Goal: Transaction & Acquisition: Download file/media

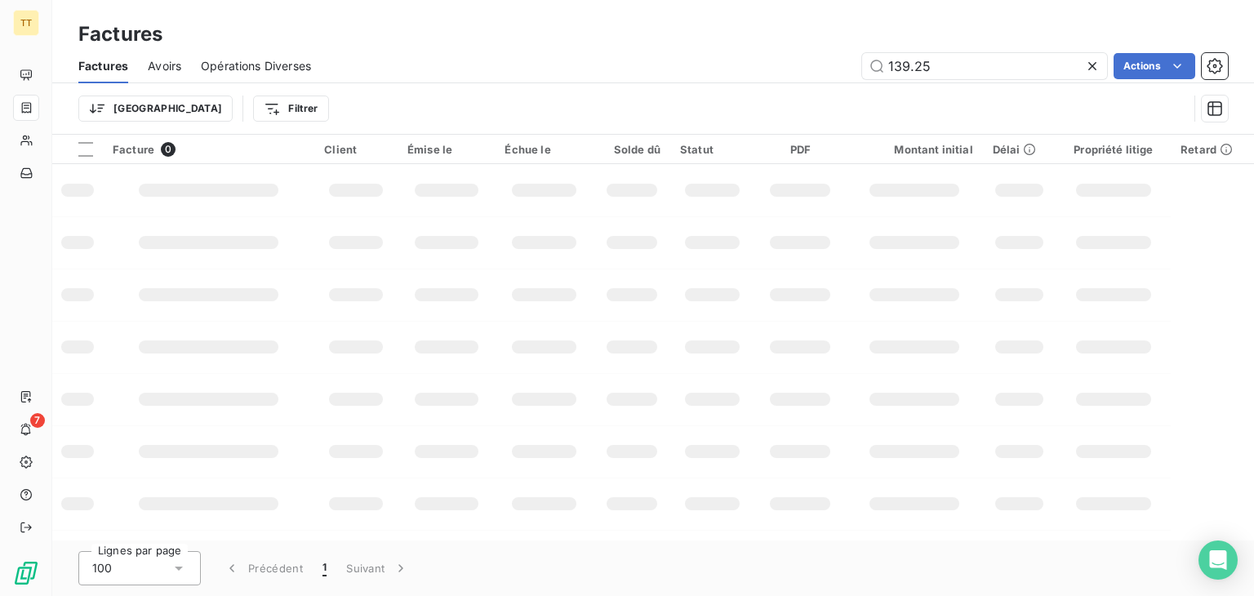
click at [160, 69] on span "Avoirs" at bounding box center [164, 66] width 33 height 16
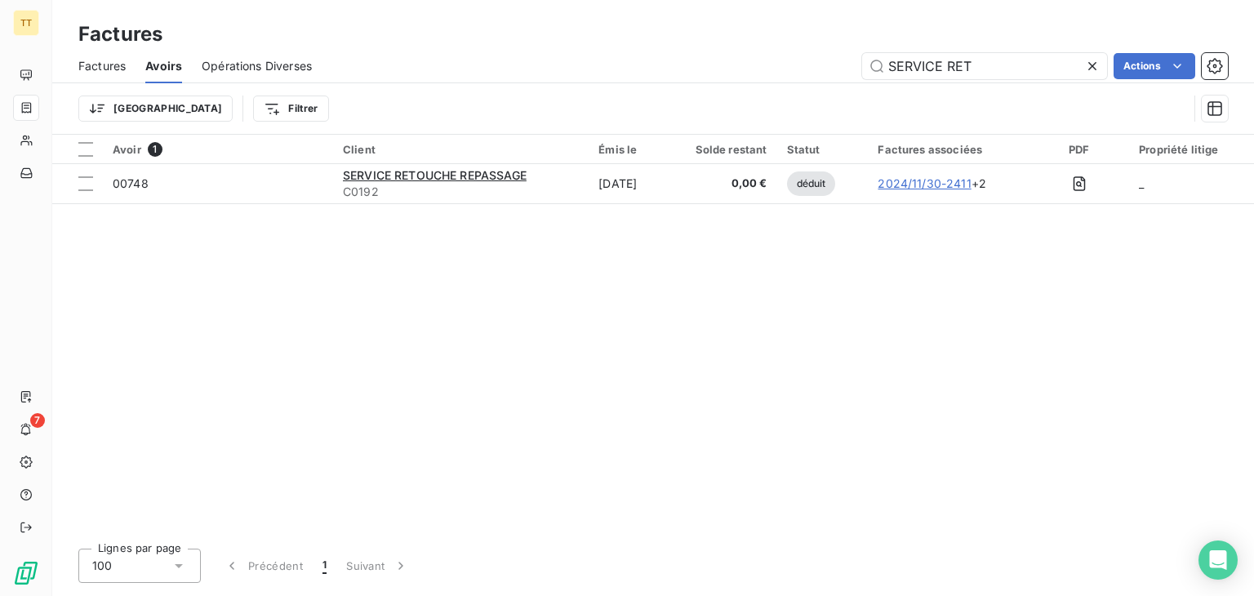
click at [1019, 86] on div "Trier Filtrer" at bounding box center [652, 108] width 1149 height 51
click at [1014, 83] on div "Trier Filtrer" at bounding box center [652, 108] width 1149 height 51
click at [1009, 76] on input "SERVICE RET" at bounding box center [984, 66] width 245 height 26
click at [1006, 75] on input "SERVICE RET" at bounding box center [984, 66] width 245 height 26
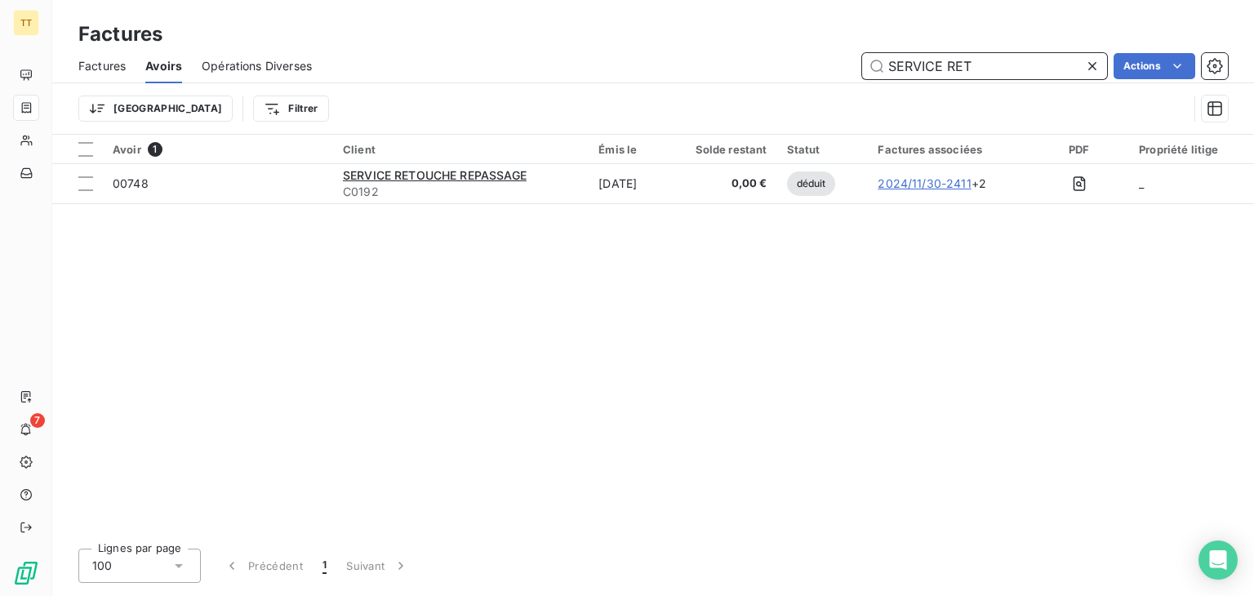
click at [1006, 69] on input "SERVICE RET" at bounding box center [984, 66] width 245 height 26
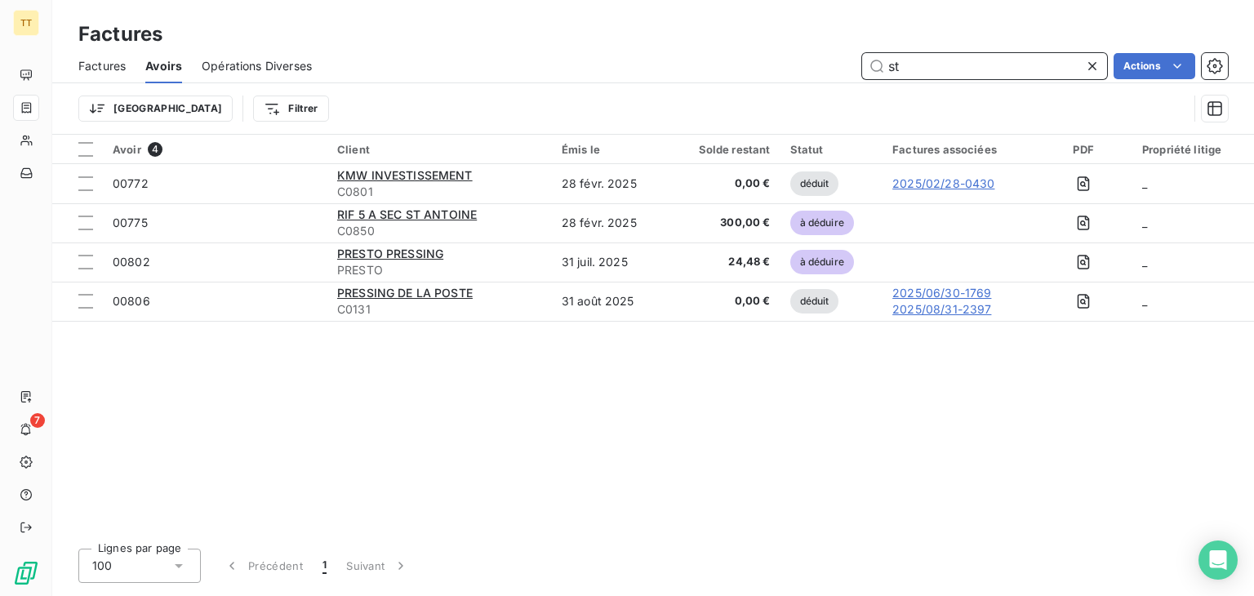
type input "s"
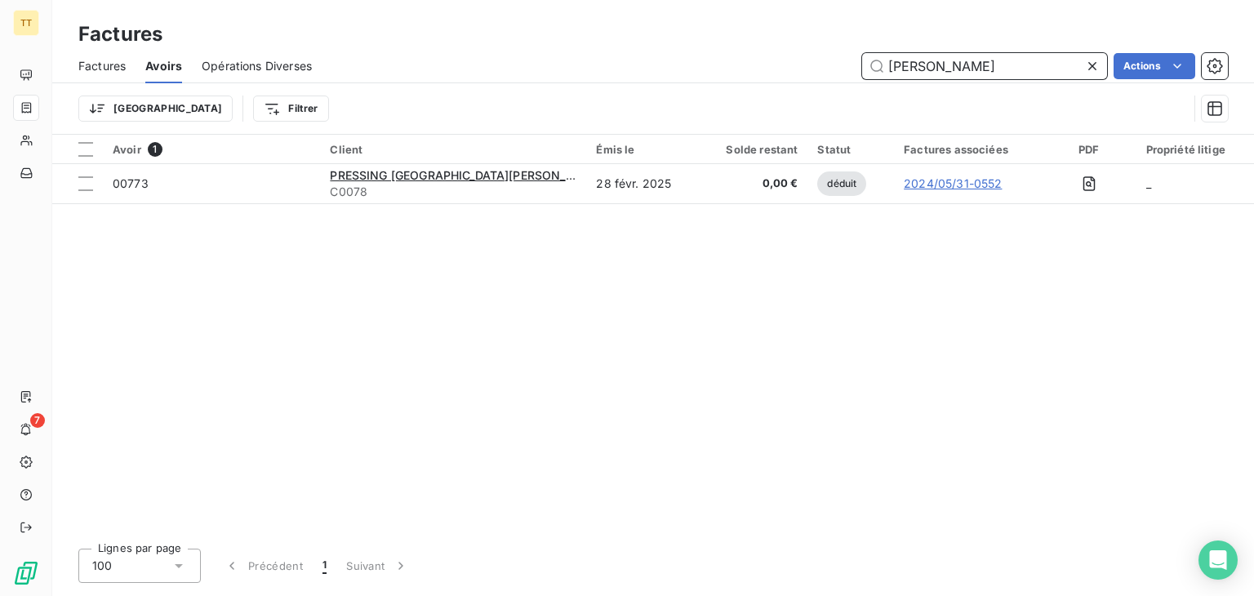
click at [1007, 63] on input "[PERSON_NAME]" at bounding box center [984, 66] width 245 height 26
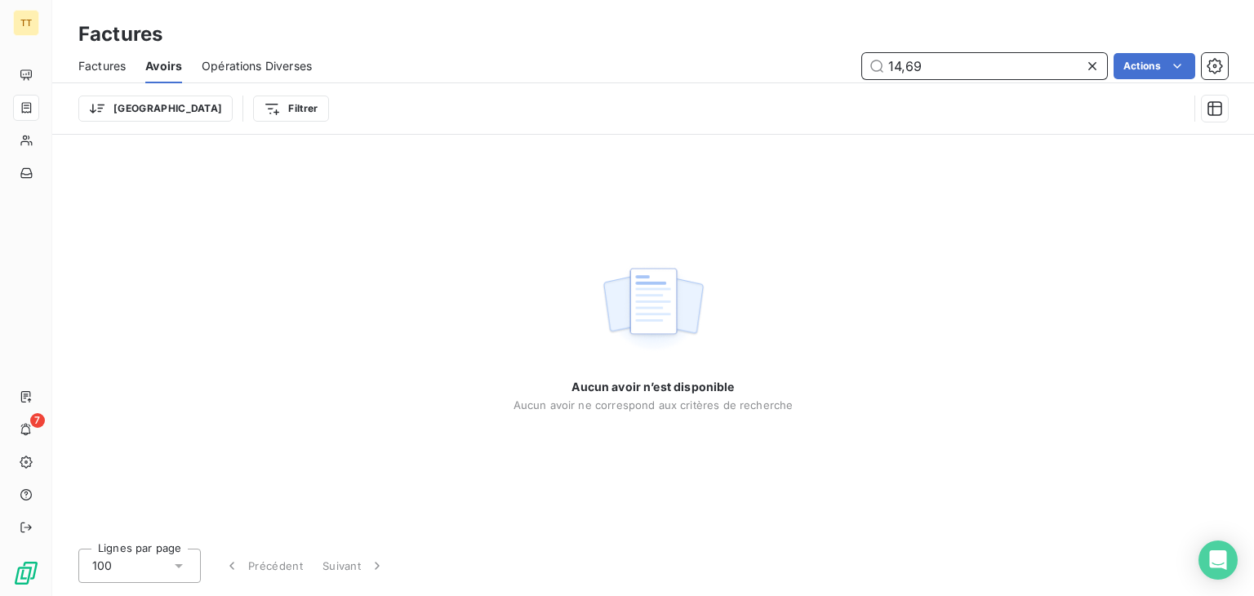
click at [921, 67] on input "14,69" at bounding box center [984, 66] width 245 height 26
click at [918, 64] on input "14,69" at bounding box center [984, 66] width 245 height 26
click at [108, 75] on div "Factures" at bounding box center [101, 66] width 47 height 34
type input "14,69"
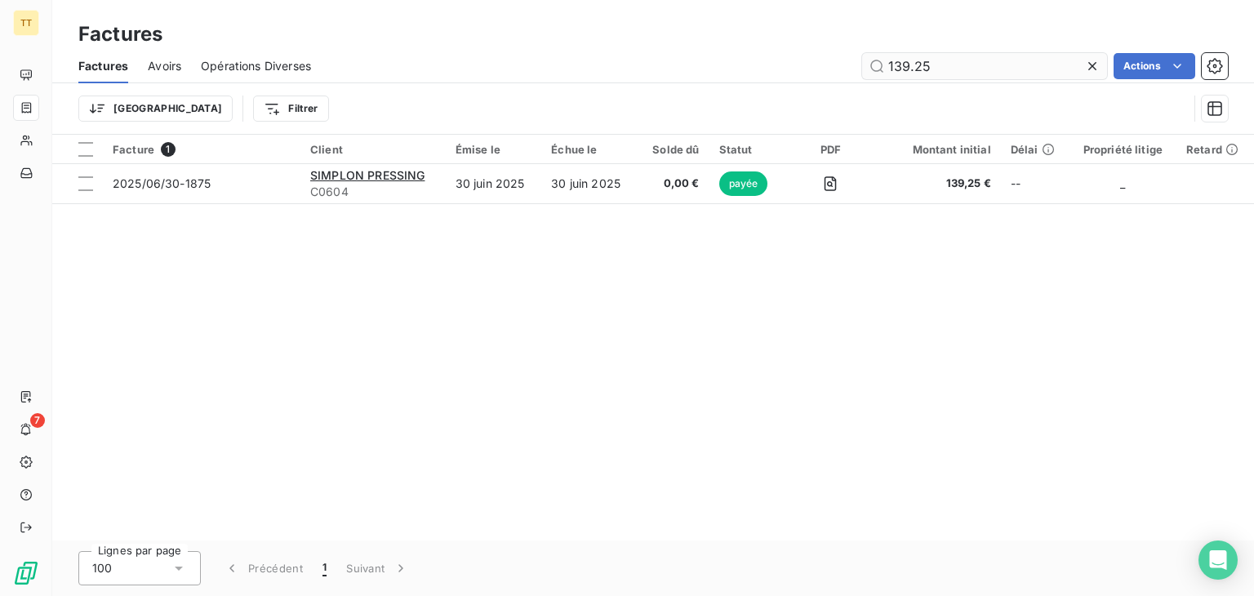
click at [1019, 58] on input "139.25" at bounding box center [984, 66] width 245 height 26
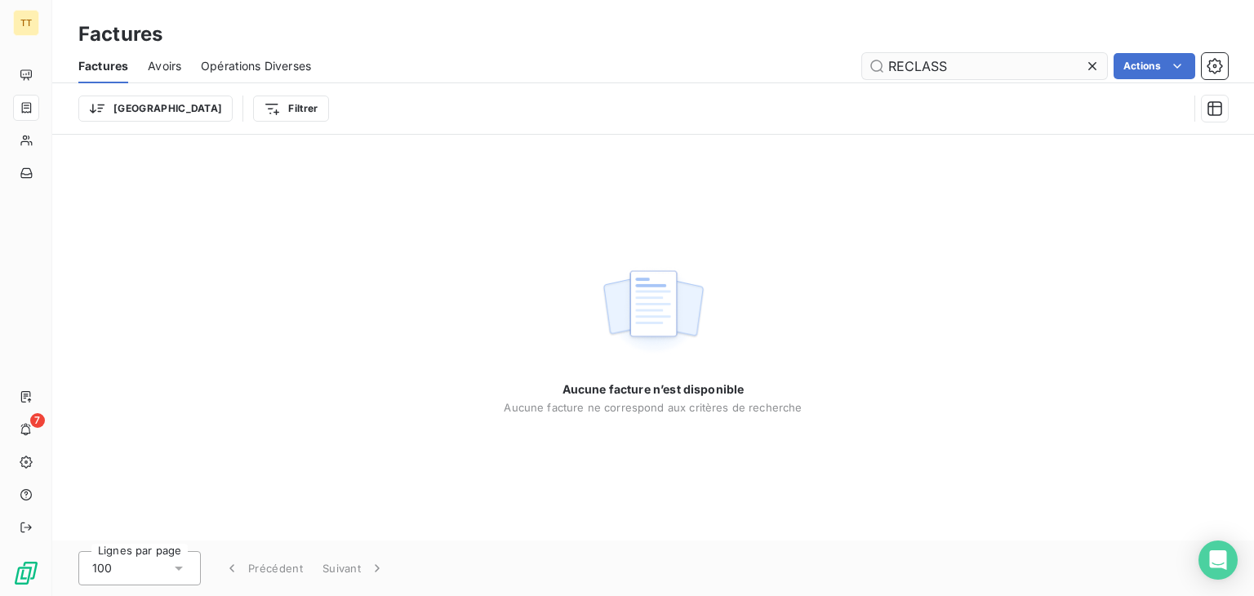
click at [1016, 60] on input "RECLASS" at bounding box center [984, 66] width 245 height 26
click at [1018, 61] on input "RECLASS" at bounding box center [984, 66] width 245 height 26
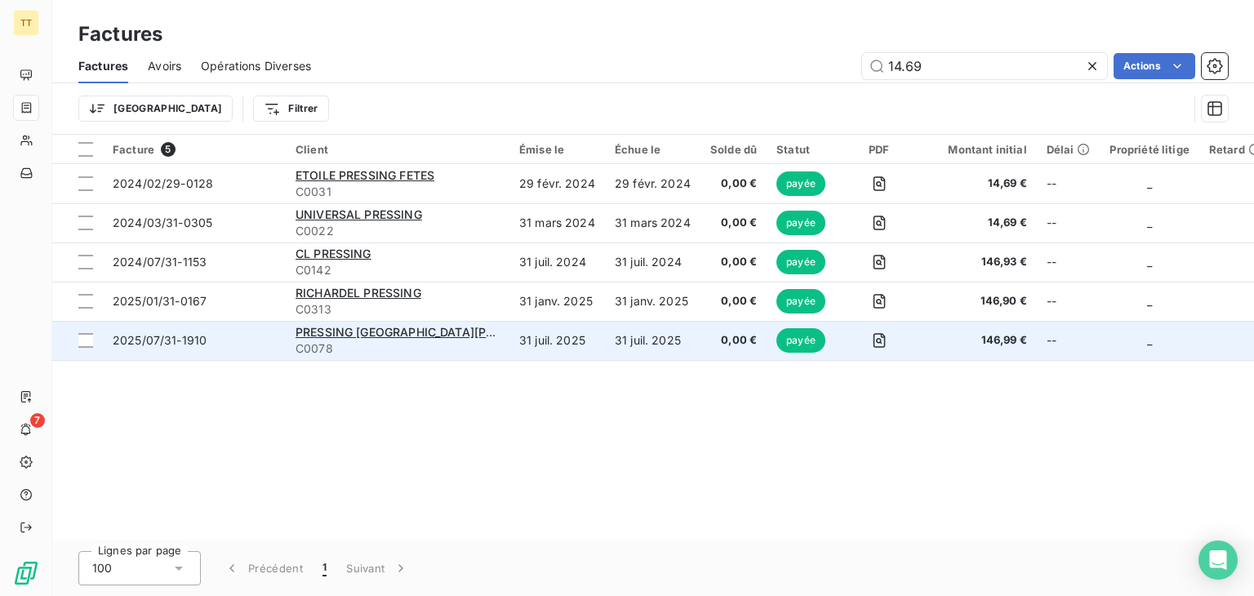
type input "14.69"
click at [605, 354] on td "31 juil. 2025" at bounding box center [653, 340] width 96 height 39
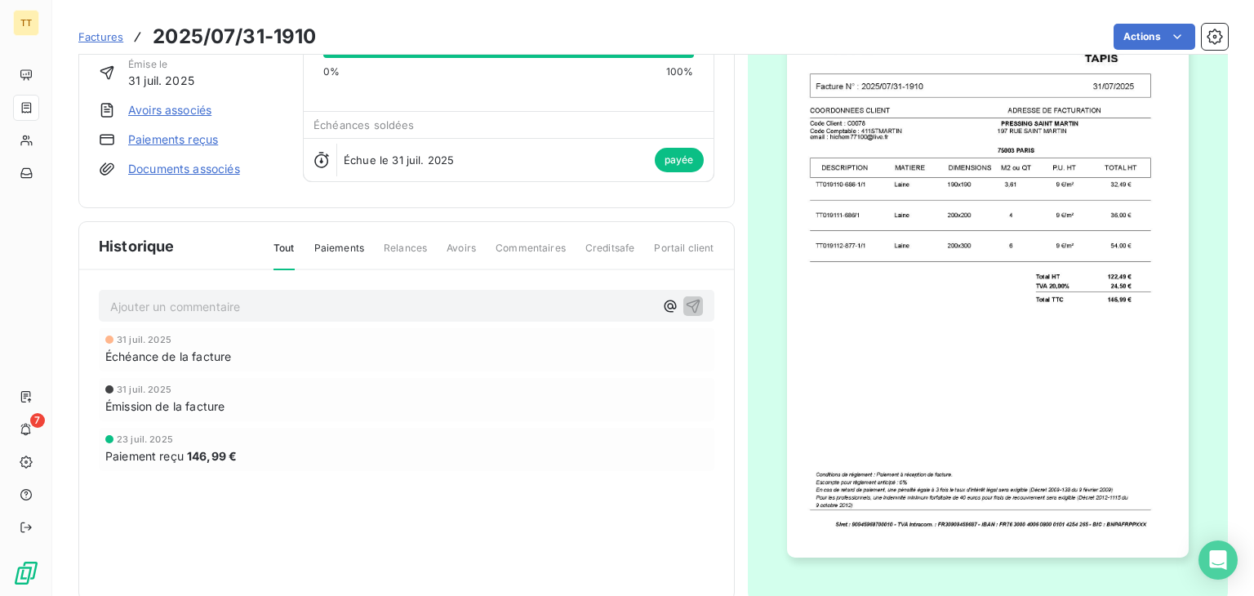
scroll to position [142, 0]
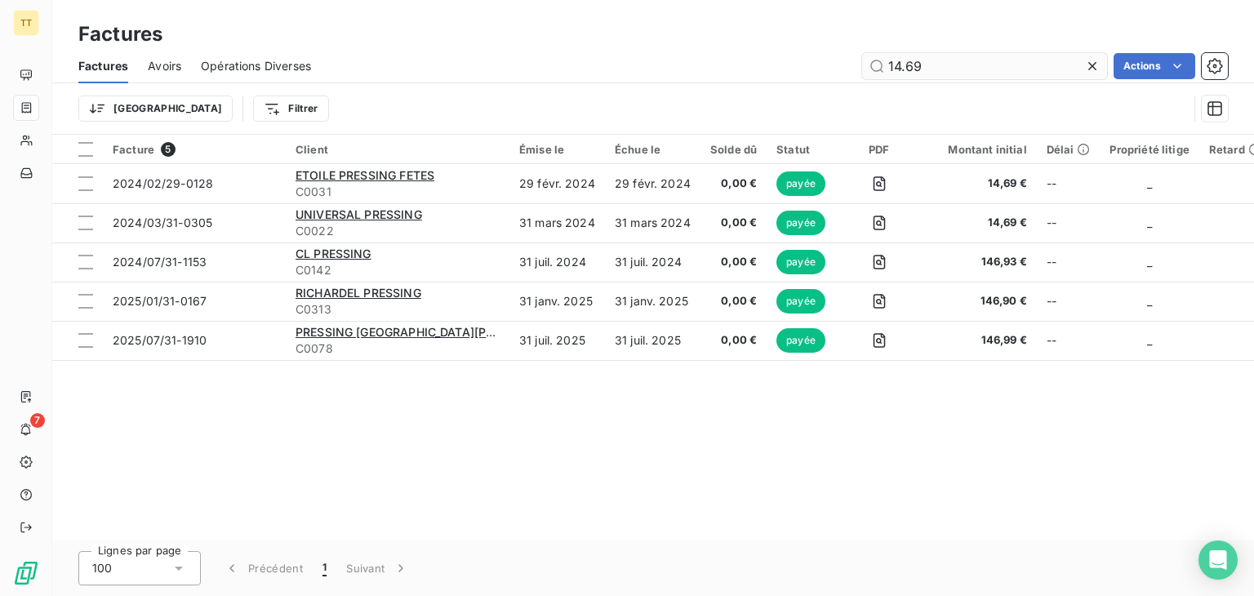
click at [924, 54] on input "14.69" at bounding box center [984, 66] width 245 height 26
drag, startPoint x: 924, startPoint y: 54, endPoint x: 930, endPoint y: 60, distance: 8.7
click at [924, 56] on input "14.69" at bounding box center [984, 66] width 245 height 26
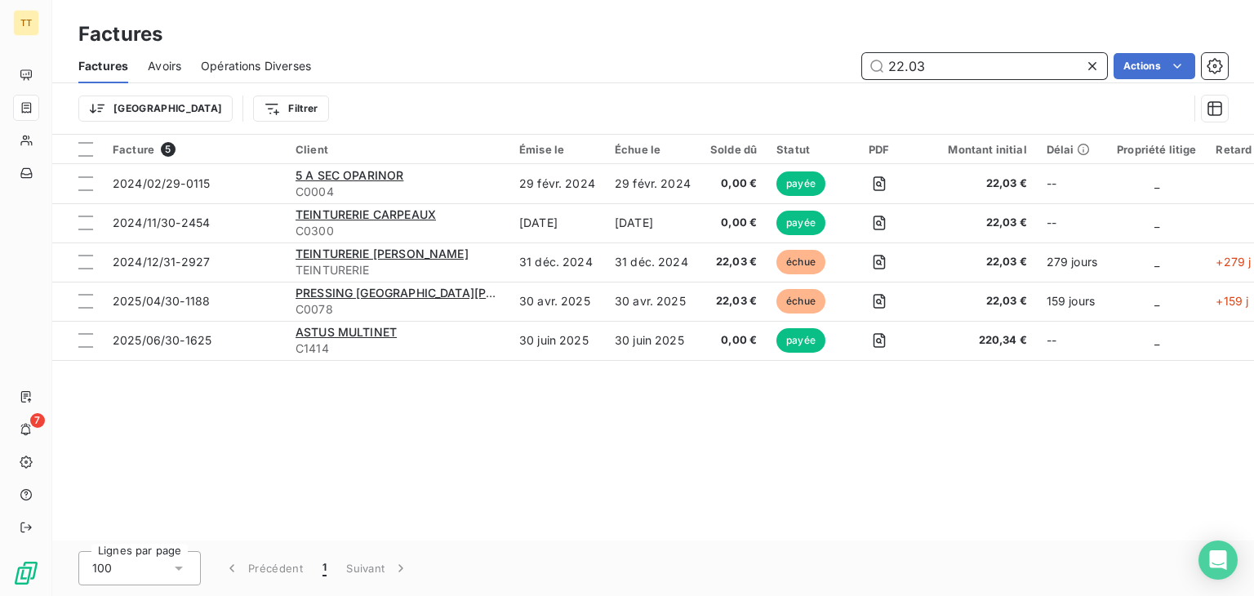
click at [949, 72] on input "22.03" at bounding box center [984, 66] width 245 height 26
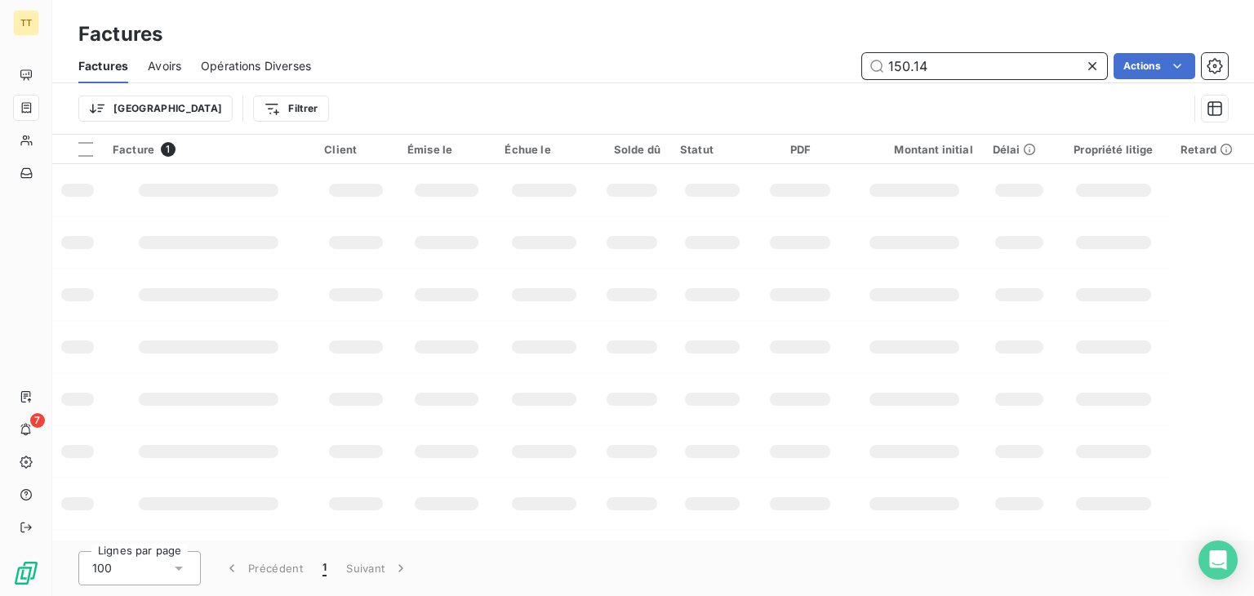
click at [952, 65] on input "150.14" at bounding box center [984, 66] width 245 height 26
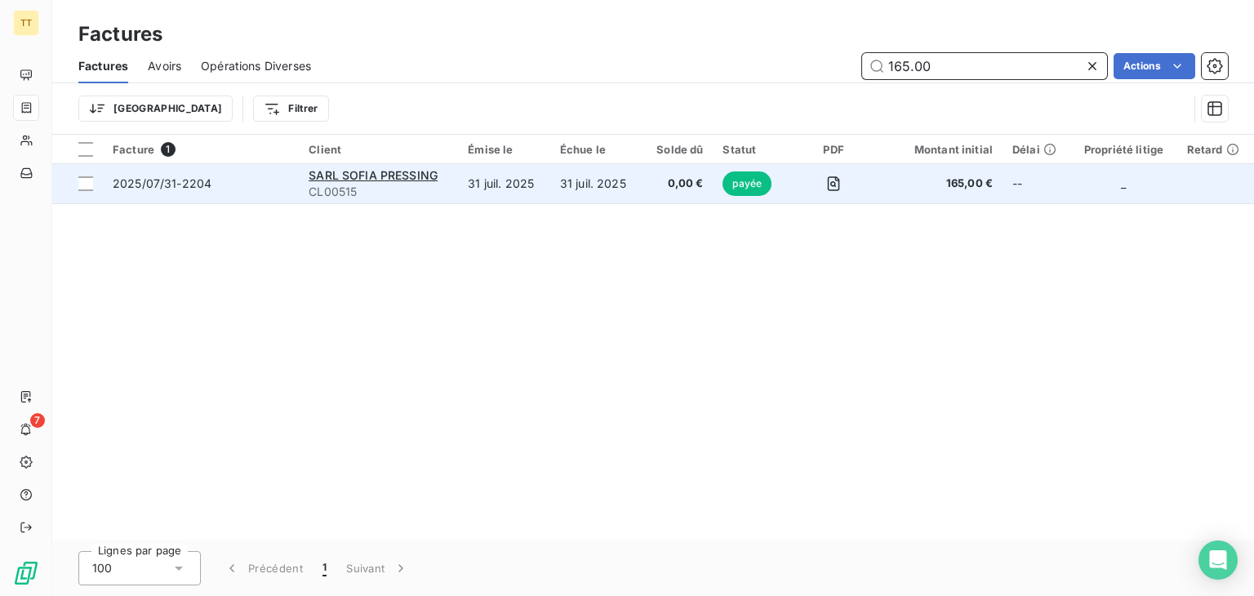
type input "165.00"
click at [457, 188] on td "SARL SOFIA PRESSING CL00515" at bounding box center [378, 183] width 159 height 39
click at [647, 189] on td "0,00 €" at bounding box center [677, 183] width 71 height 39
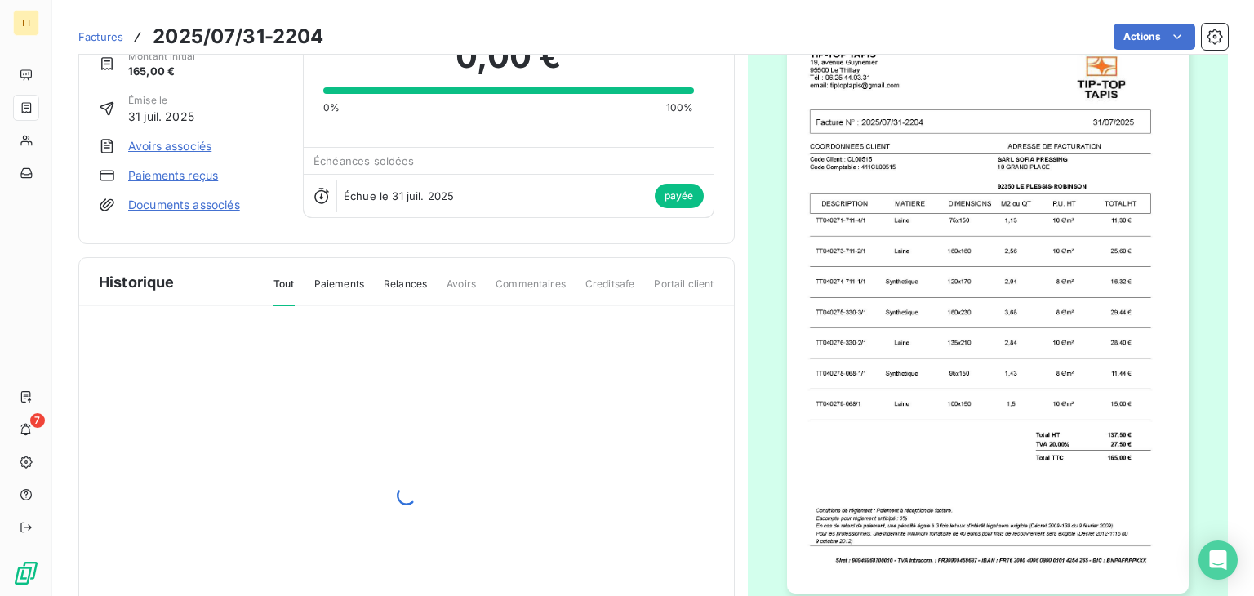
scroll to position [82, 0]
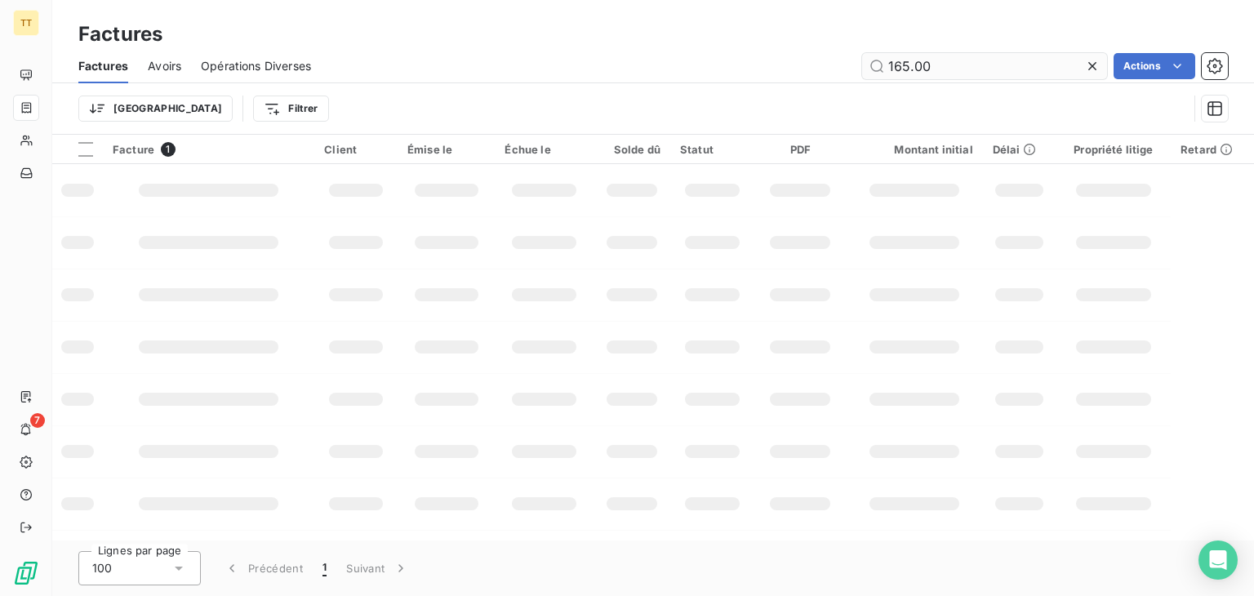
click at [999, 61] on input "165.00" at bounding box center [984, 66] width 245 height 26
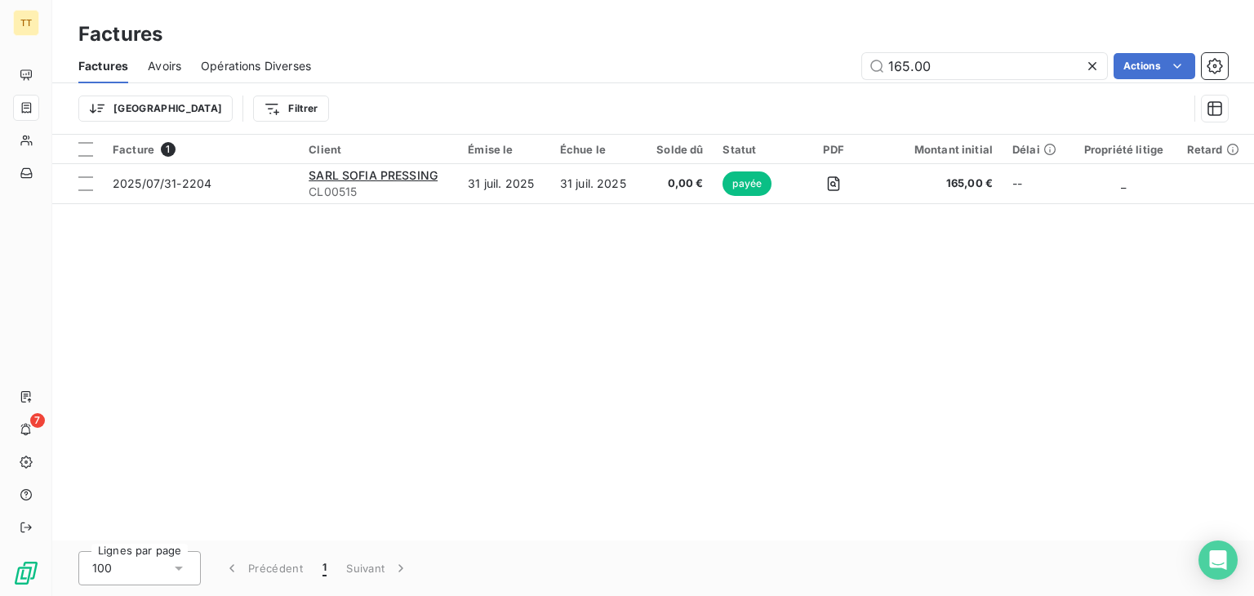
click at [188, 52] on div "Factures Avoirs Opérations Diverses 165.00 Actions" at bounding box center [653, 66] width 1202 height 34
click at [165, 66] on span "Avoirs" at bounding box center [164, 66] width 33 height 16
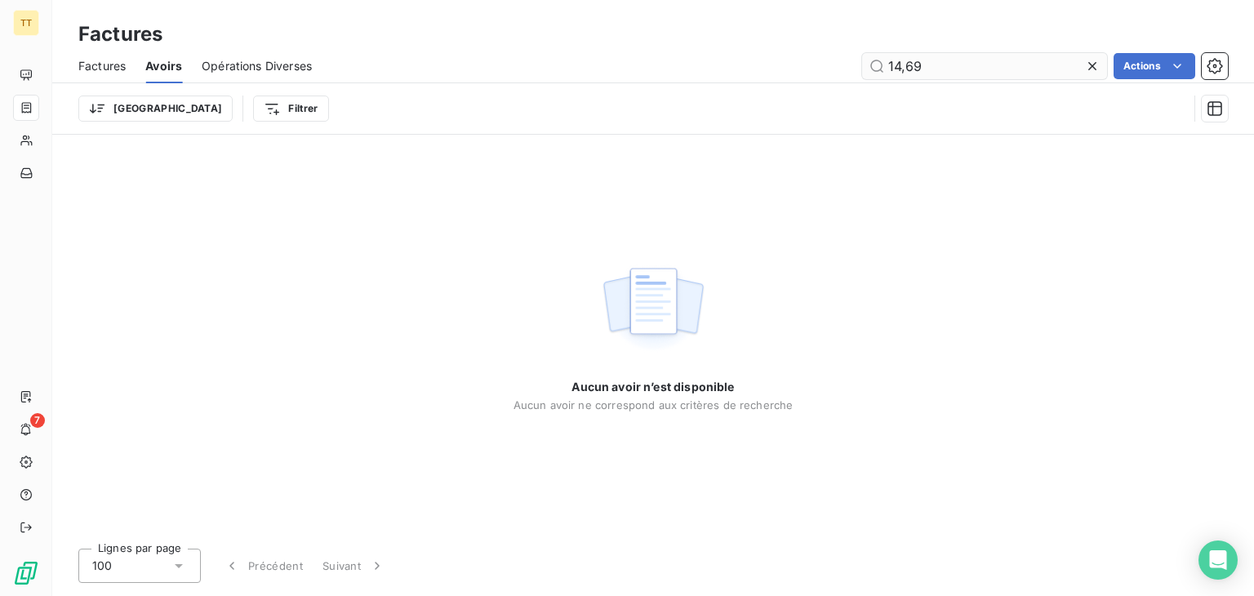
click at [996, 78] on input "14,69" at bounding box center [984, 66] width 245 height 26
click at [993, 78] on input "14,69" at bounding box center [984, 66] width 245 height 26
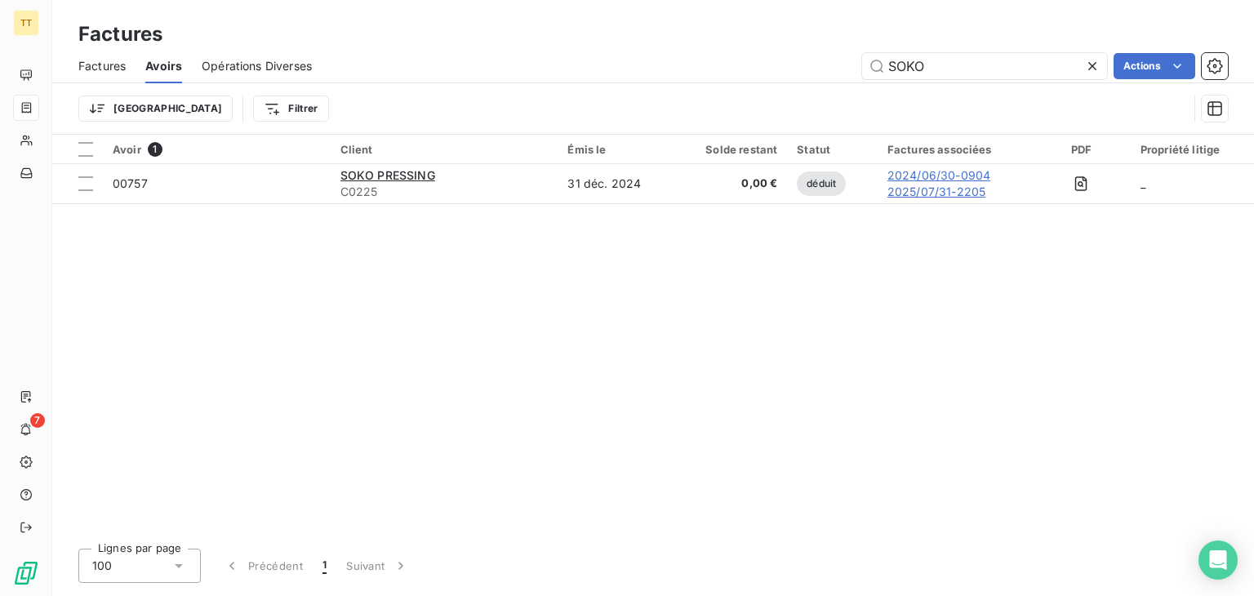
type input "SOKO"
click at [969, 76] on input "SOKO" at bounding box center [984, 66] width 245 height 26
click at [116, 62] on span "Factures" at bounding box center [101, 66] width 47 height 16
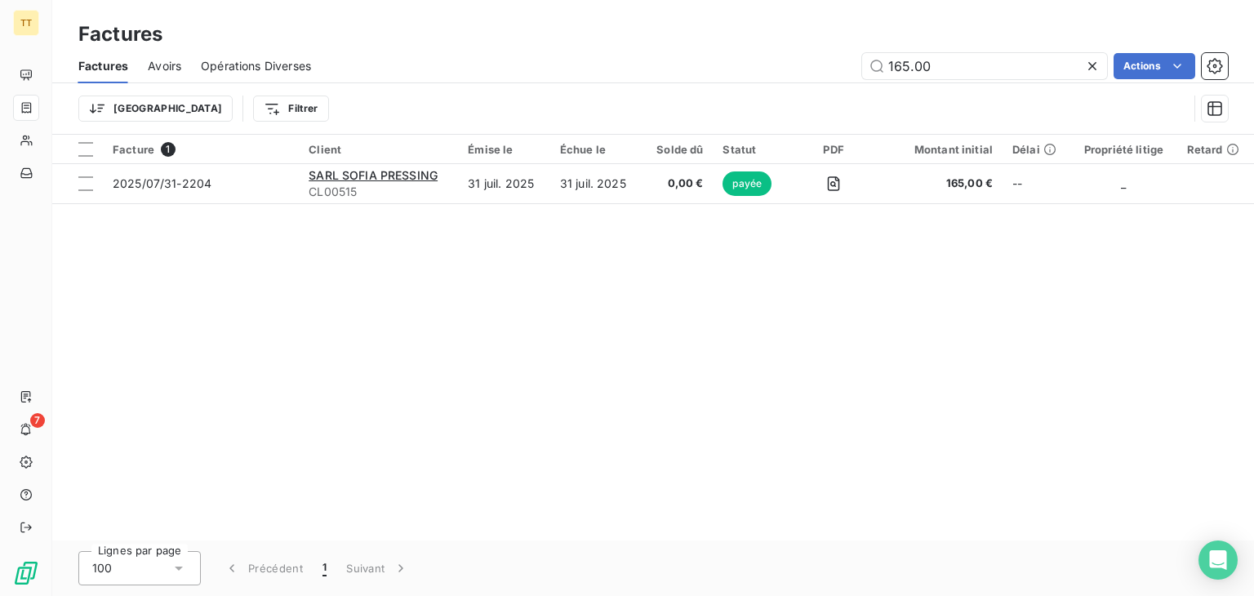
click at [941, 49] on div "Factures Avoirs Opérations Diverses 165.00 Actions" at bounding box center [653, 66] width 1202 height 34
click at [953, 58] on input "165.00" at bounding box center [984, 66] width 245 height 26
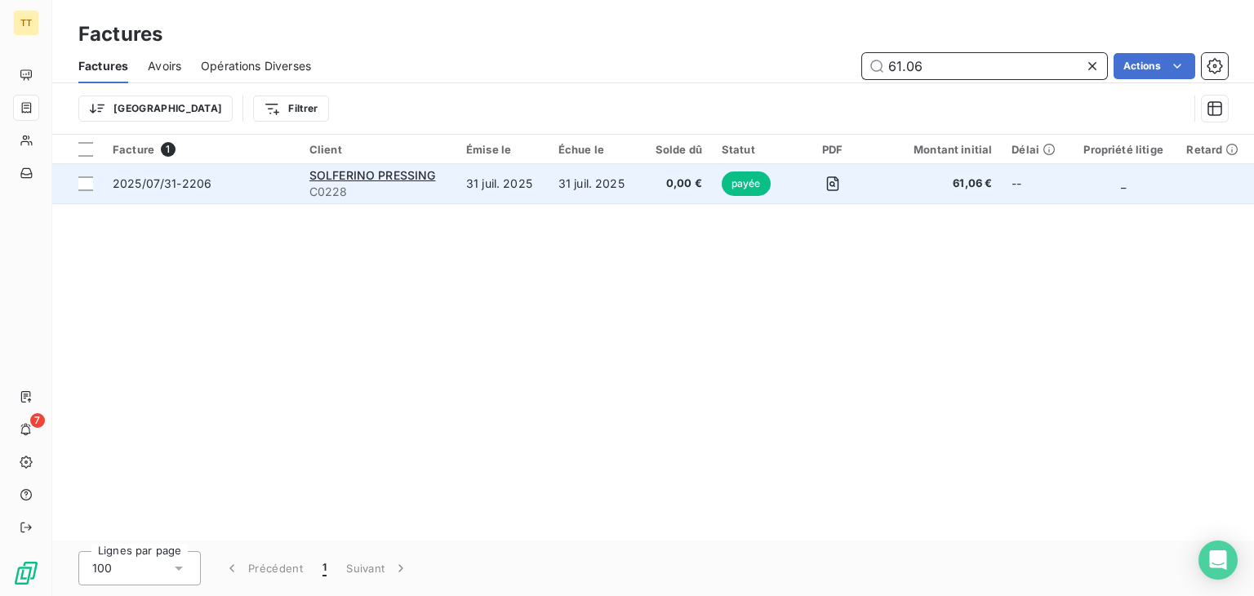
type input "61.06"
click at [562, 181] on td "31 juil. 2025" at bounding box center [595, 183] width 92 height 39
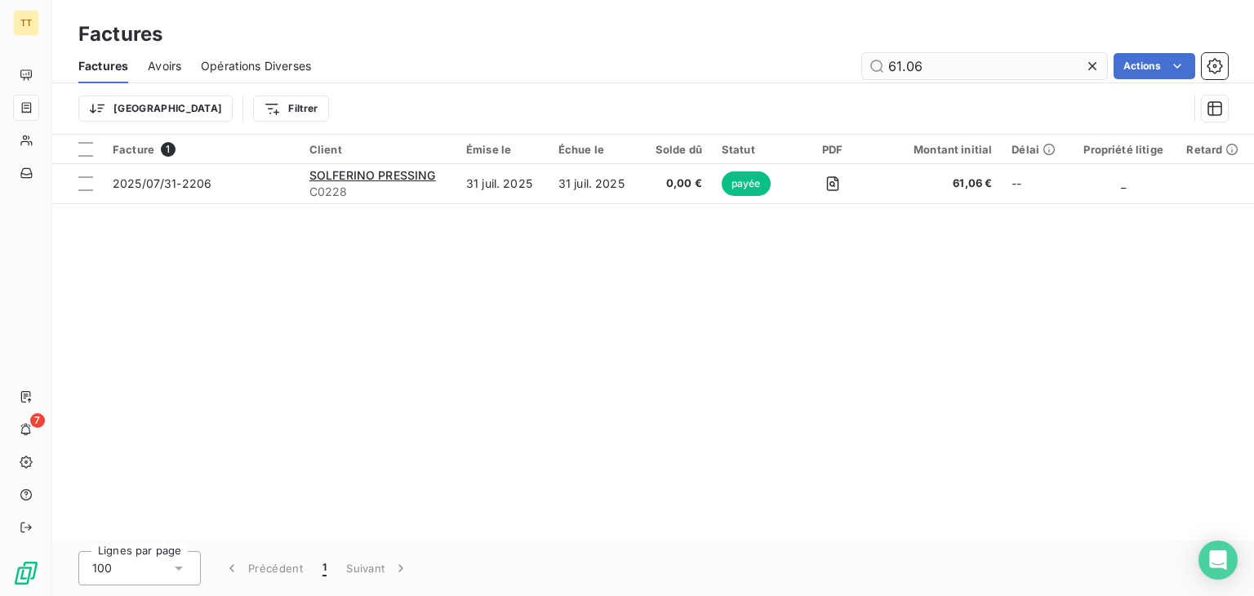
click at [917, 60] on input "61.06" at bounding box center [984, 66] width 245 height 26
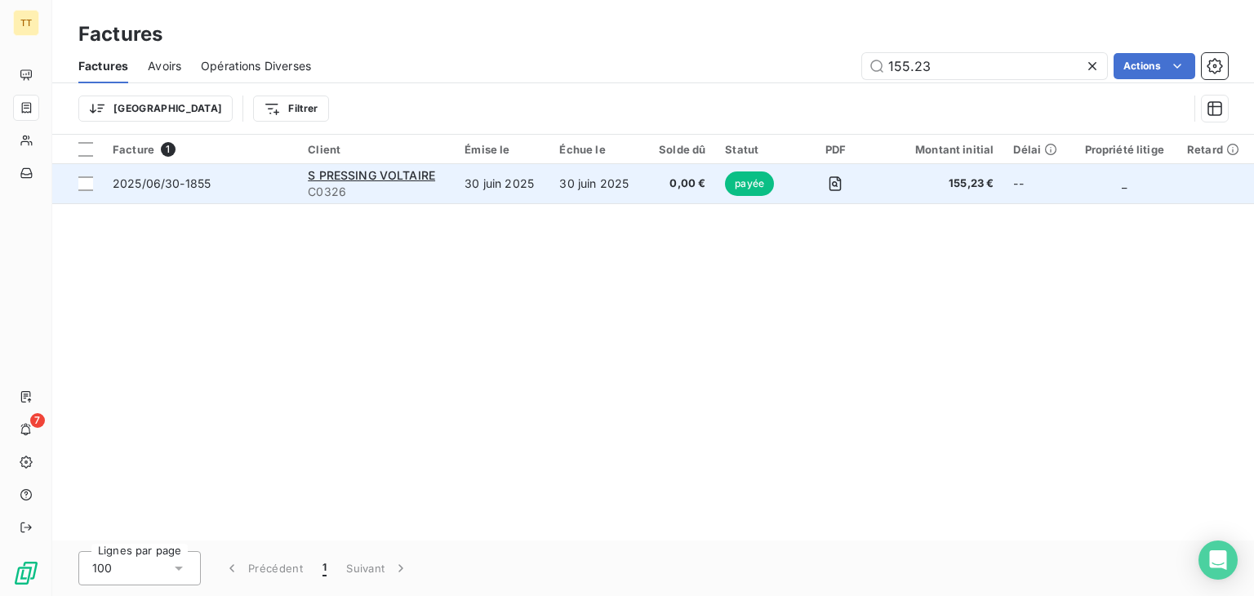
type input "155.23"
click at [633, 195] on td "30 juin 2025" at bounding box center [596, 183] width 95 height 39
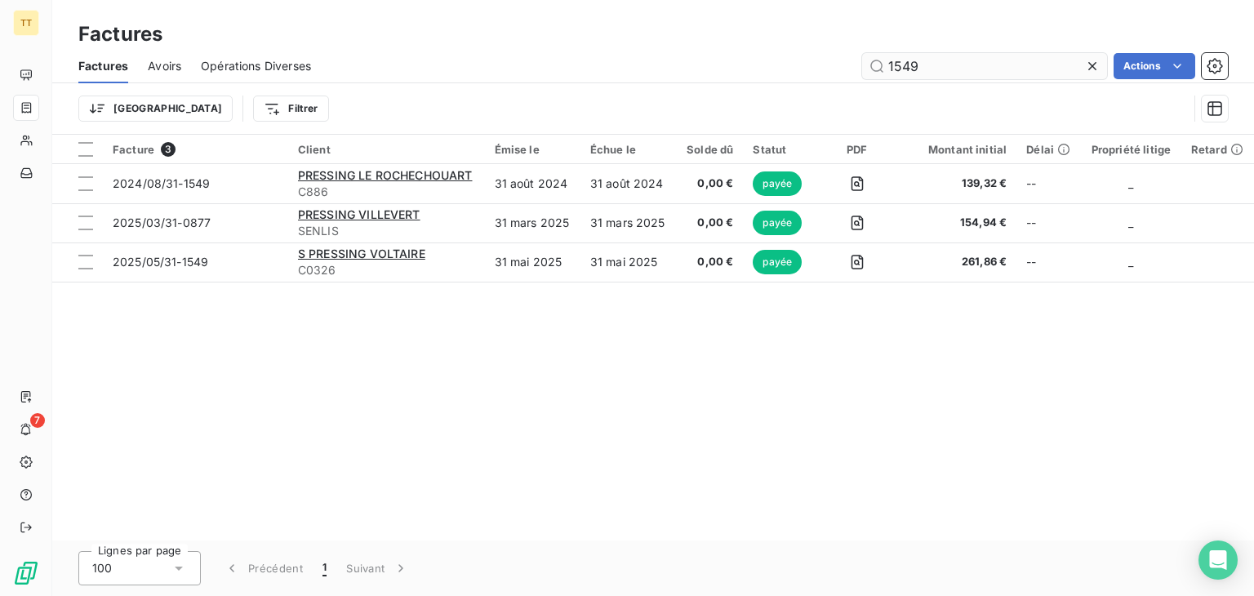
click at [921, 58] on input "1549" at bounding box center [984, 66] width 245 height 26
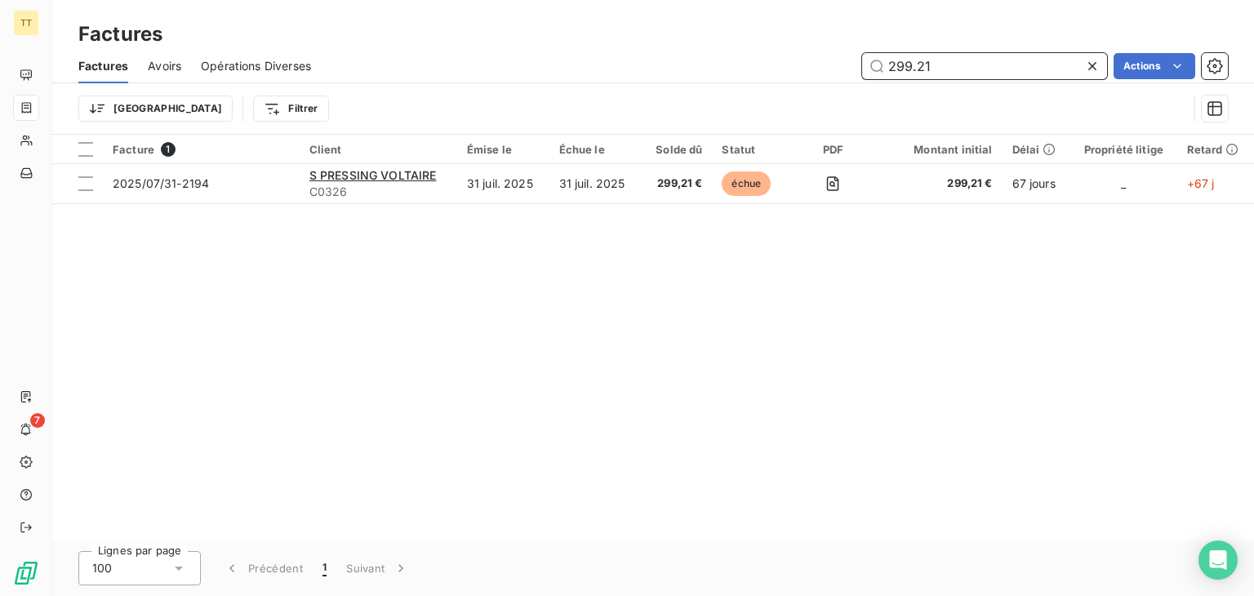
click at [967, 56] on input "299.21" at bounding box center [984, 66] width 245 height 26
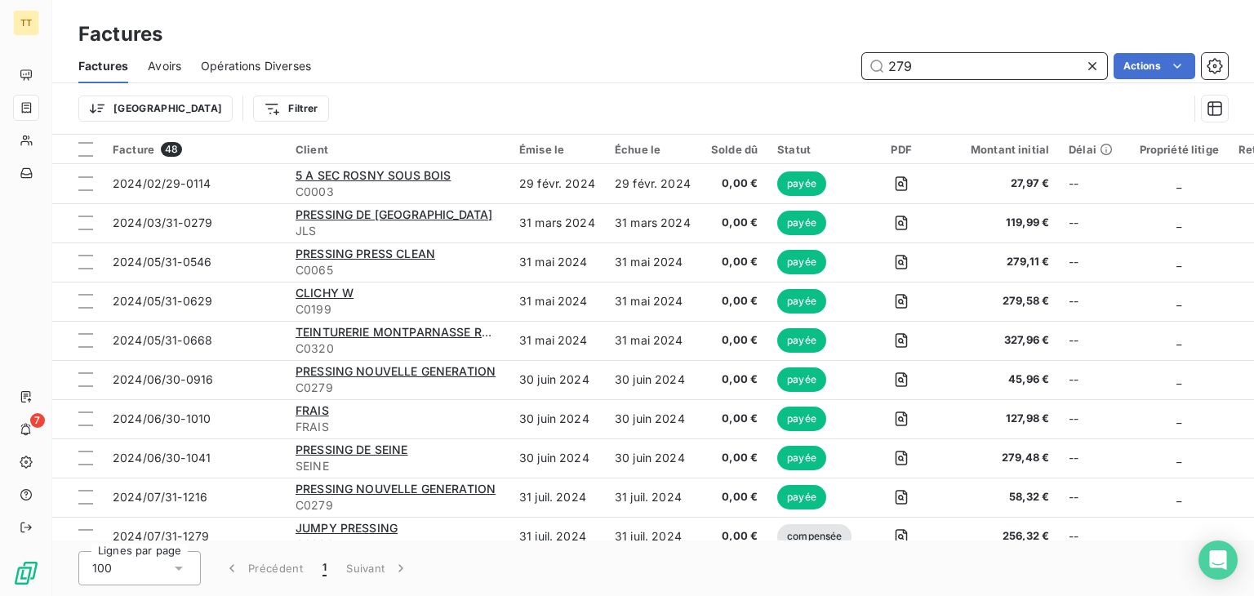
click at [890, 70] on input "279" at bounding box center [984, 66] width 245 height 26
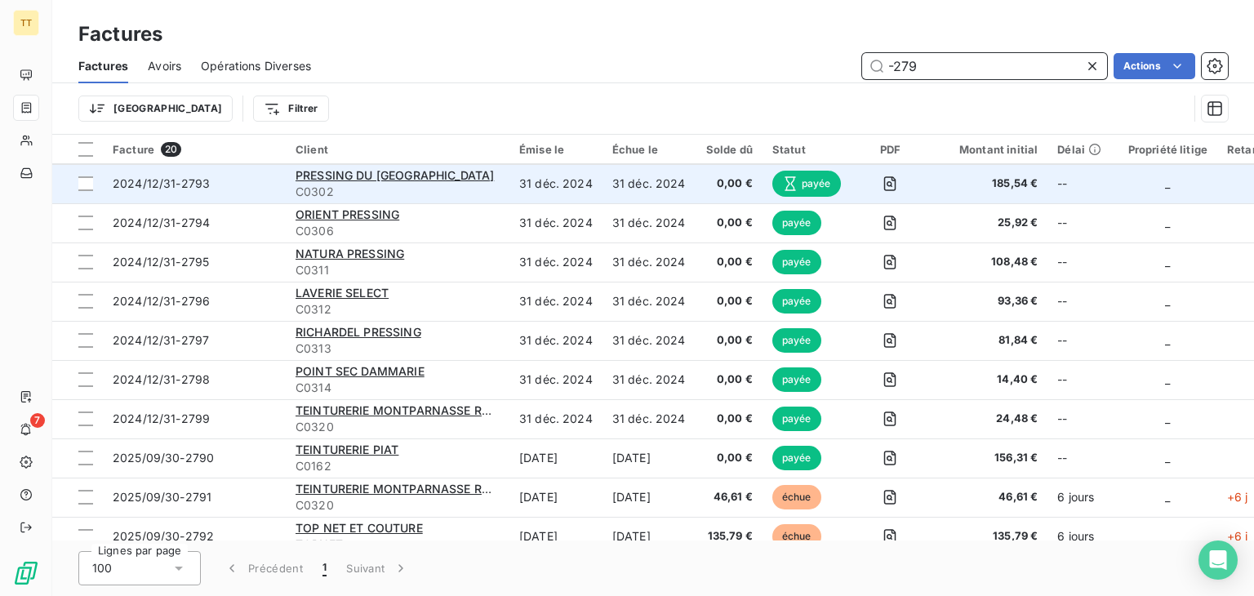
scroll to position [245, 0]
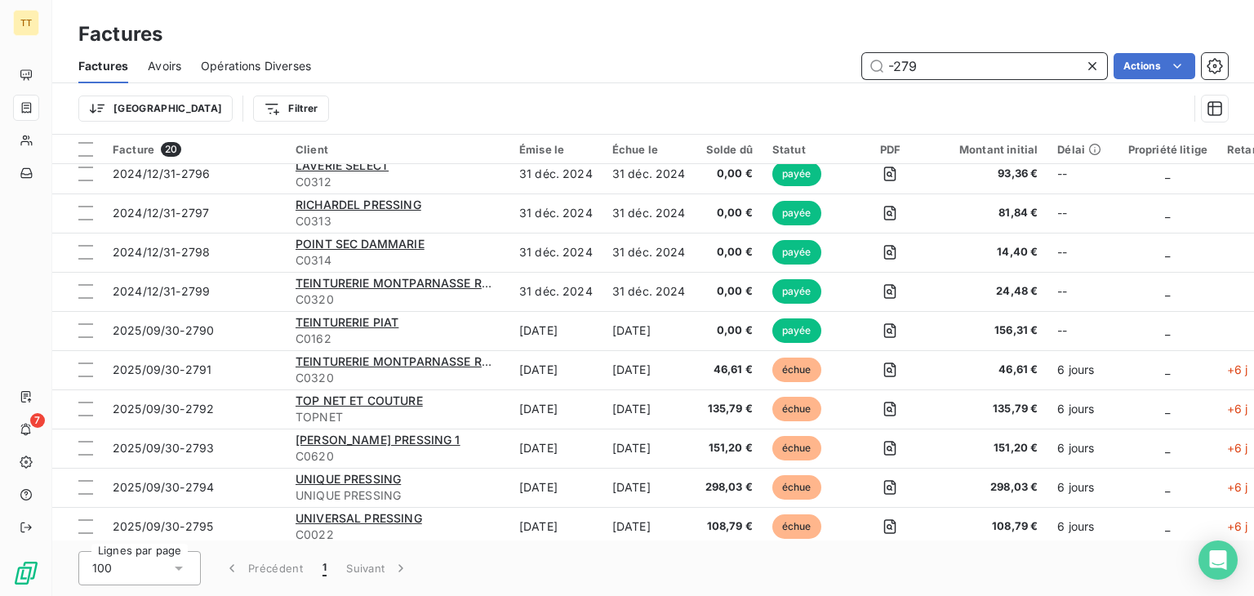
click at [927, 73] on input "-279" at bounding box center [984, 66] width 245 height 26
click at [936, 69] on input "-279" at bounding box center [984, 66] width 245 height 26
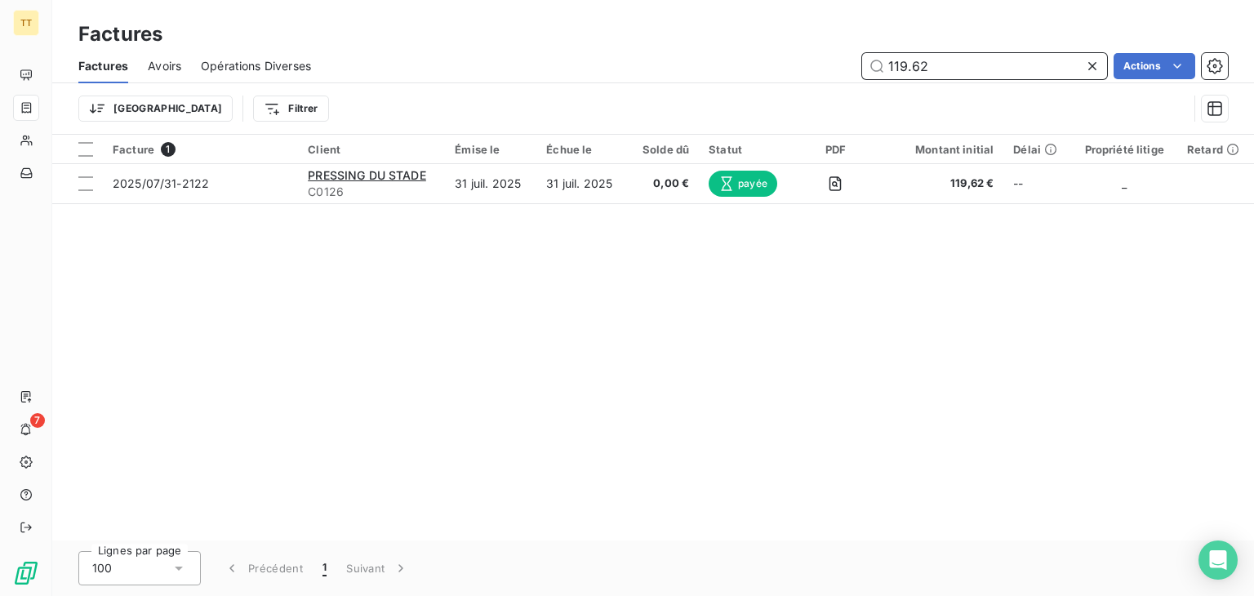
scroll to position [0, 0]
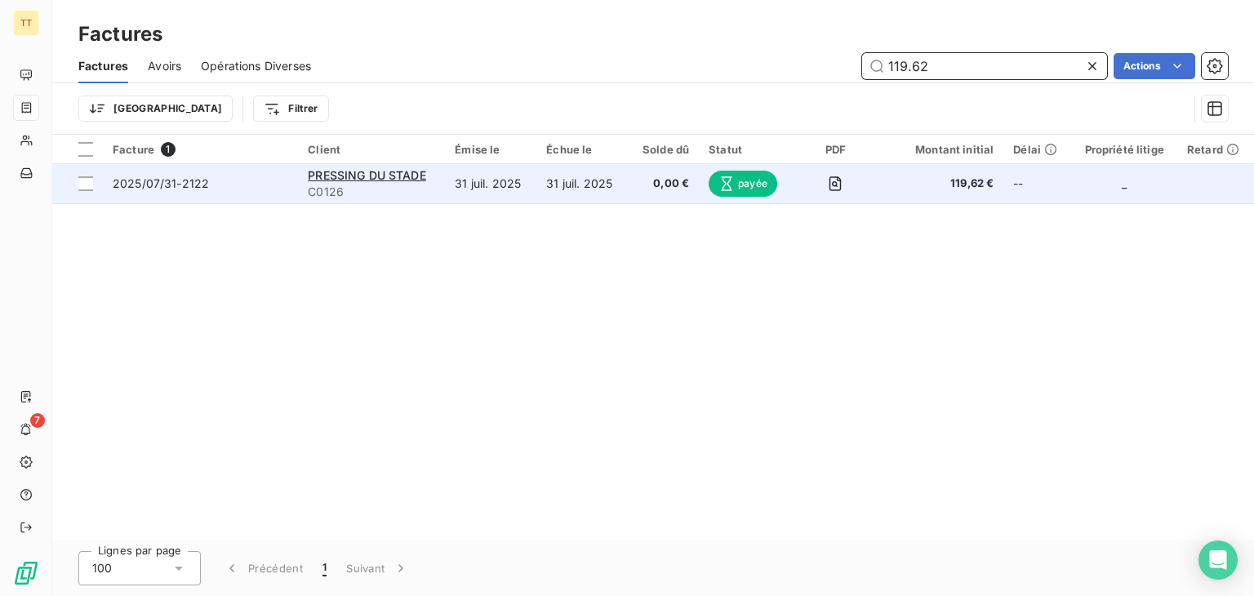
type input "119.62"
click at [584, 180] on td "31 juil. 2025" at bounding box center [581, 183] width 91 height 39
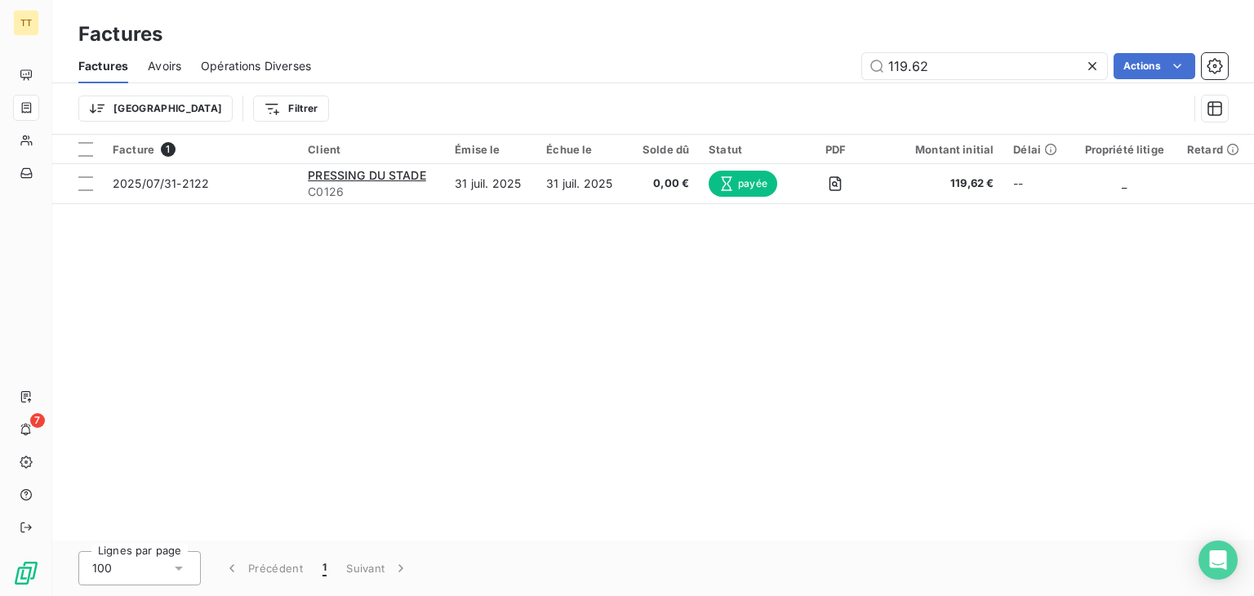
click at [960, 51] on div "Factures Avoirs Opérations Diverses 119.62 Actions" at bounding box center [653, 66] width 1202 height 34
click at [961, 51] on div "Factures Avoirs Opérations Diverses 119.62 Actions" at bounding box center [653, 66] width 1202 height 34
click at [972, 61] on input "119.62" at bounding box center [984, 66] width 245 height 26
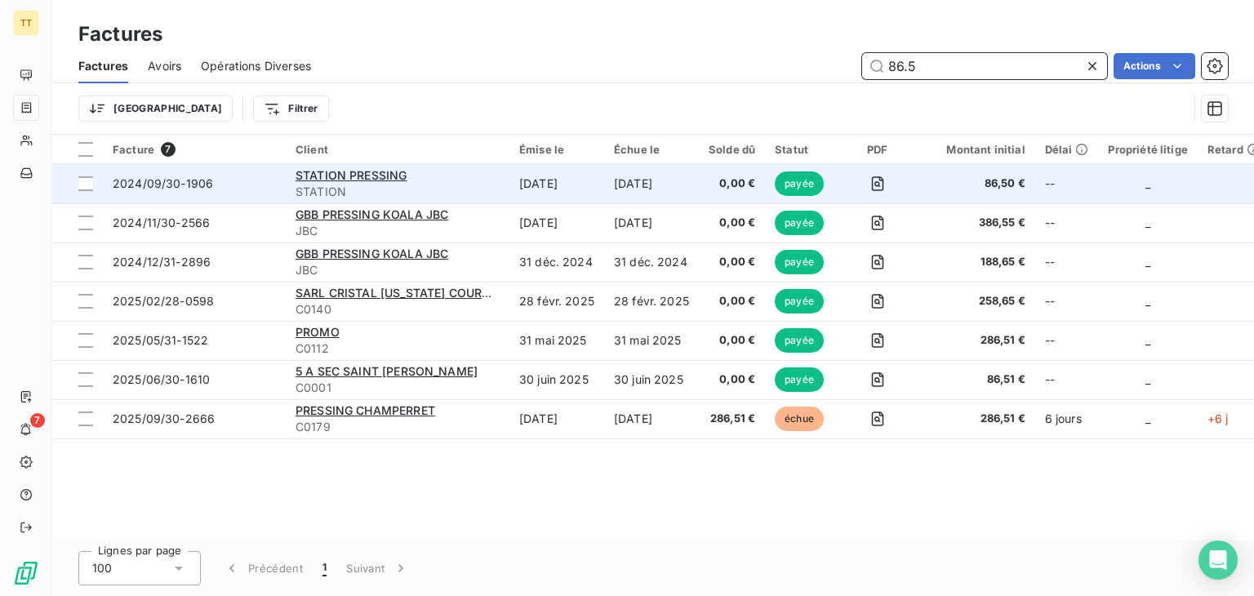
type input "86.5"
click at [536, 188] on td "[DATE]" at bounding box center [556, 183] width 95 height 39
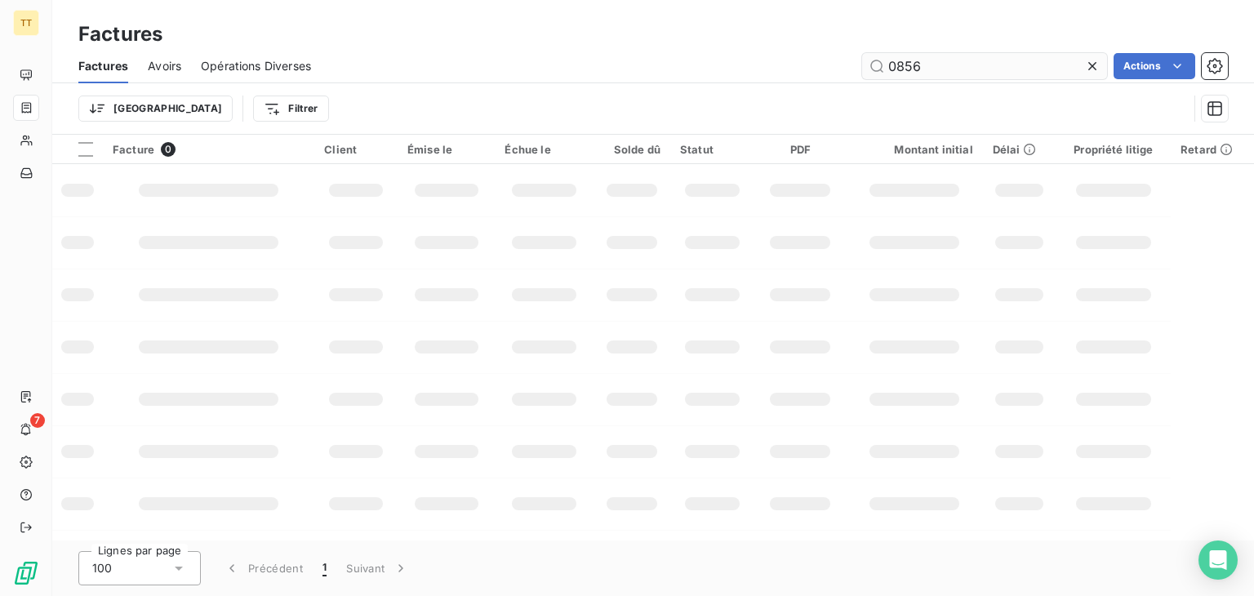
click at [927, 67] on input "0856" at bounding box center [984, 66] width 245 height 26
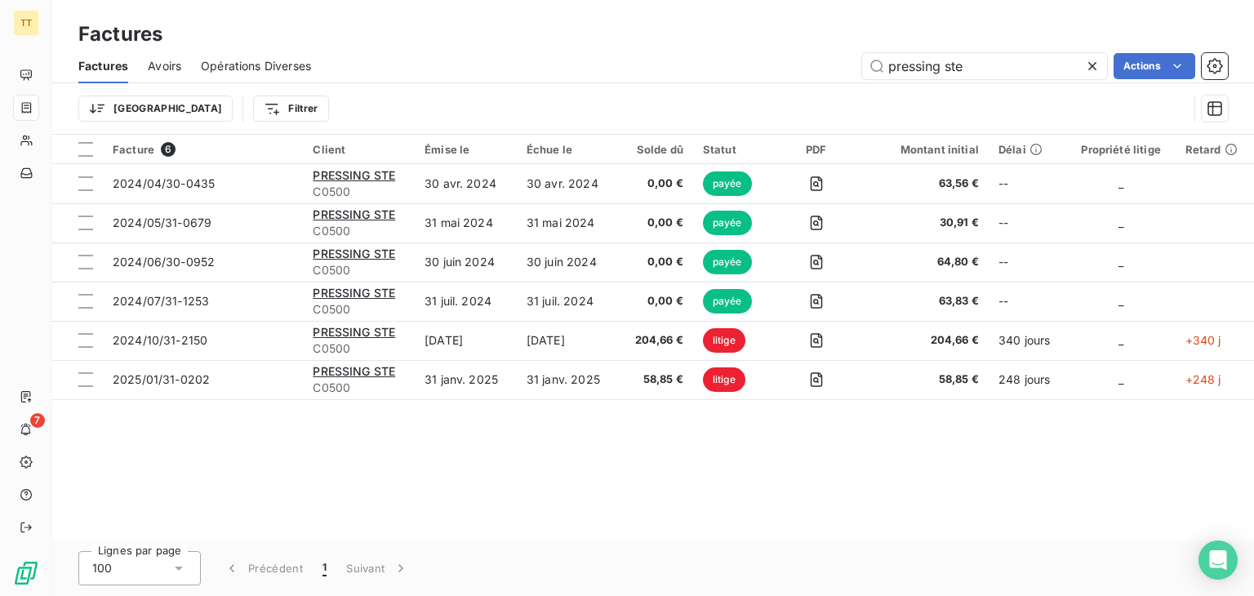
type input "pressing ste"
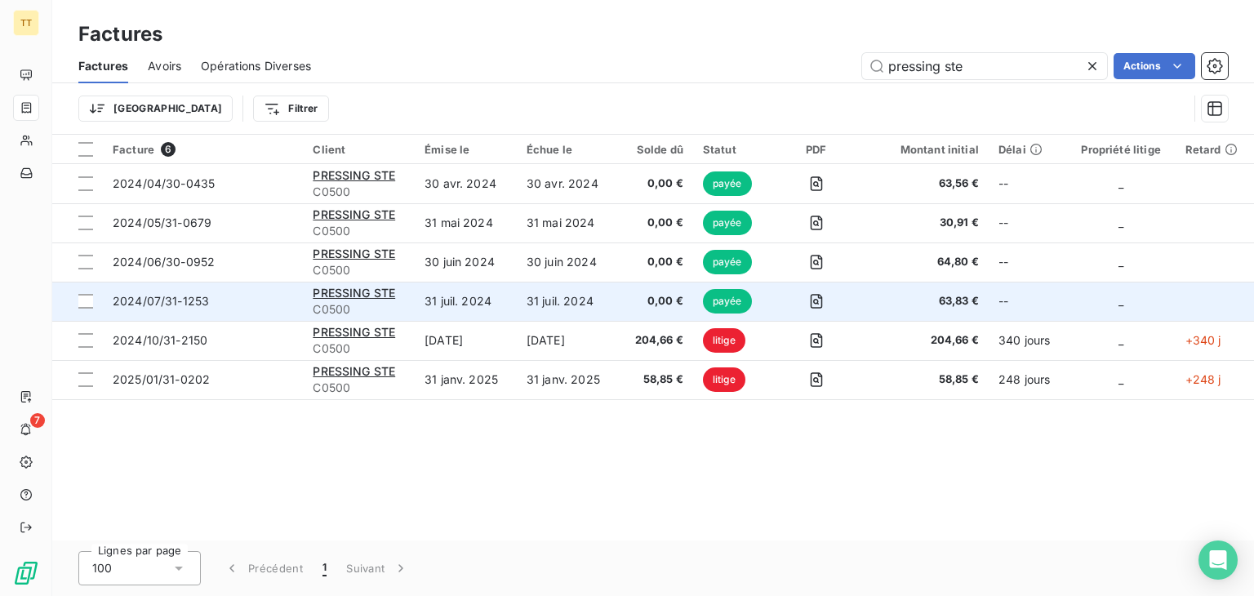
click at [617, 295] on td "31 juil. 2024" at bounding box center [568, 301] width 102 height 39
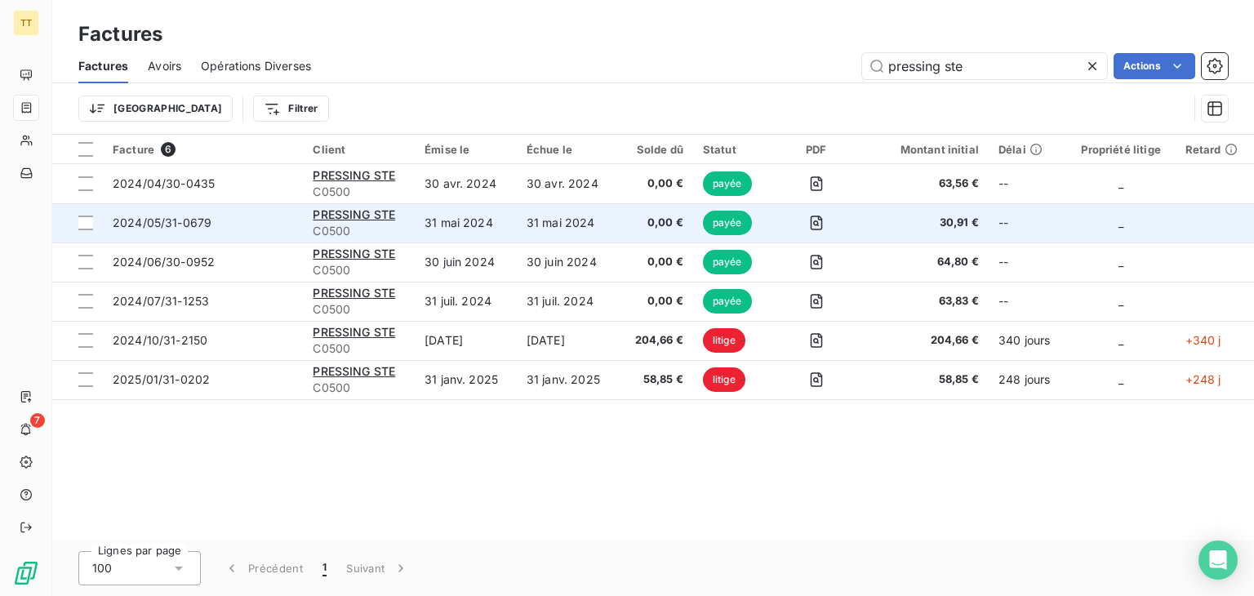
click at [558, 233] on td "31 mai 2024" at bounding box center [568, 222] width 102 height 39
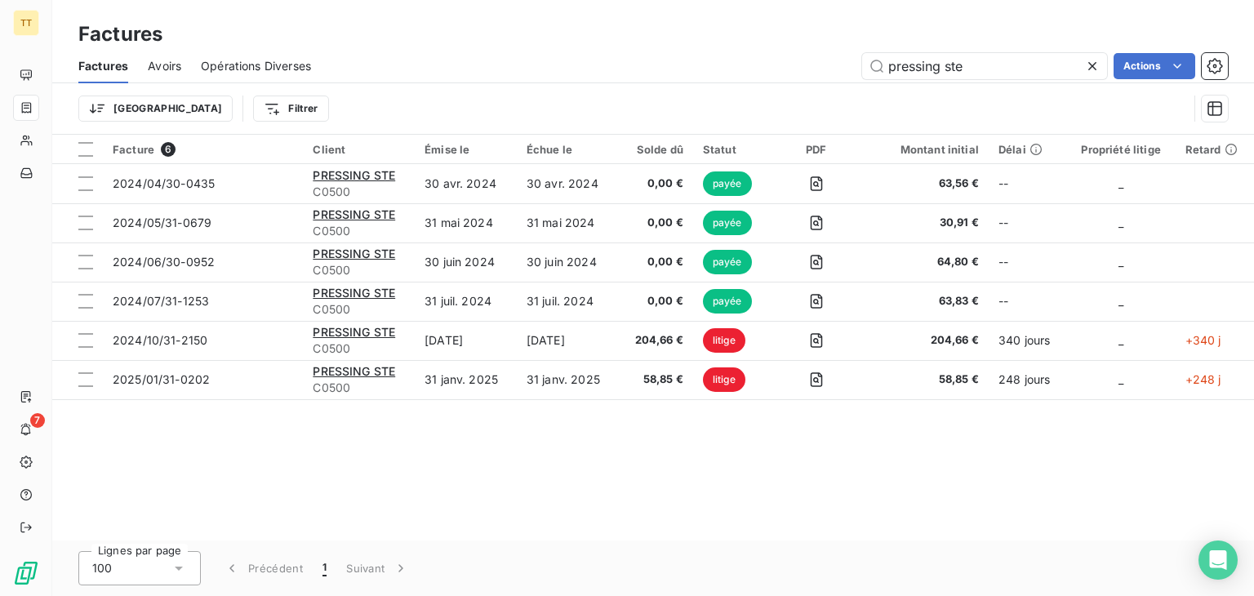
click at [171, 62] on span "Avoirs" at bounding box center [164, 66] width 33 height 16
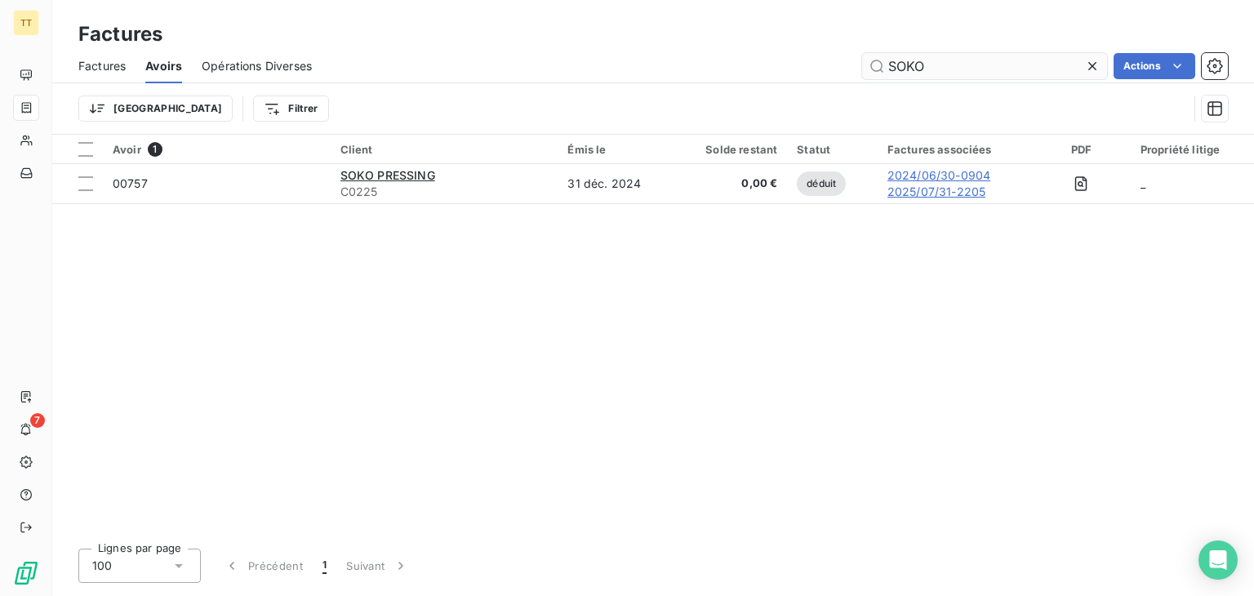
click at [959, 69] on input "SOKO" at bounding box center [984, 66] width 245 height 26
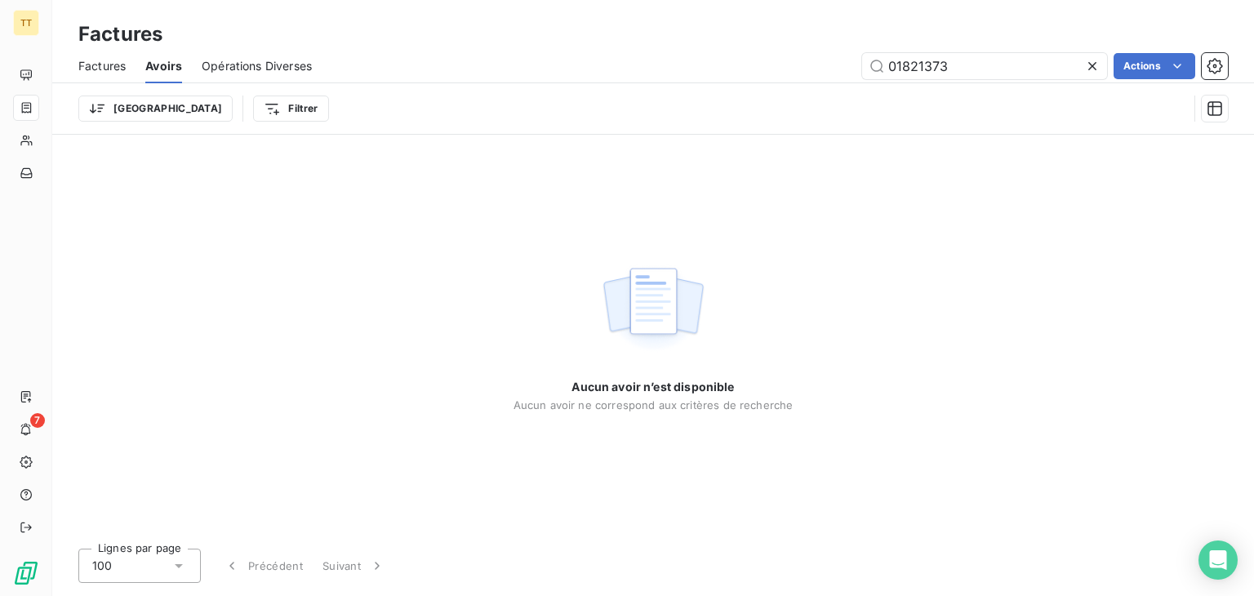
click at [1009, 106] on div "Trier Filtrer" at bounding box center [632, 108] width 1109 height 31
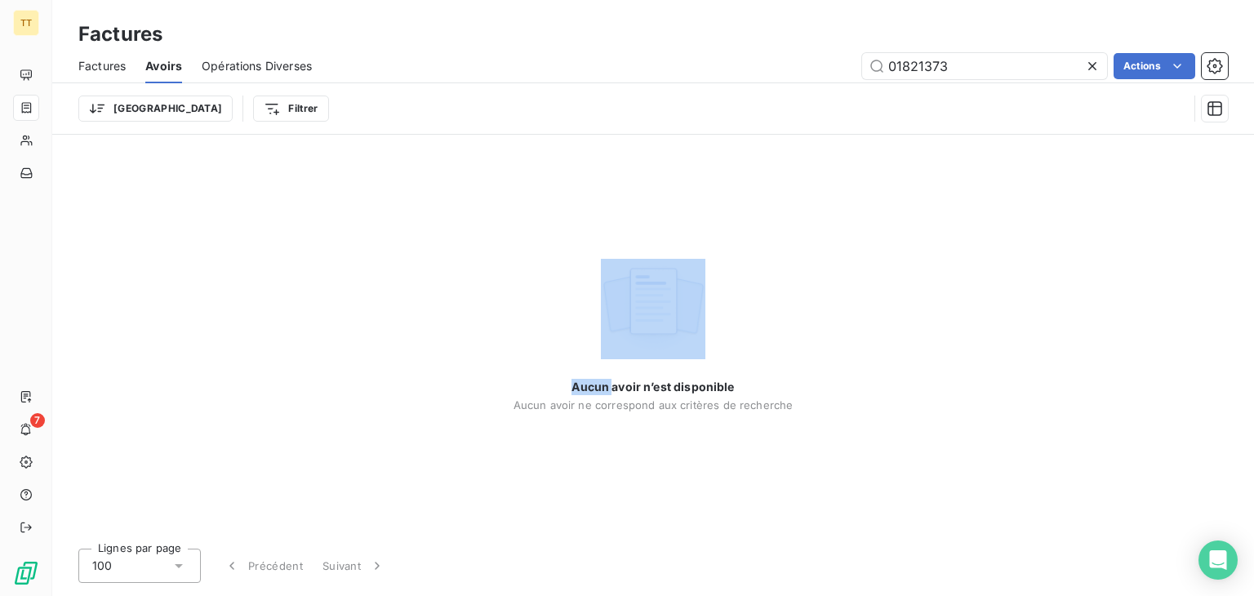
click at [1009, 106] on div "Trier Filtrer" at bounding box center [632, 108] width 1109 height 31
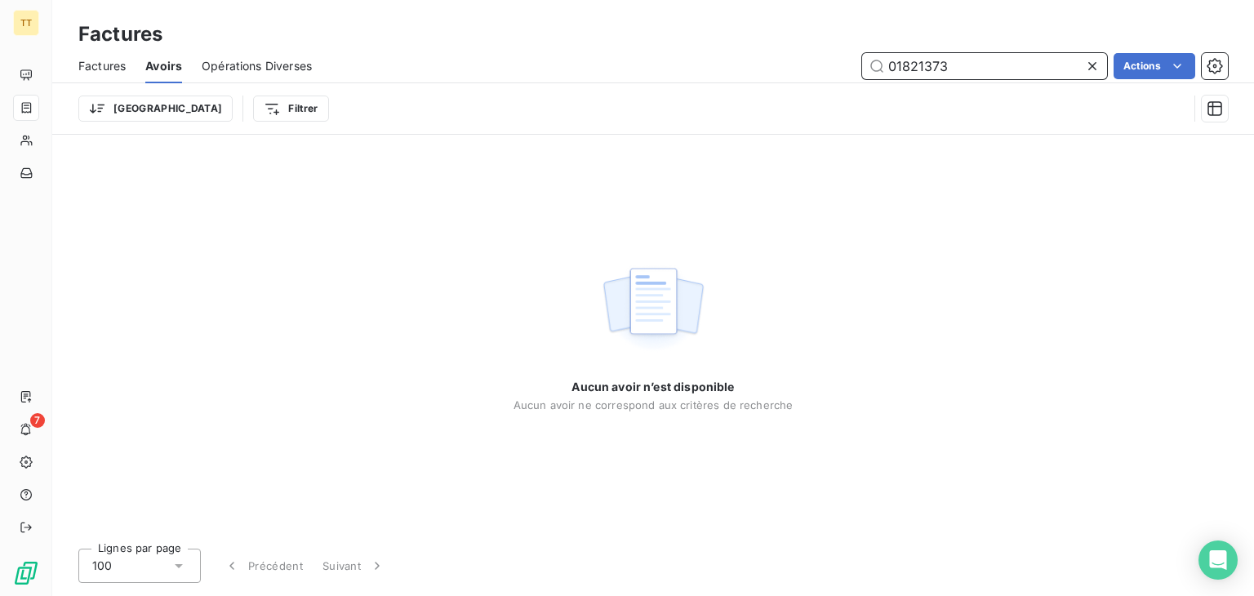
click at [973, 65] on input "01821373" at bounding box center [984, 66] width 245 height 26
type input "ste"
drag, startPoint x: 120, startPoint y: 65, endPoint x: 130, endPoint y: 71, distance: 11.3
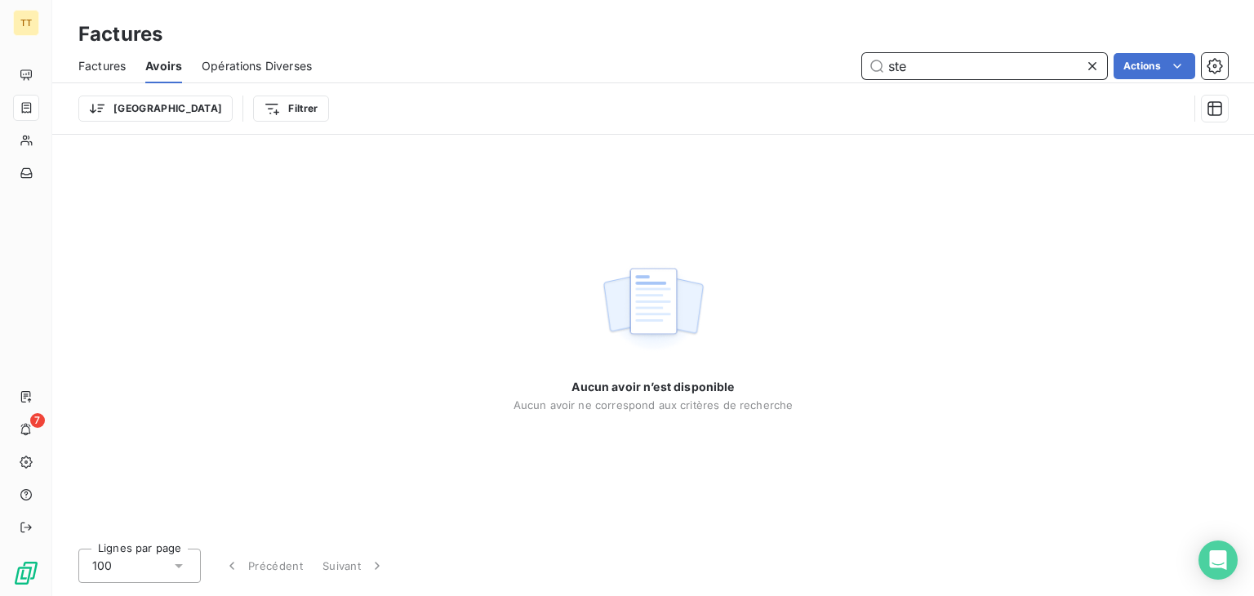
click at [120, 65] on span "Factures" at bounding box center [101, 66] width 47 height 16
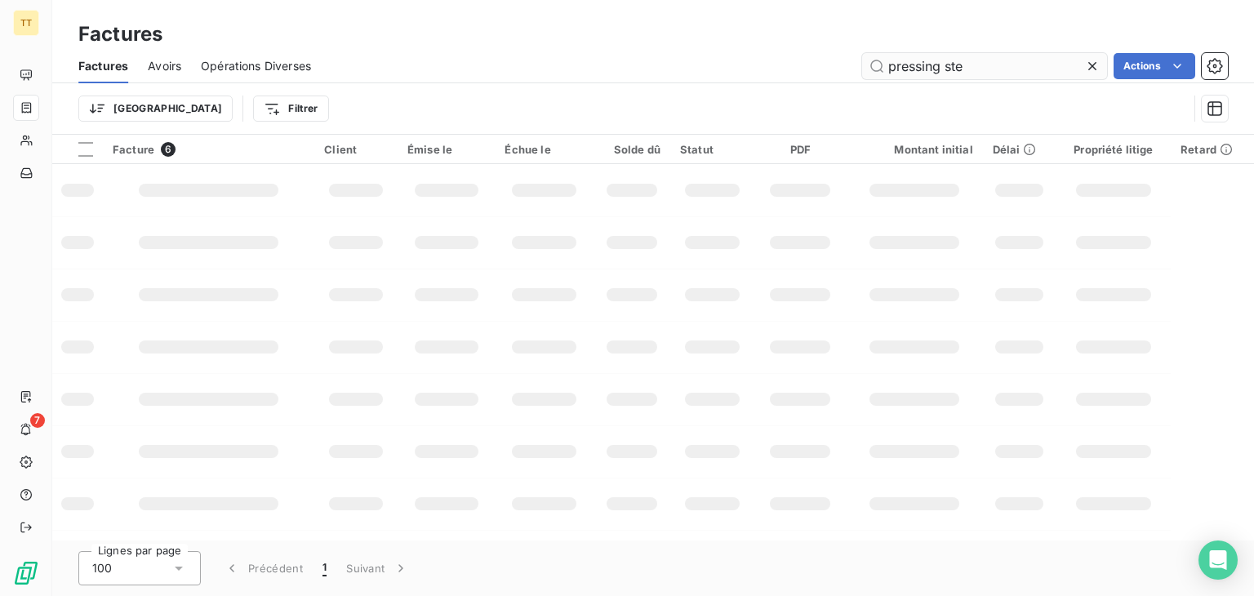
click at [921, 69] on input "pressing ste" at bounding box center [984, 66] width 245 height 26
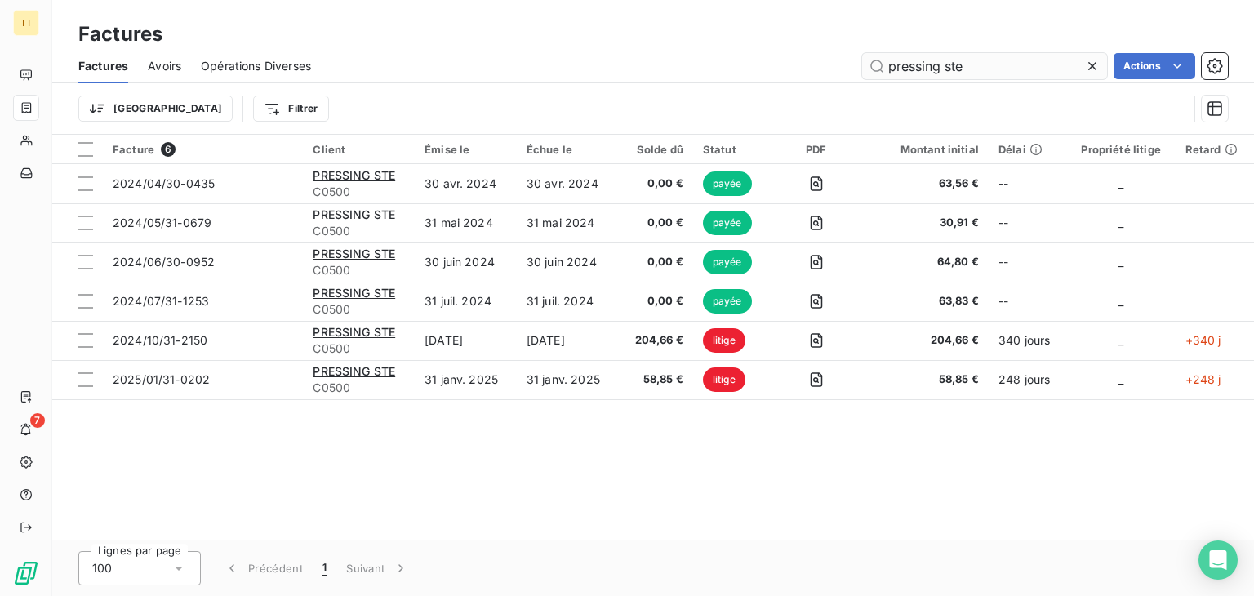
click at [921, 69] on input "pressing ste" at bounding box center [984, 66] width 245 height 26
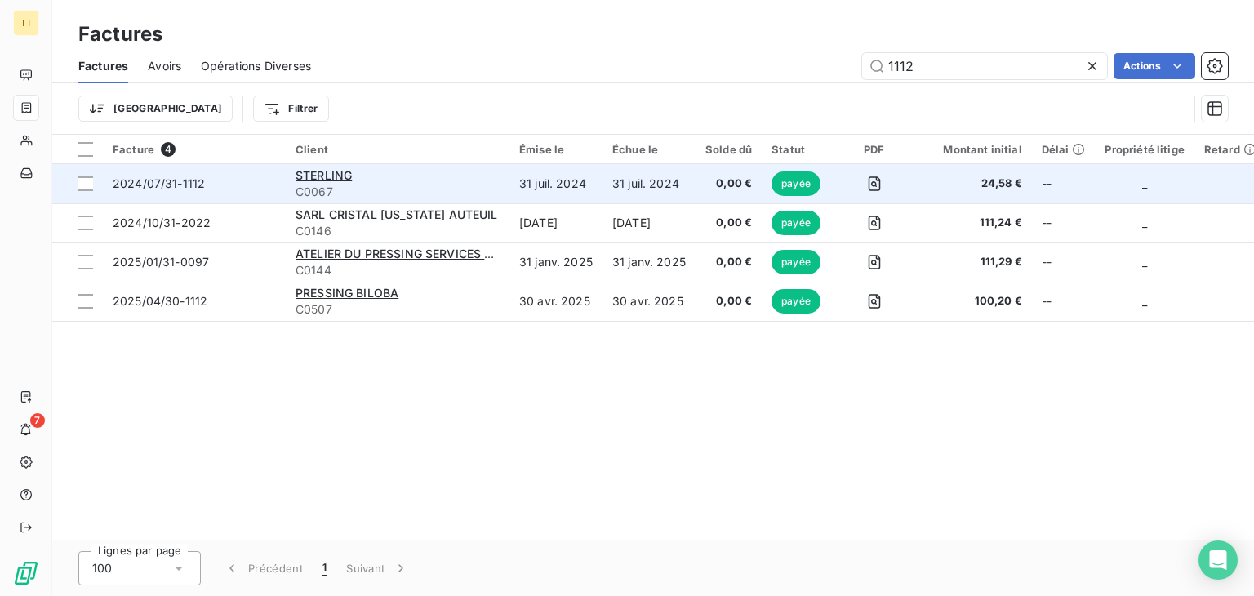
type input "1112"
click at [657, 176] on td "31 juil. 2024" at bounding box center [648, 183] width 93 height 39
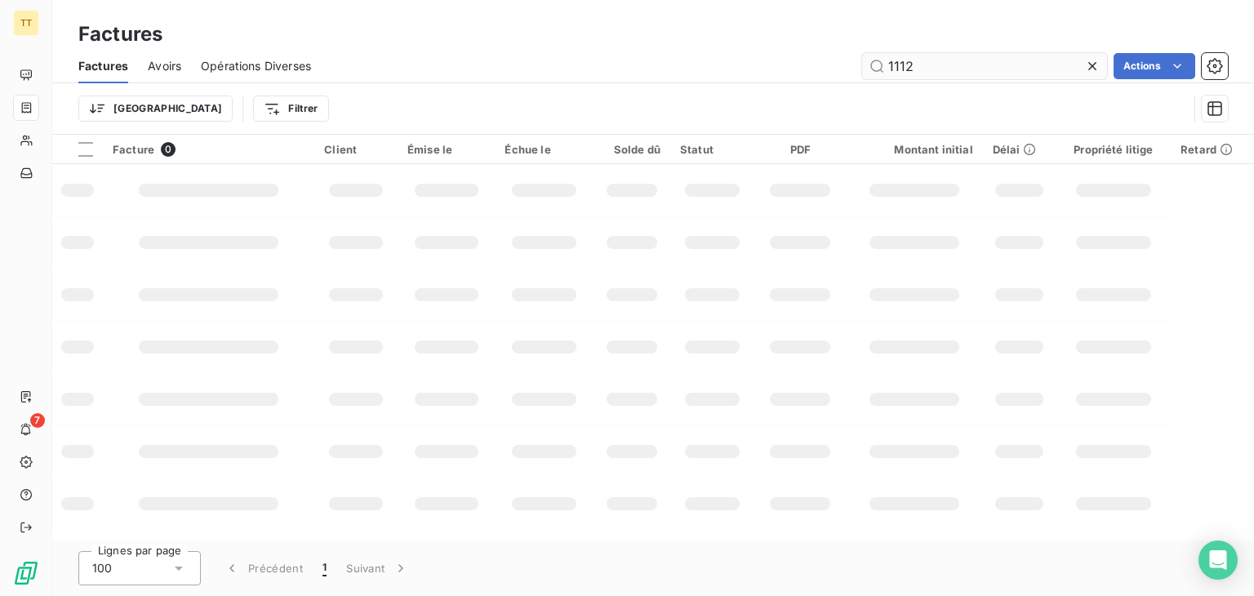
click at [972, 53] on input "1112" at bounding box center [984, 66] width 245 height 26
click at [973, 53] on input "1112" at bounding box center [984, 66] width 245 height 26
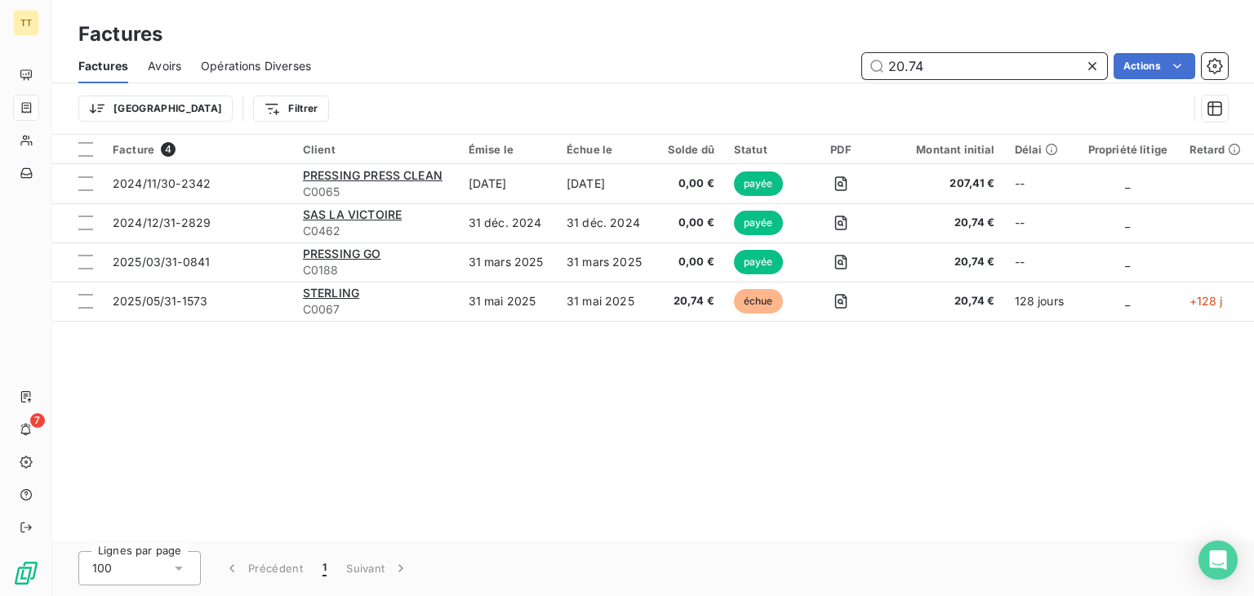
click at [1032, 56] on input "20.74" at bounding box center [984, 66] width 245 height 26
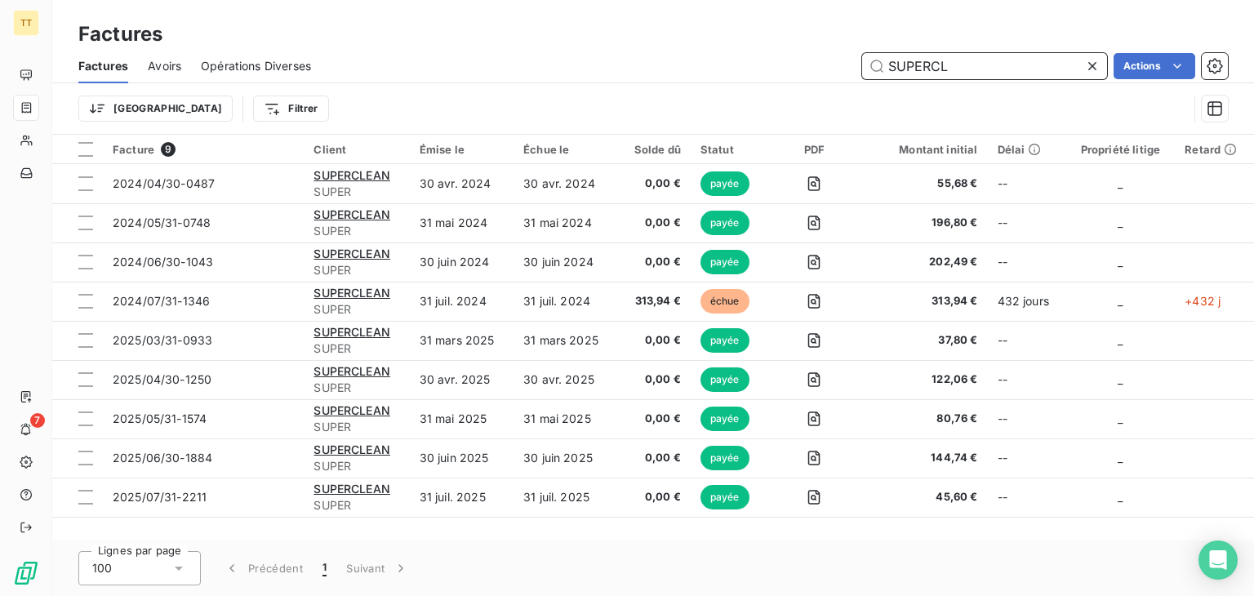
type input "SUPERCL"
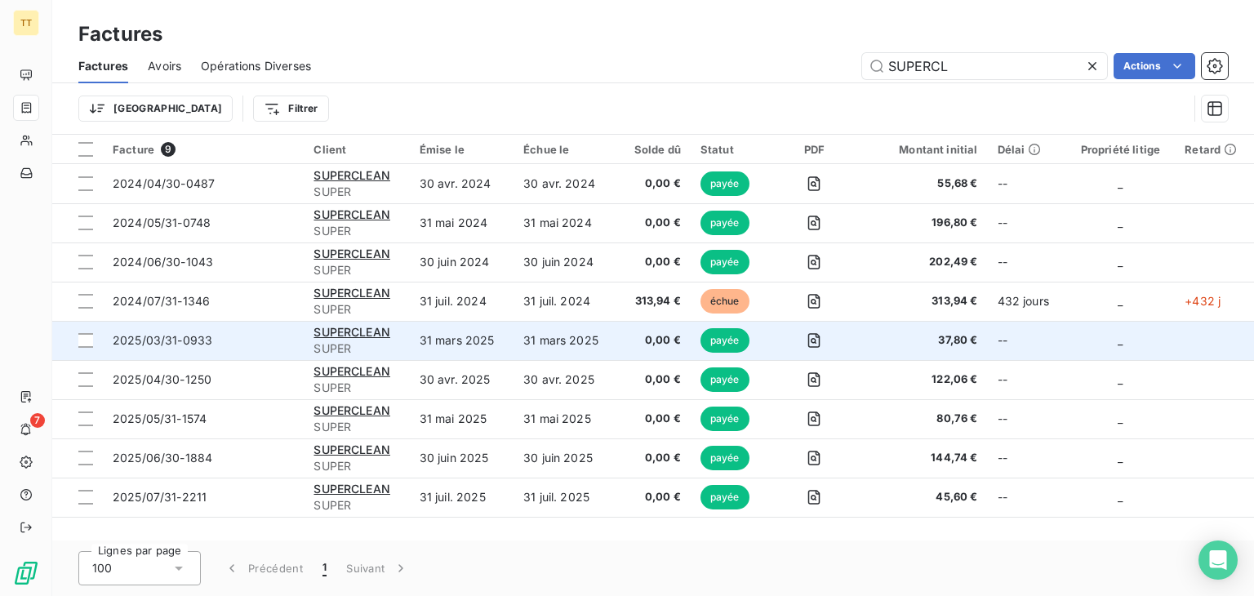
click at [656, 352] on td "0,00 €" at bounding box center [654, 340] width 73 height 39
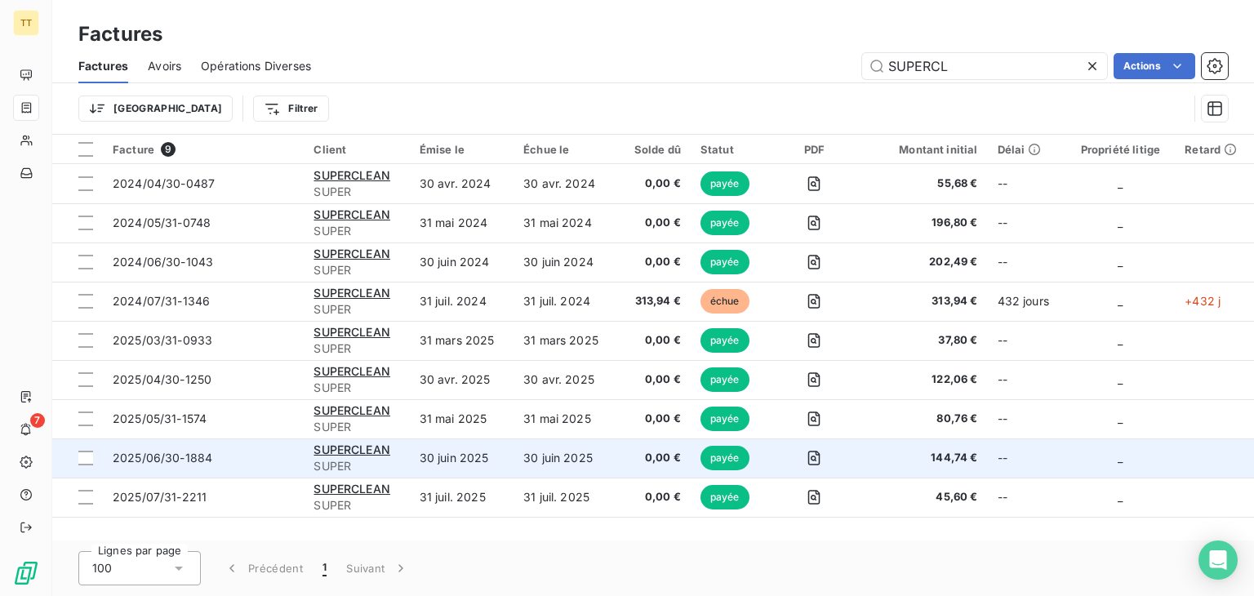
click at [551, 459] on td "30 juin 2025" at bounding box center [565, 457] width 104 height 39
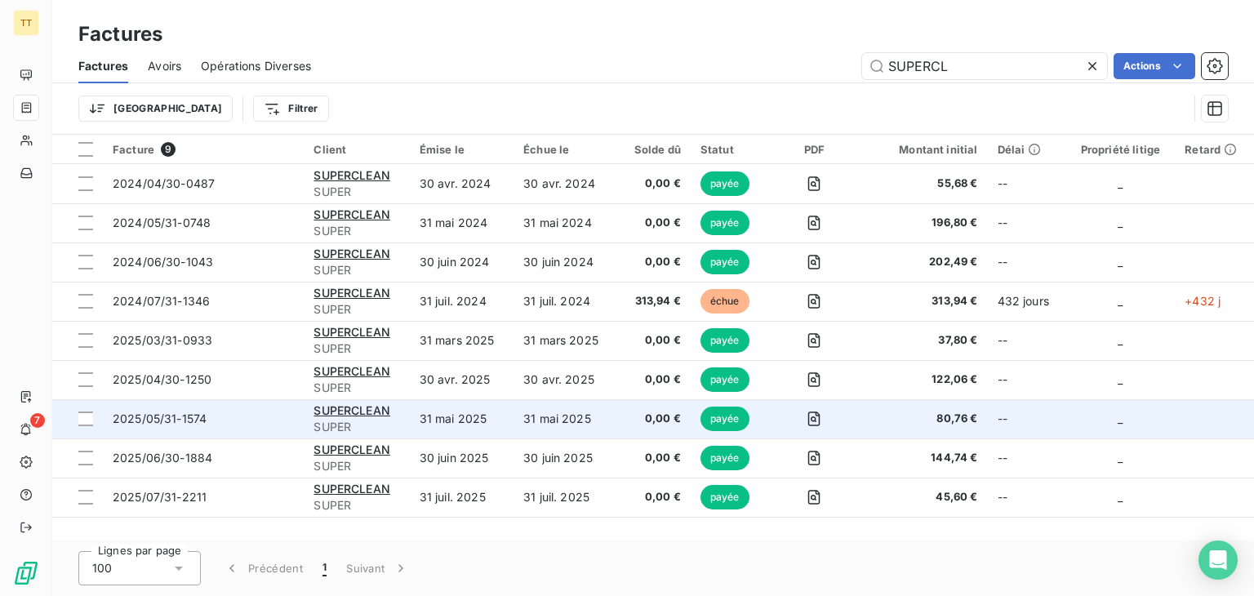
click at [660, 425] on span "0,00 €" at bounding box center [654, 419] width 53 height 16
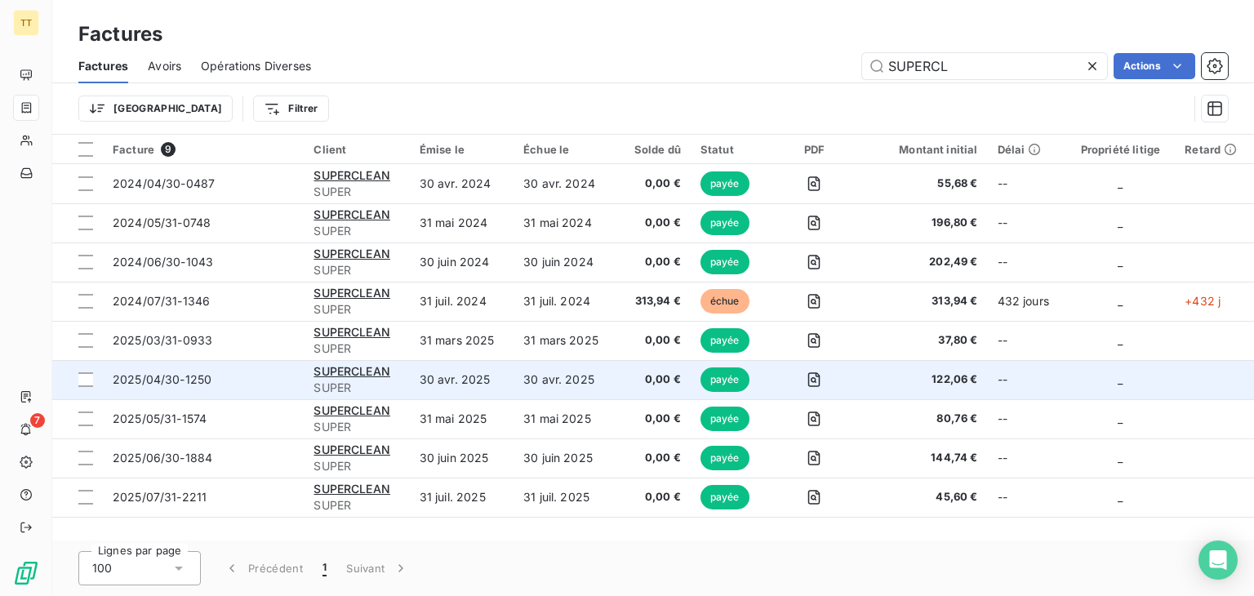
click at [647, 382] on span "0,00 €" at bounding box center [654, 379] width 53 height 16
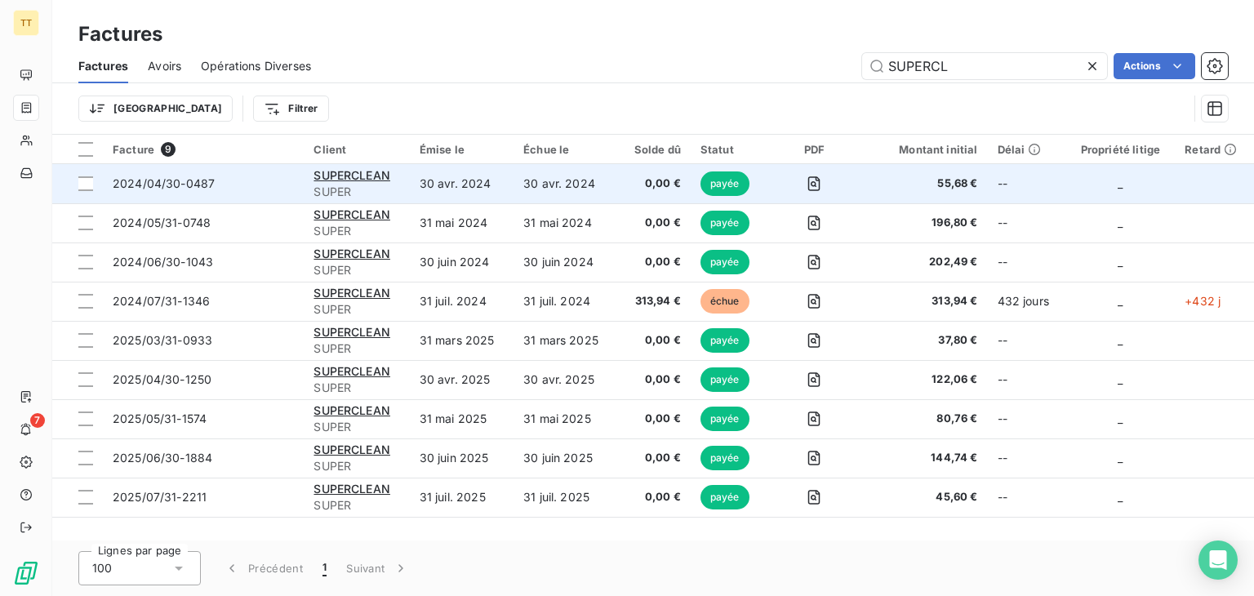
click at [513, 193] on td "30 avr. 2024" at bounding box center [462, 183] width 104 height 39
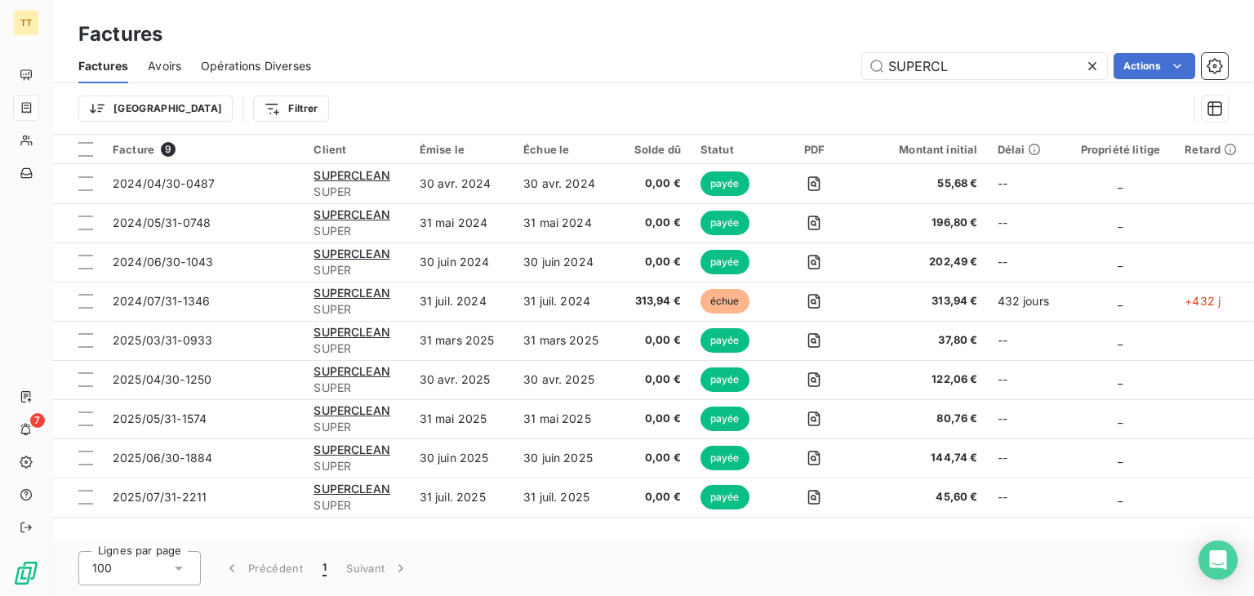
click at [888, 101] on div "Trier Filtrer" at bounding box center [632, 108] width 1109 height 31
click at [960, 56] on input "SUPERCL" at bounding box center [984, 66] width 245 height 26
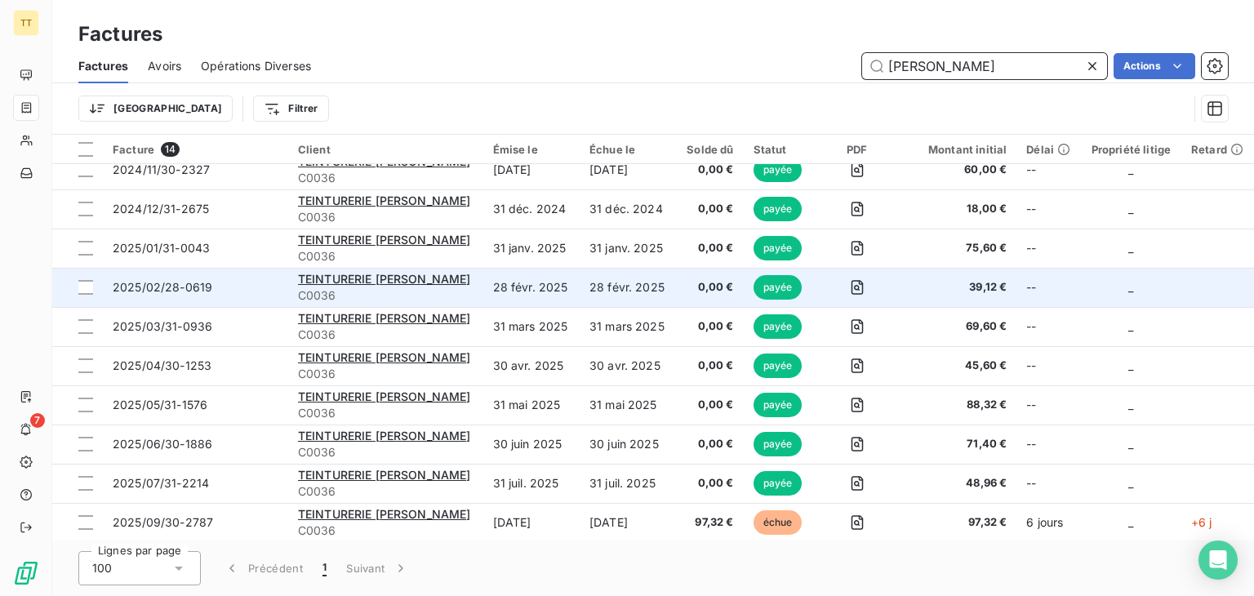
scroll to position [173, 0]
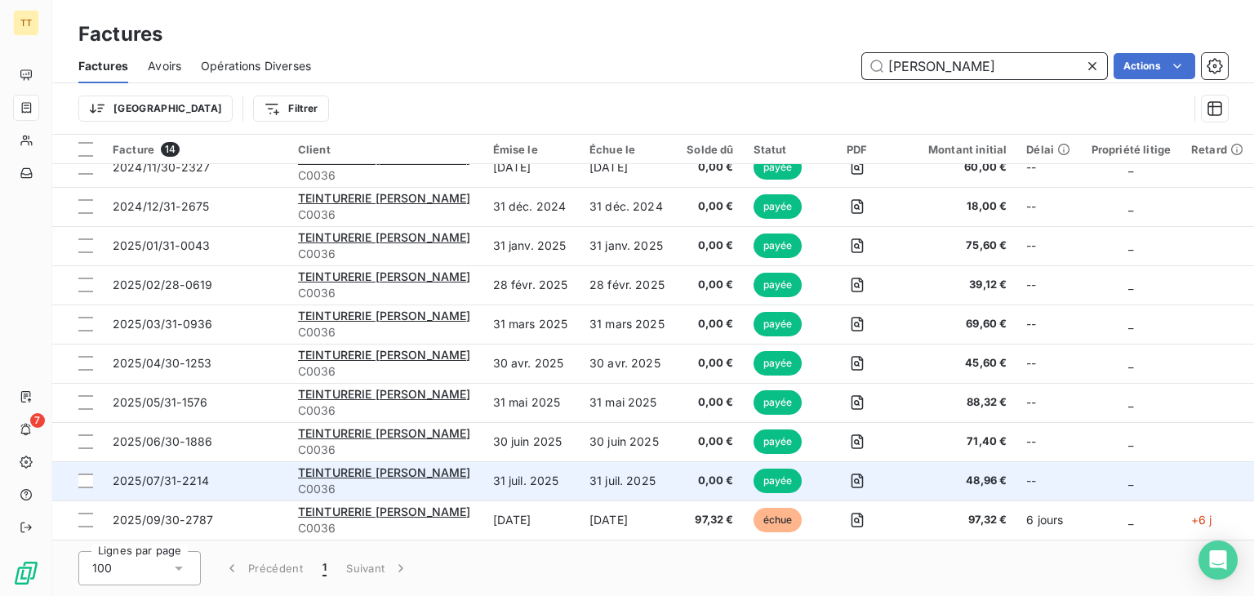
type input "[PERSON_NAME]"
click at [536, 487] on td "31 juil. 2025" at bounding box center [531, 480] width 96 height 39
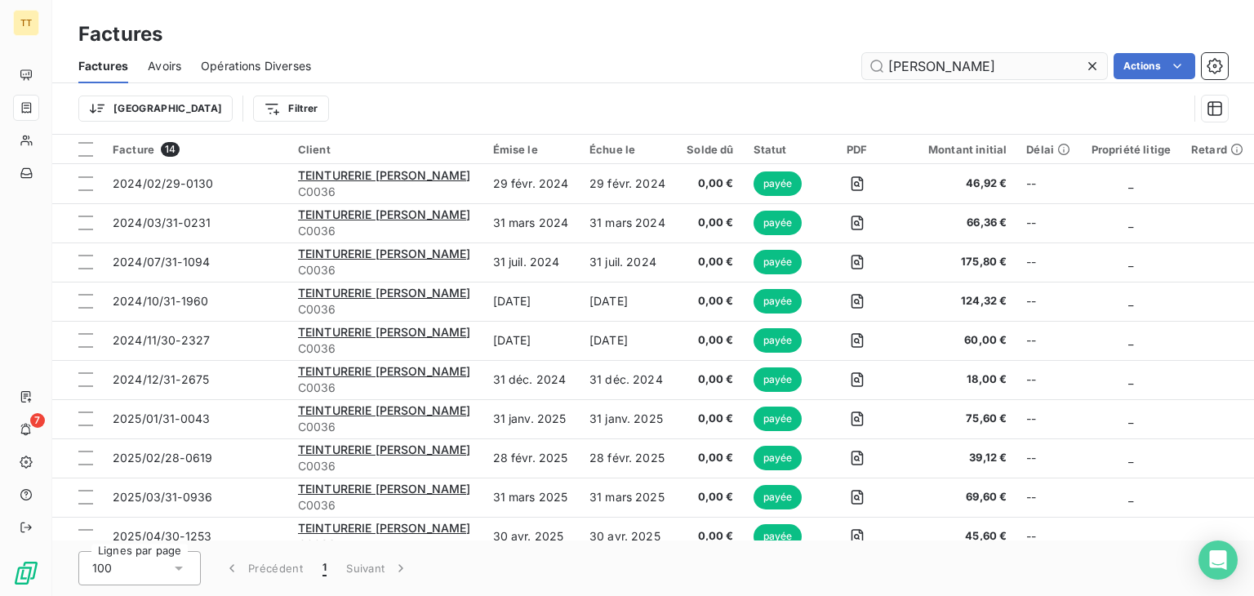
click at [914, 73] on input "[PERSON_NAME]" at bounding box center [984, 66] width 245 height 26
click at [973, 109] on div "Trier Filtrer" at bounding box center [632, 108] width 1109 height 31
click at [944, 82] on div "Factures Avoirs Opérations Diverses [PERSON_NAME] Actions" at bounding box center [653, 66] width 1202 height 34
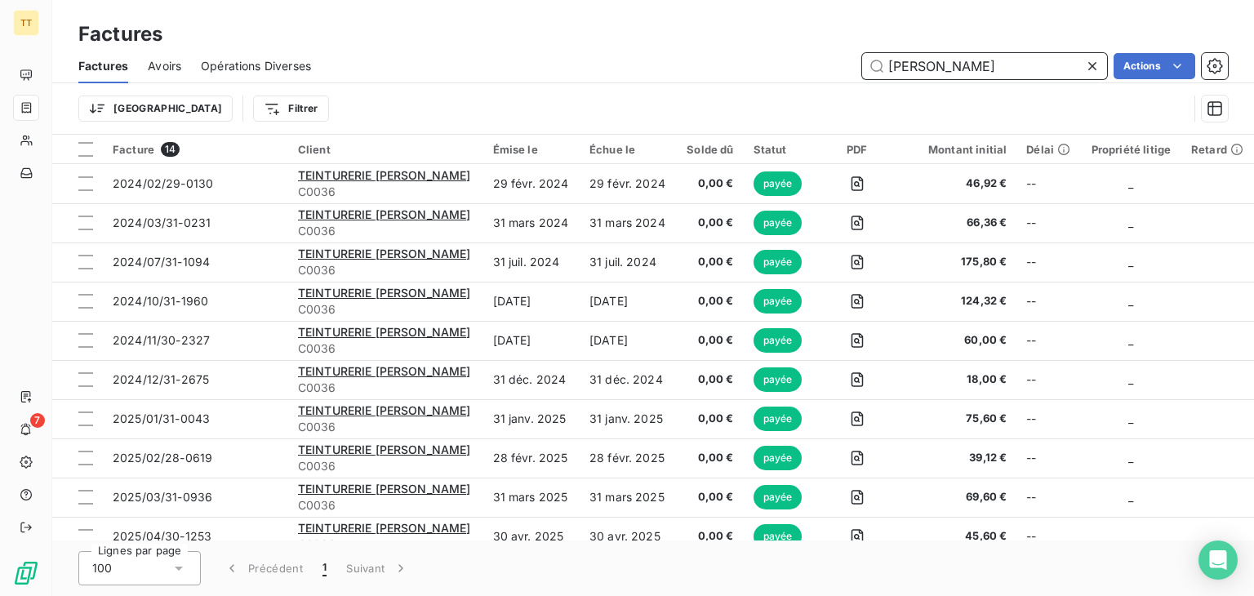
click at [932, 72] on input "[PERSON_NAME]" at bounding box center [984, 66] width 245 height 26
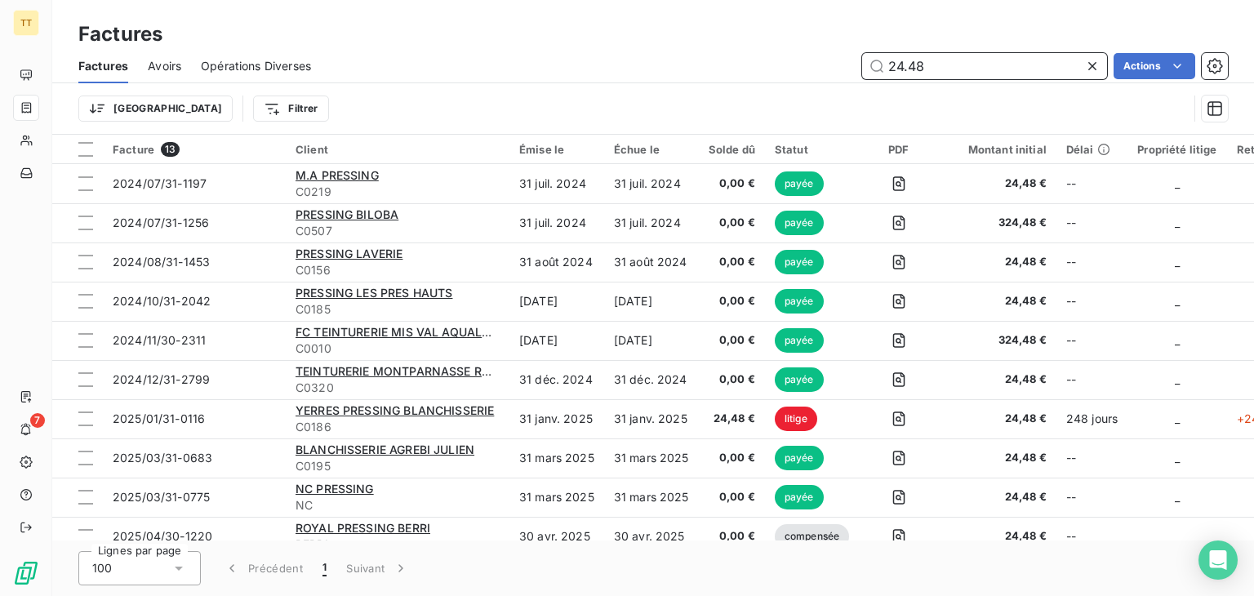
click at [882, 78] on input "24.48" at bounding box center [984, 66] width 245 height 26
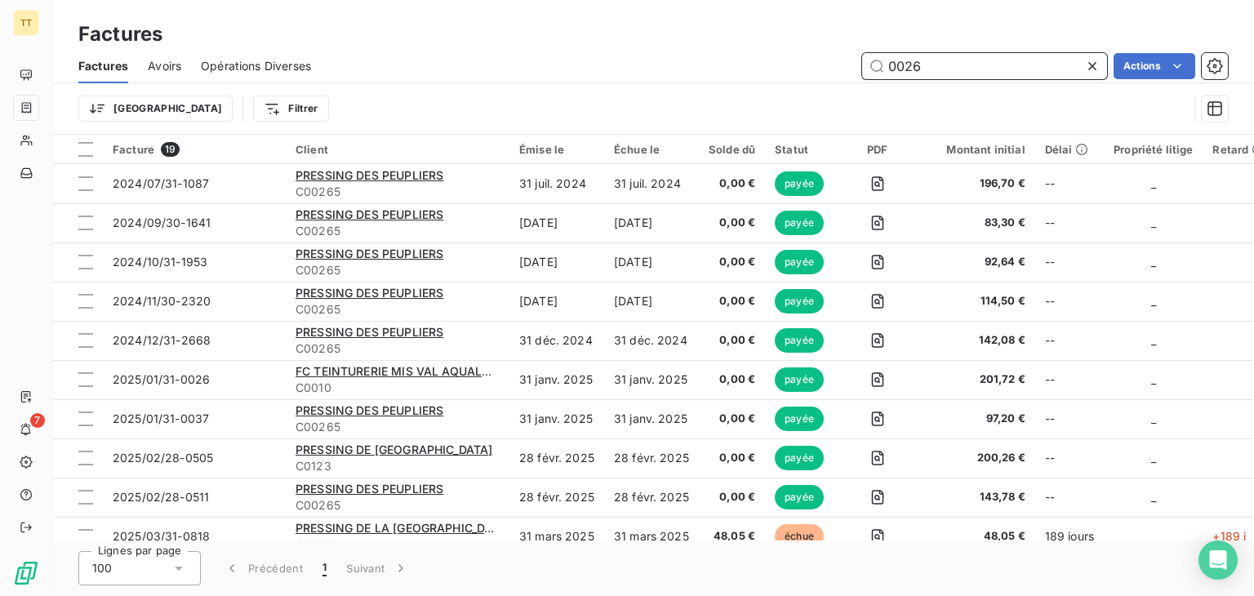
click at [880, 73] on input "0026" at bounding box center [984, 66] width 245 height 26
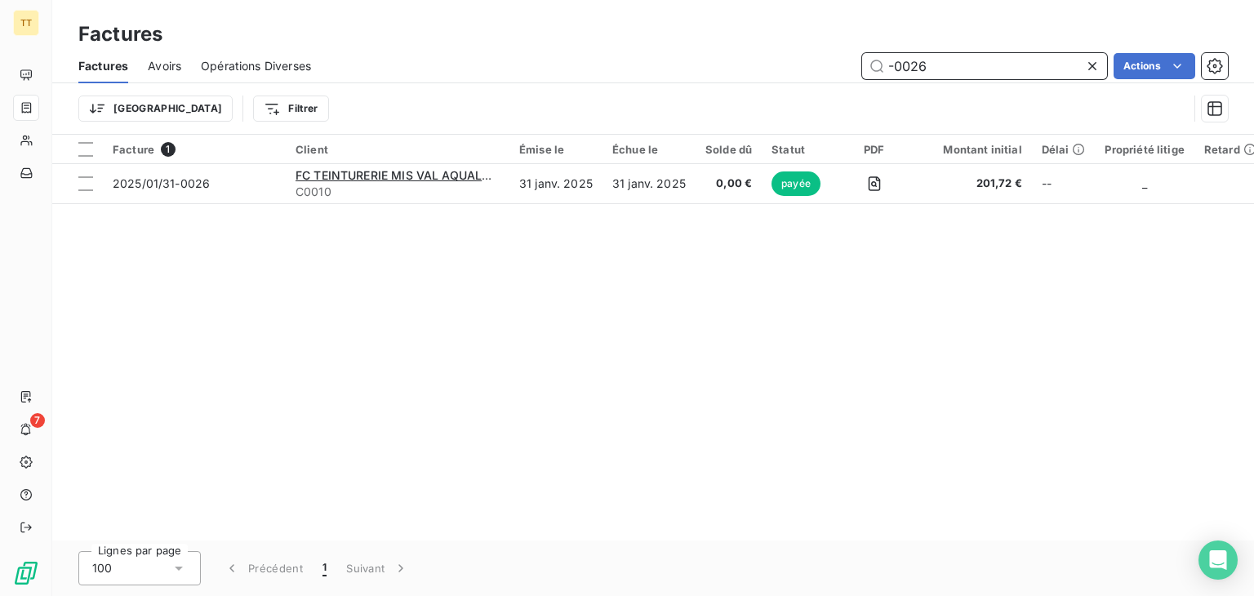
click at [919, 67] on input "-0026" at bounding box center [984, 66] width 245 height 26
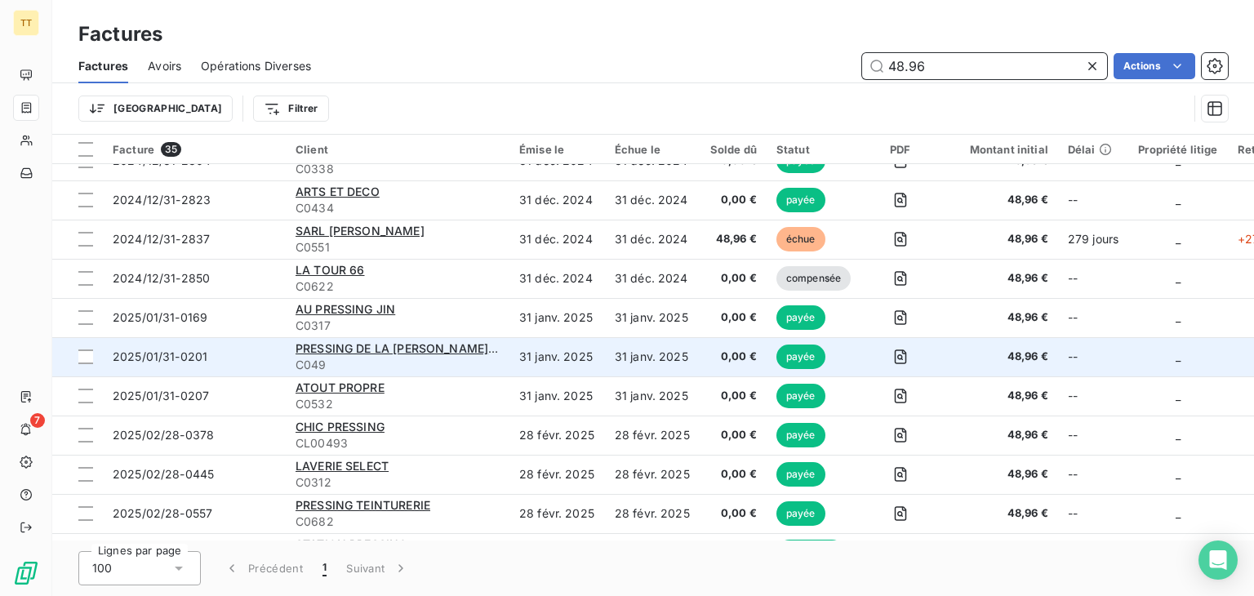
scroll to position [653, 0]
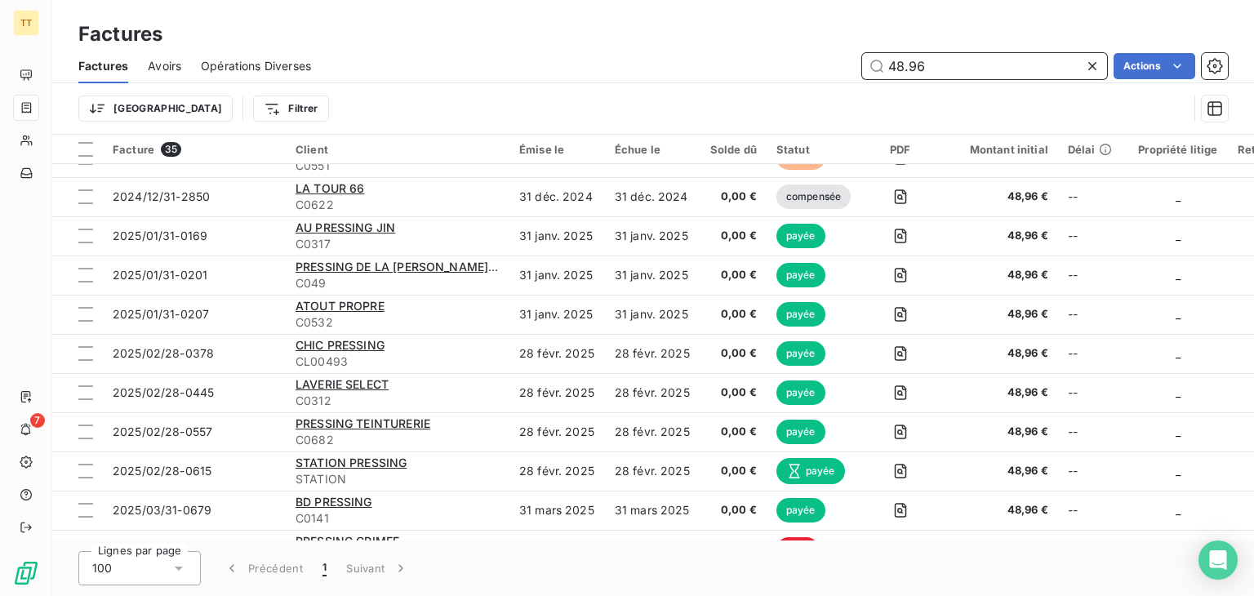
click at [931, 60] on input "48.96" at bounding box center [984, 66] width 245 height 26
click at [998, 69] on input "48.96" at bounding box center [984, 66] width 245 height 26
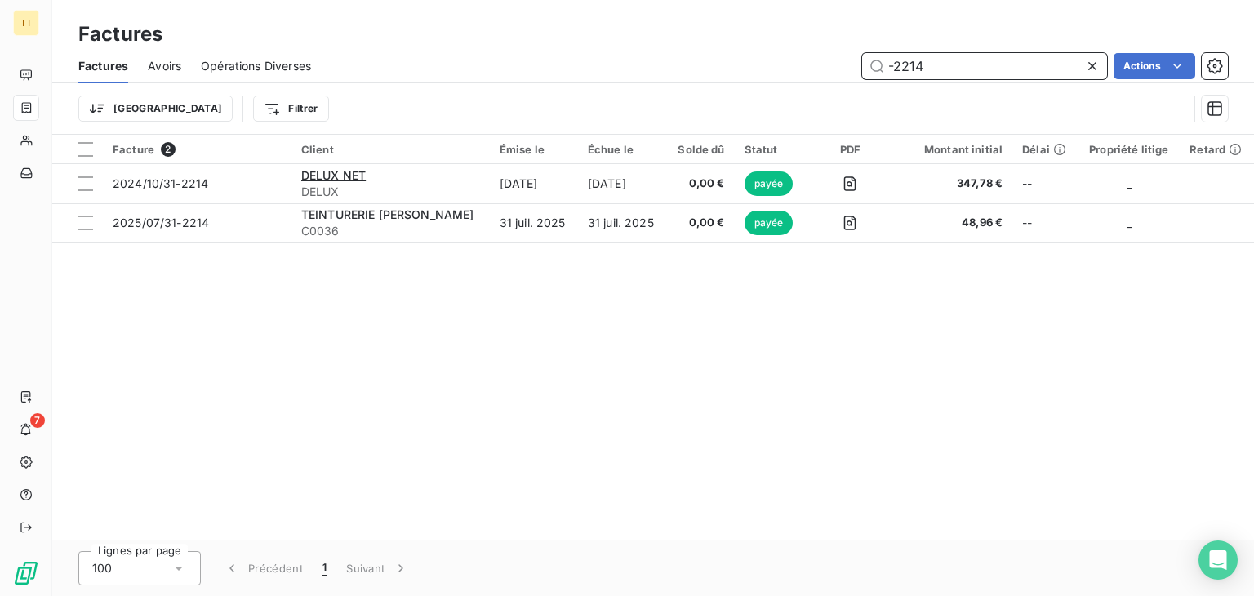
scroll to position [0, 0]
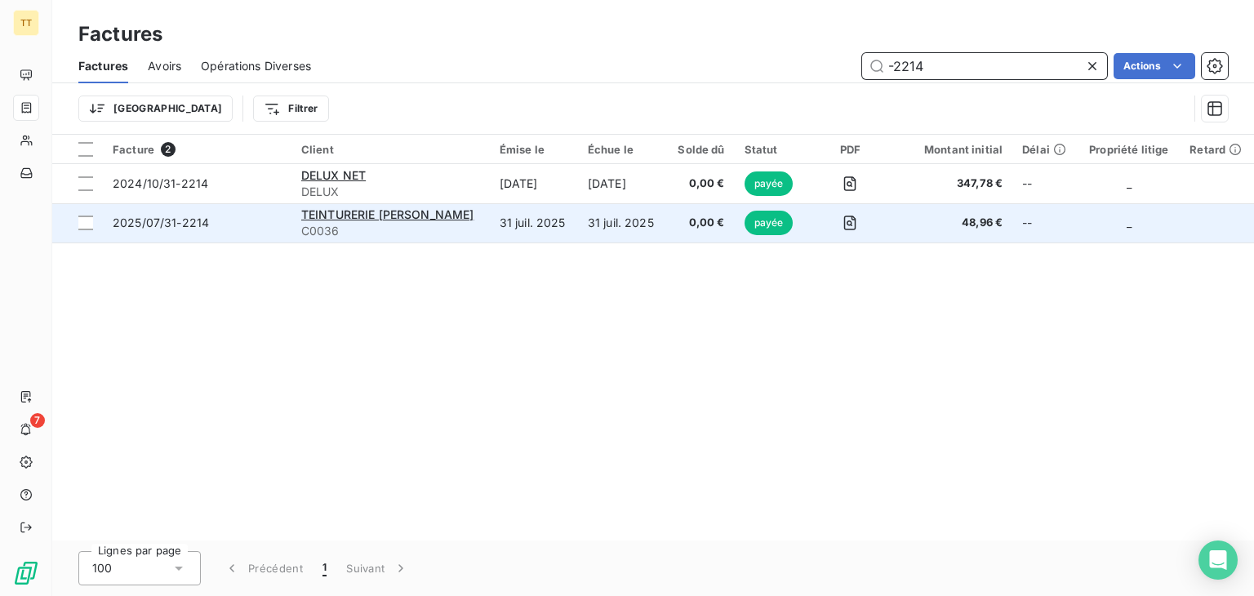
type input "-2214"
click at [578, 228] on td "31 juil. 2025" at bounding box center [622, 222] width 88 height 39
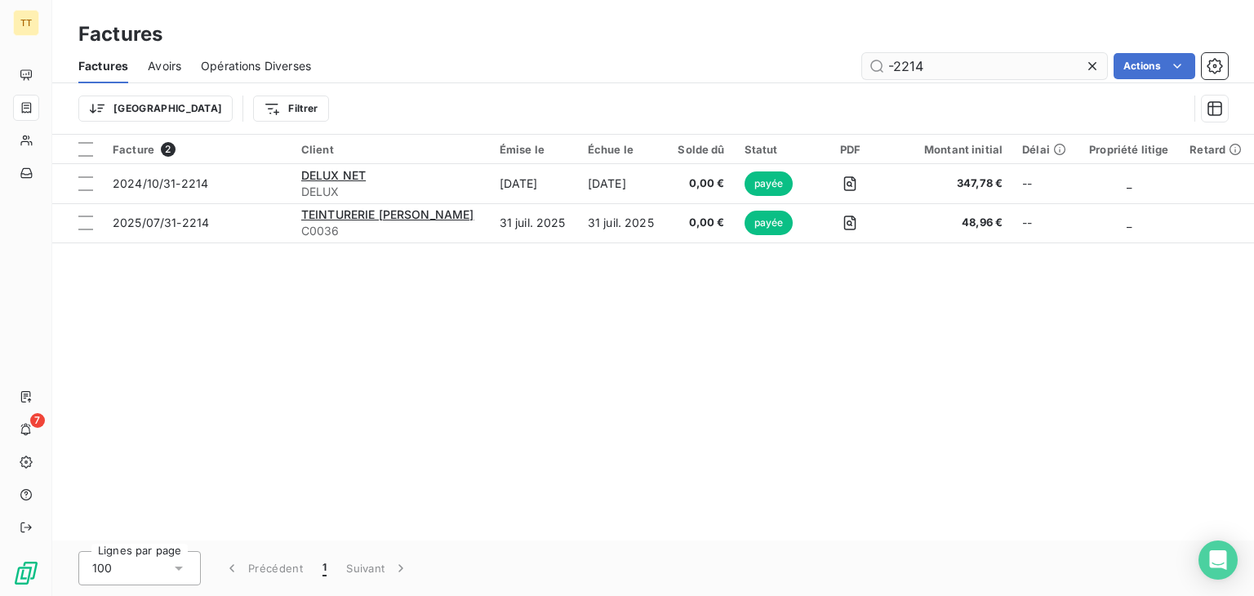
click at [1001, 76] on input "-2214" at bounding box center [984, 66] width 245 height 26
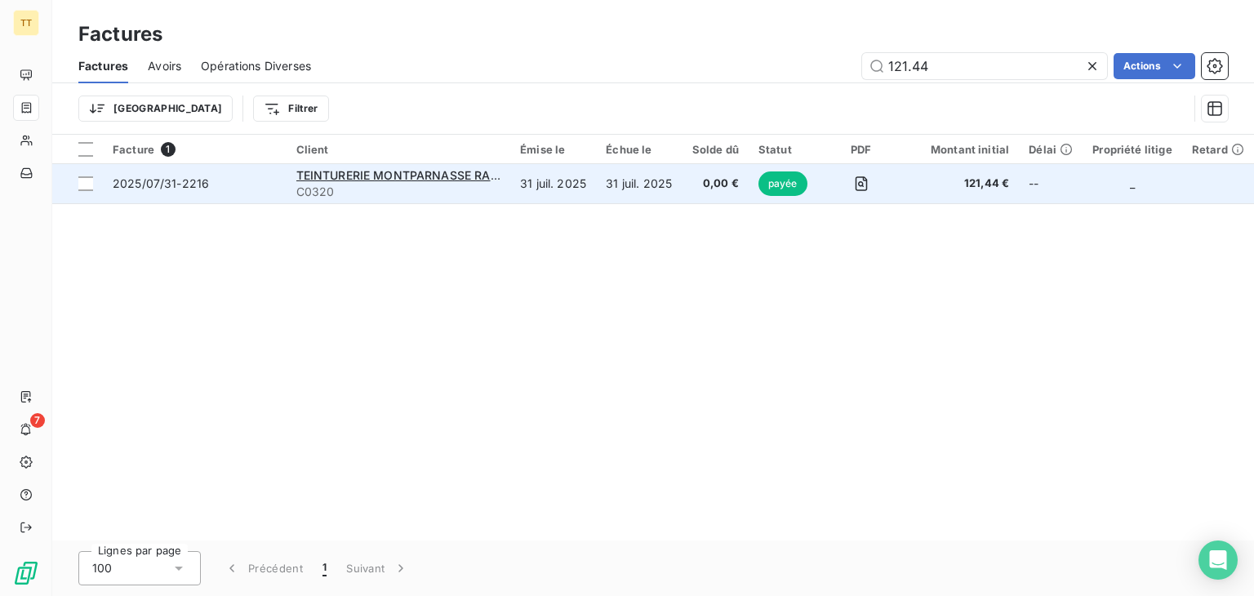
type input "121.44"
click at [625, 201] on td "31 juil. 2025" at bounding box center [639, 183] width 86 height 39
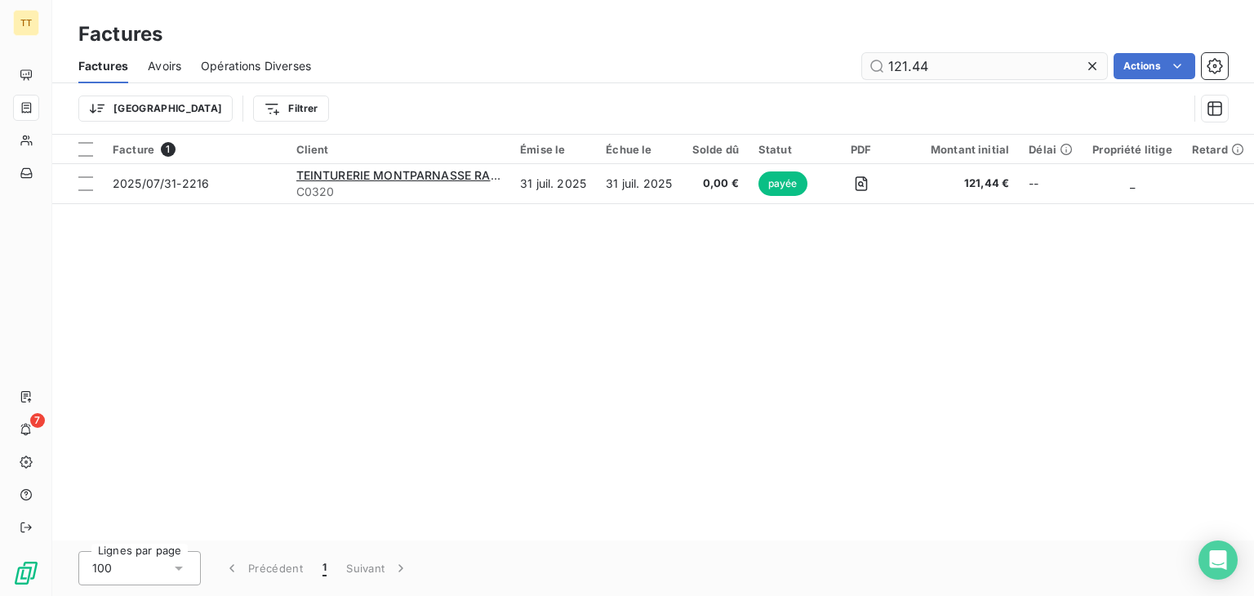
click at [1003, 60] on input "121.44" at bounding box center [984, 66] width 245 height 26
click at [1003, 61] on input "121.44" at bounding box center [984, 66] width 245 height 26
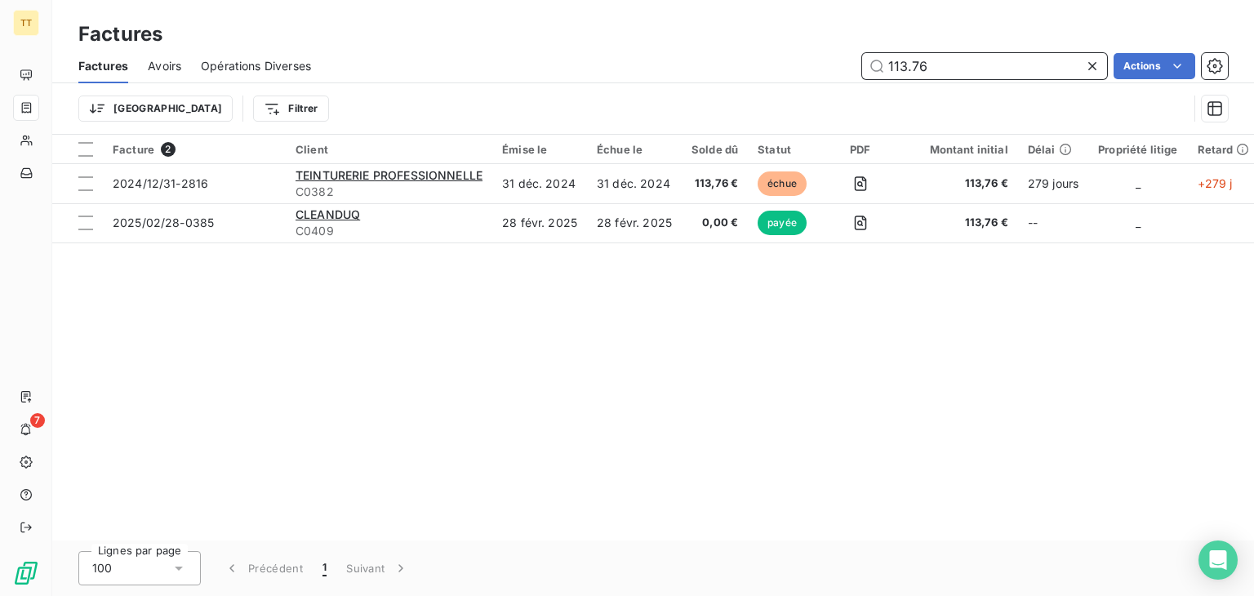
click at [973, 66] on input "113.76" at bounding box center [984, 66] width 245 height 26
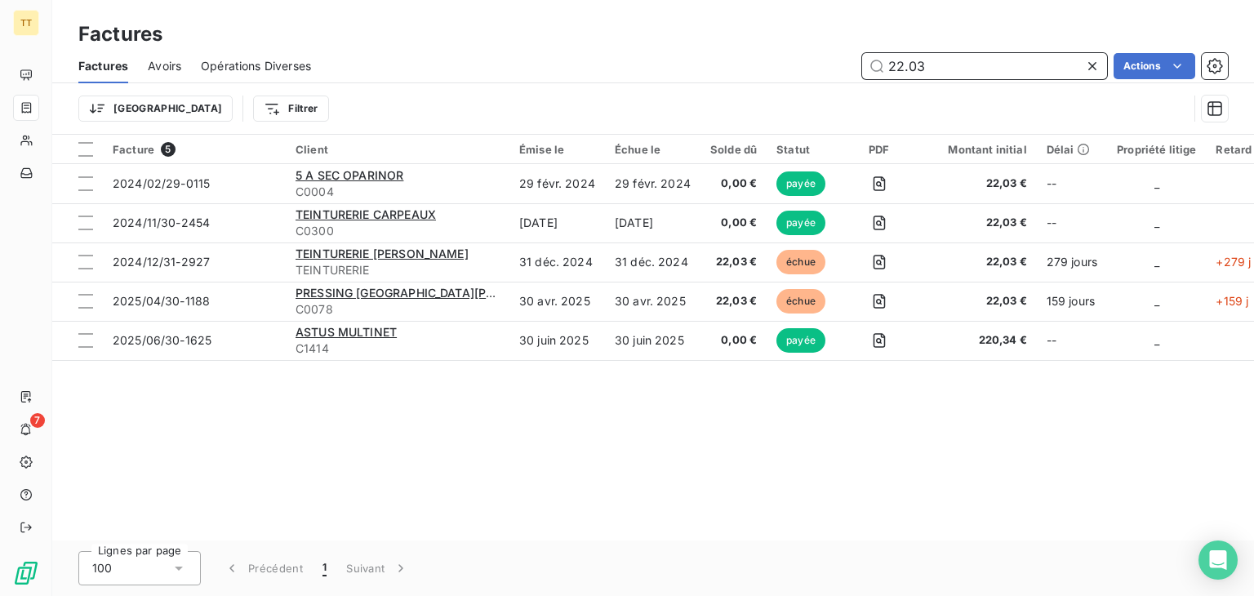
click at [908, 56] on input "22.03" at bounding box center [984, 66] width 245 height 26
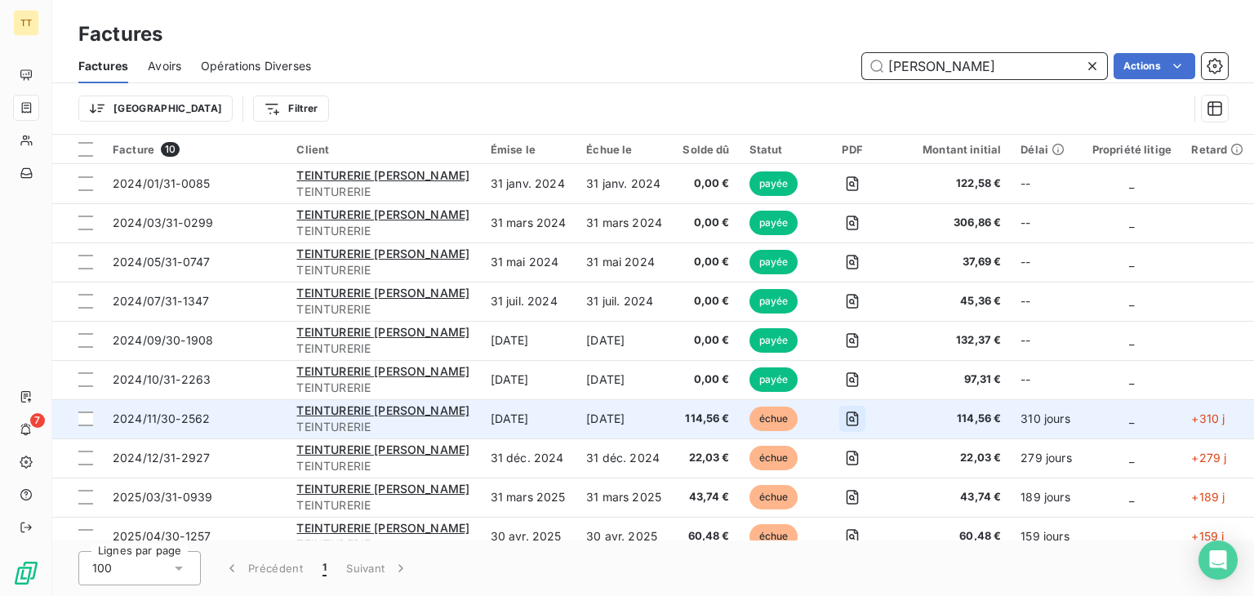
scroll to position [16, 0]
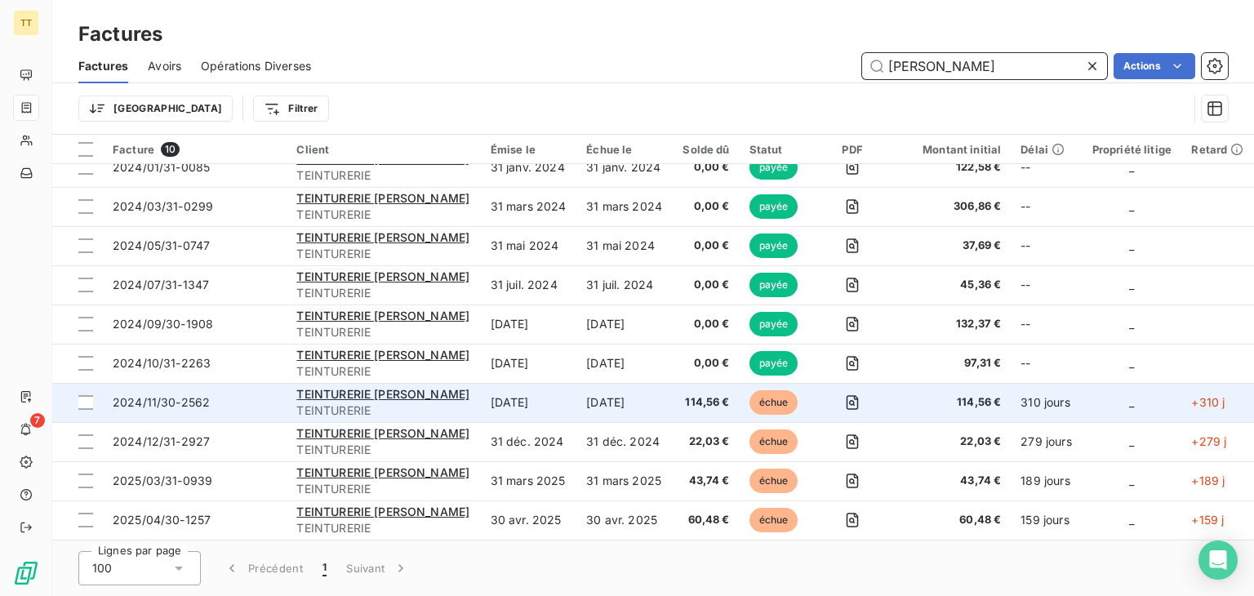
type input "[PERSON_NAME]"
click at [682, 406] on span "114,56 €" at bounding box center [705, 402] width 47 height 16
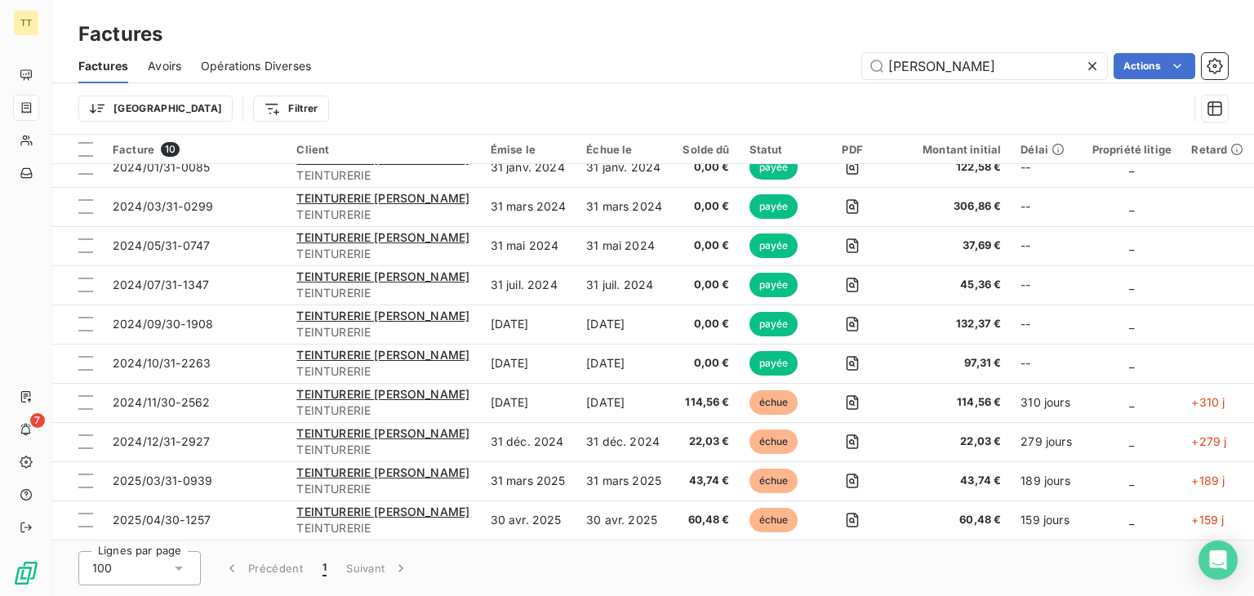
scroll to position [16, 0]
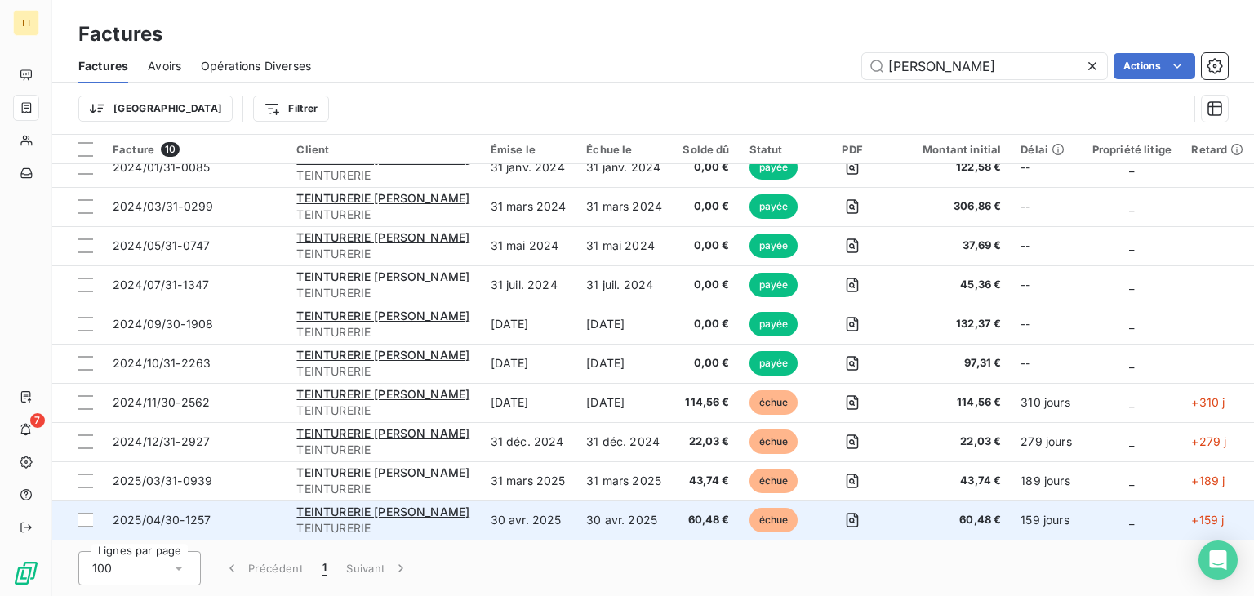
click at [682, 518] on span "60,48 €" at bounding box center [705, 520] width 47 height 16
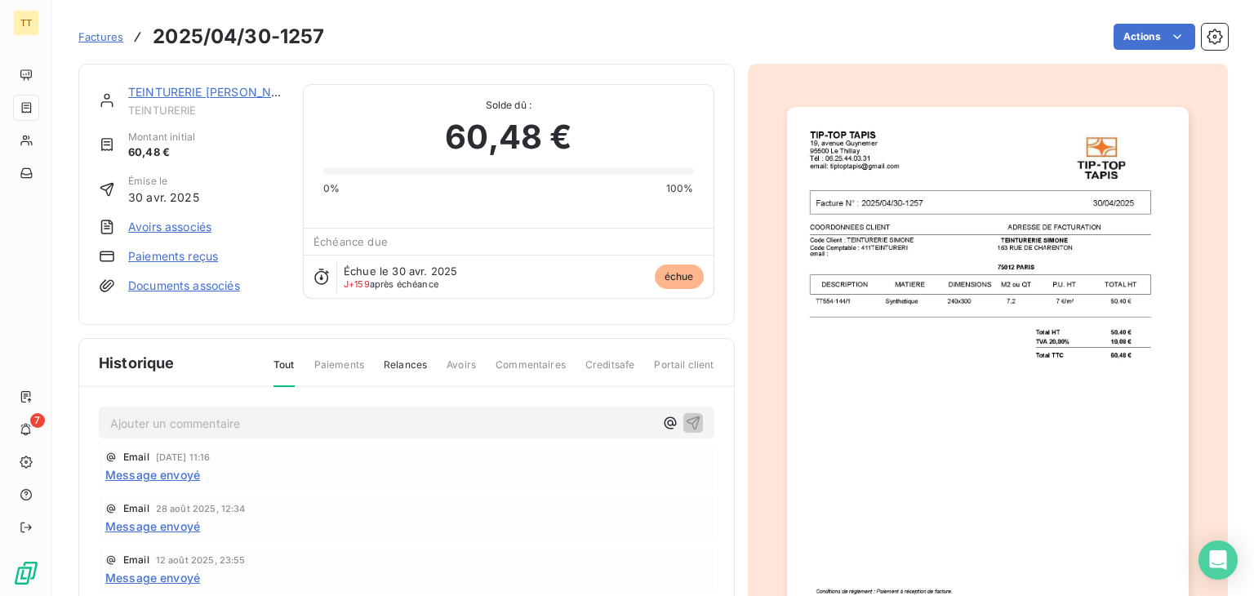
click at [189, 471] on span "Message envoyé" at bounding box center [152, 474] width 95 height 17
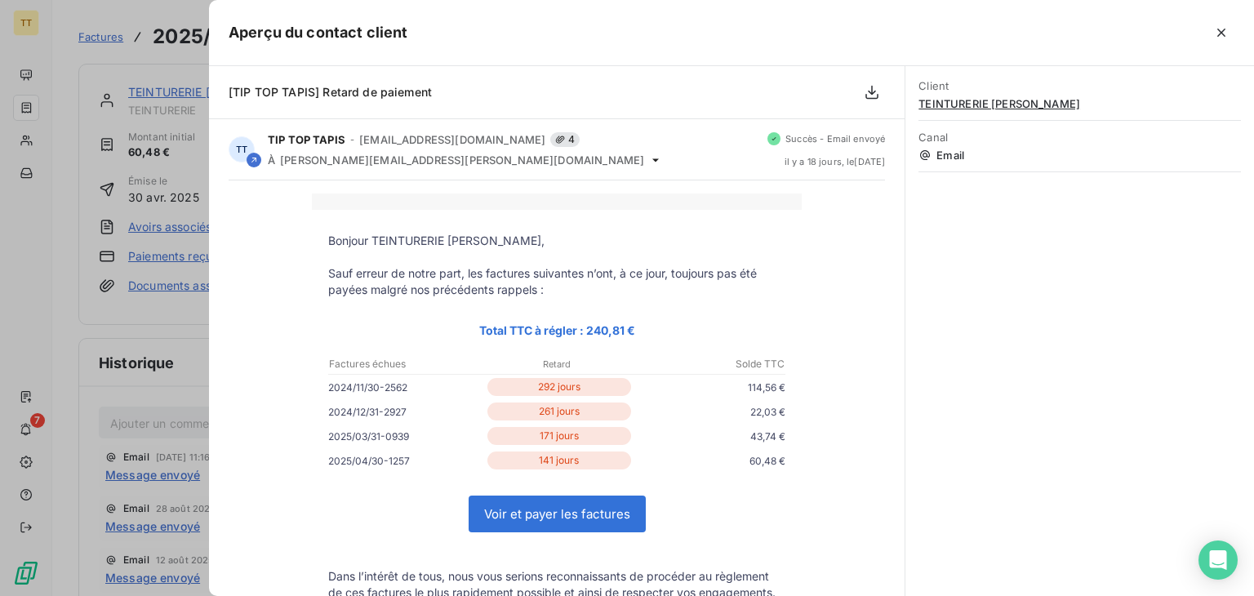
click at [1227, 37] on icon "button" at bounding box center [1221, 32] width 16 height 16
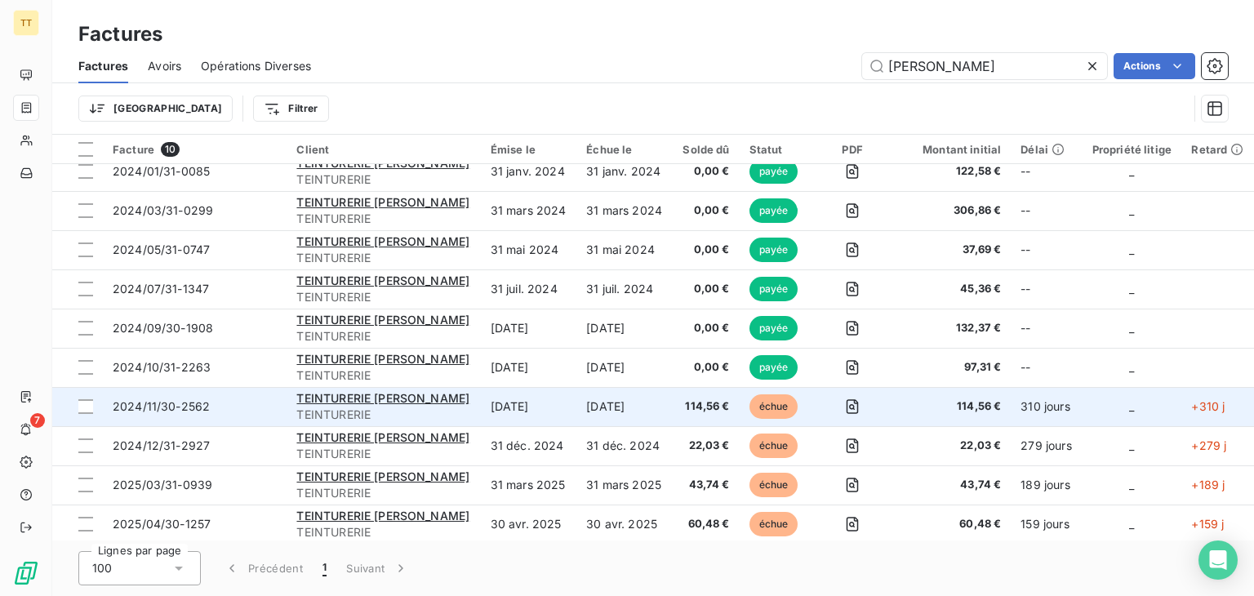
scroll to position [16, 0]
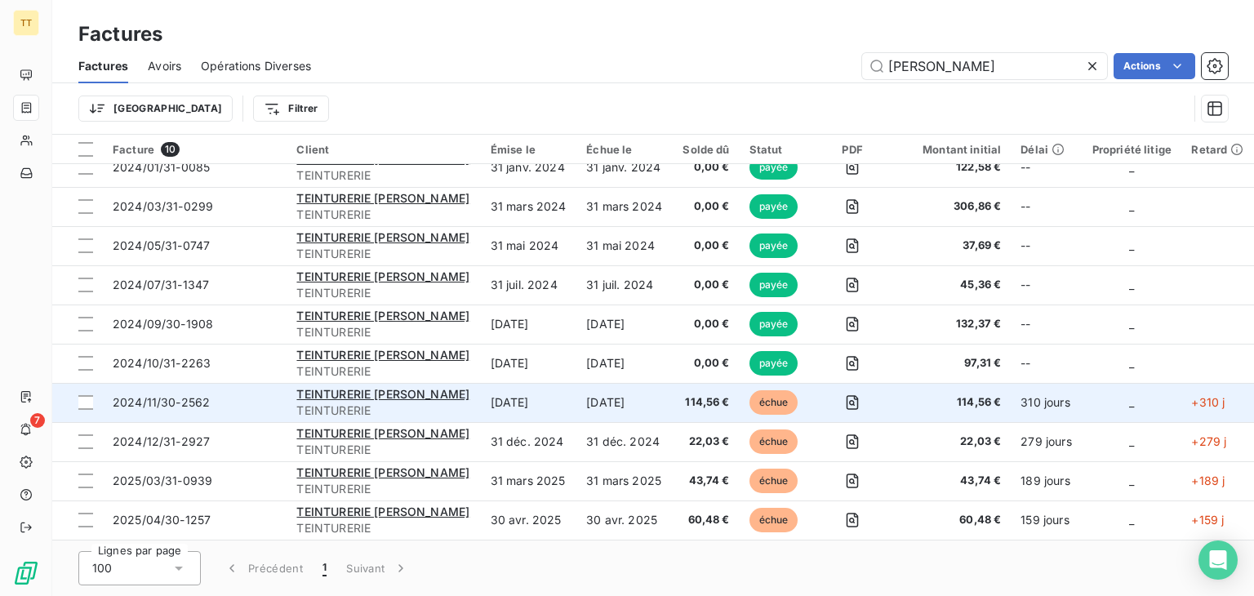
click at [614, 393] on td "[DATE]" at bounding box center [624, 402] width 96 height 39
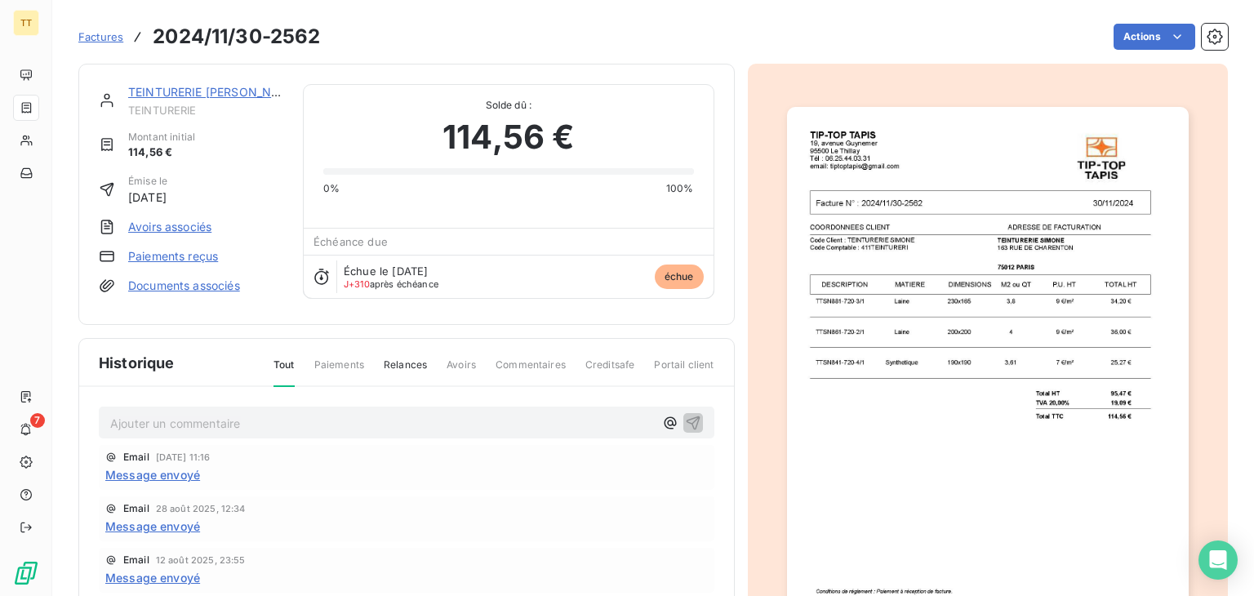
click at [898, 312] on img "button" at bounding box center [988, 390] width 402 height 567
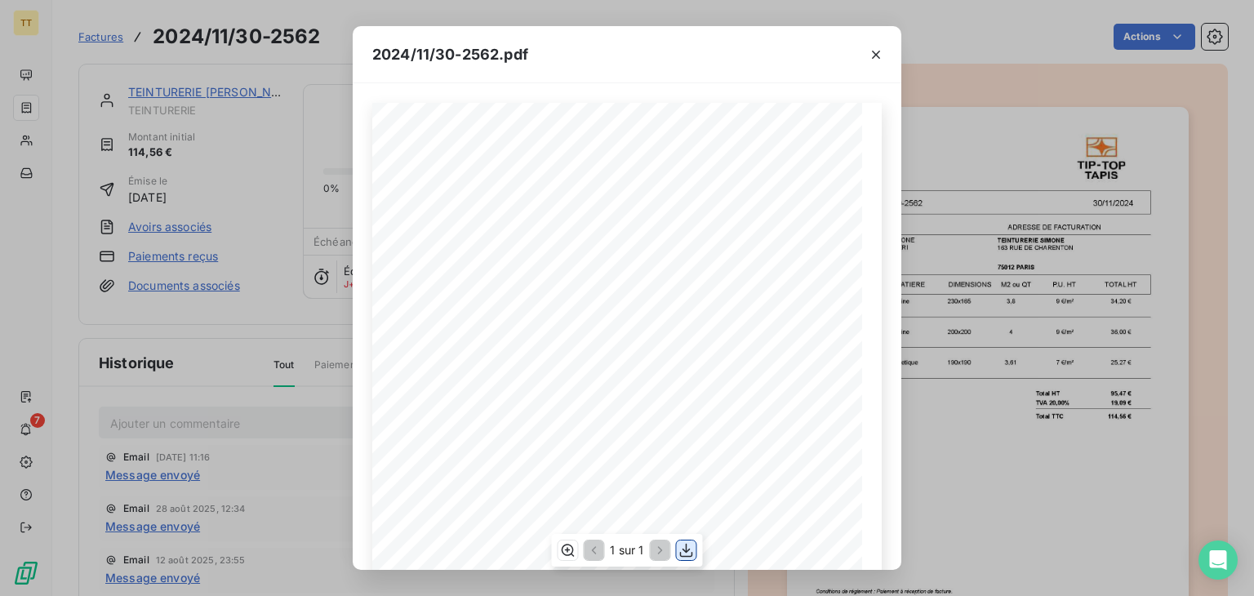
click at [683, 554] on icon "button" at bounding box center [686, 550] width 16 height 16
click at [882, 52] on icon "button" at bounding box center [876, 55] width 16 height 16
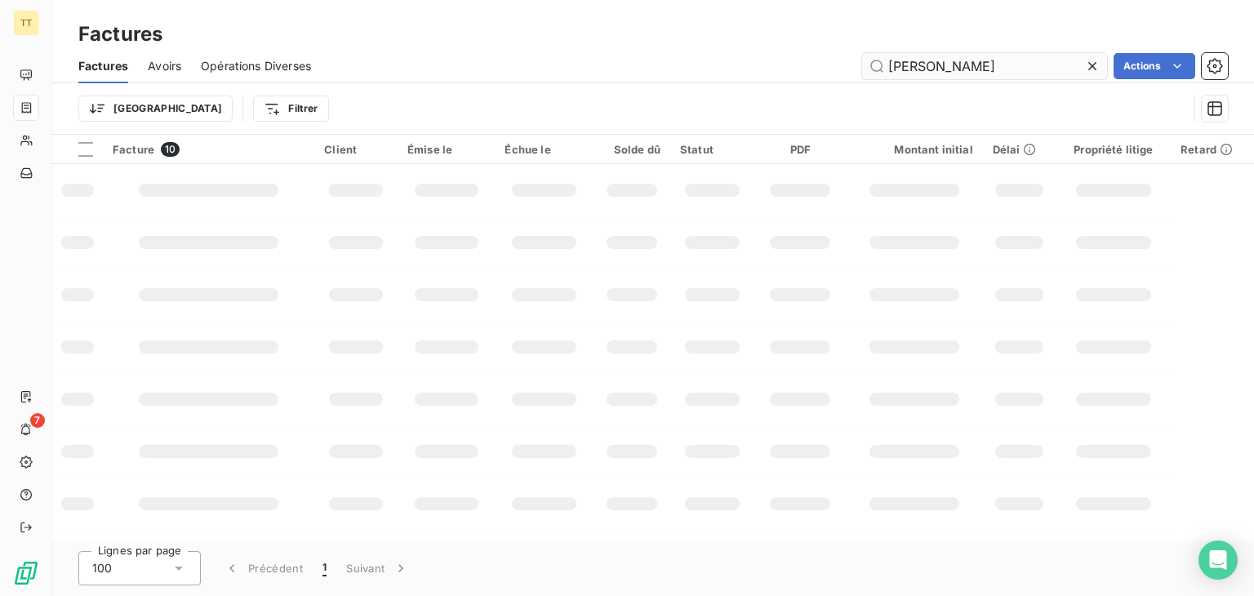
click at [936, 64] on input "[PERSON_NAME]" at bounding box center [984, 66] width 245 height 26
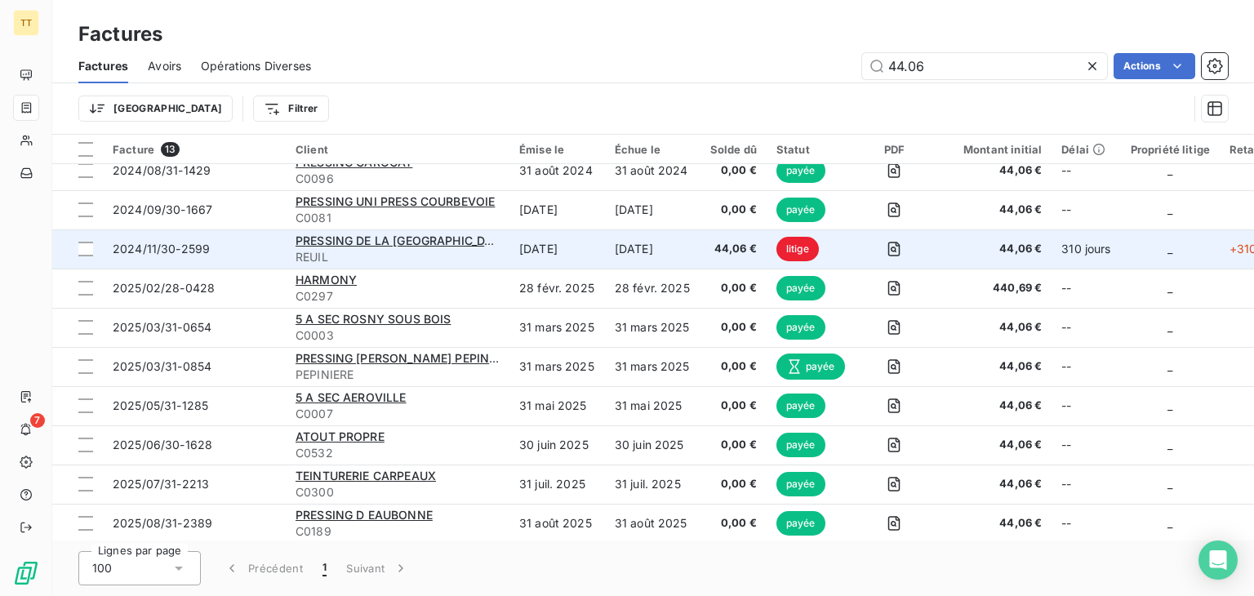
scroll to position [140, 0]
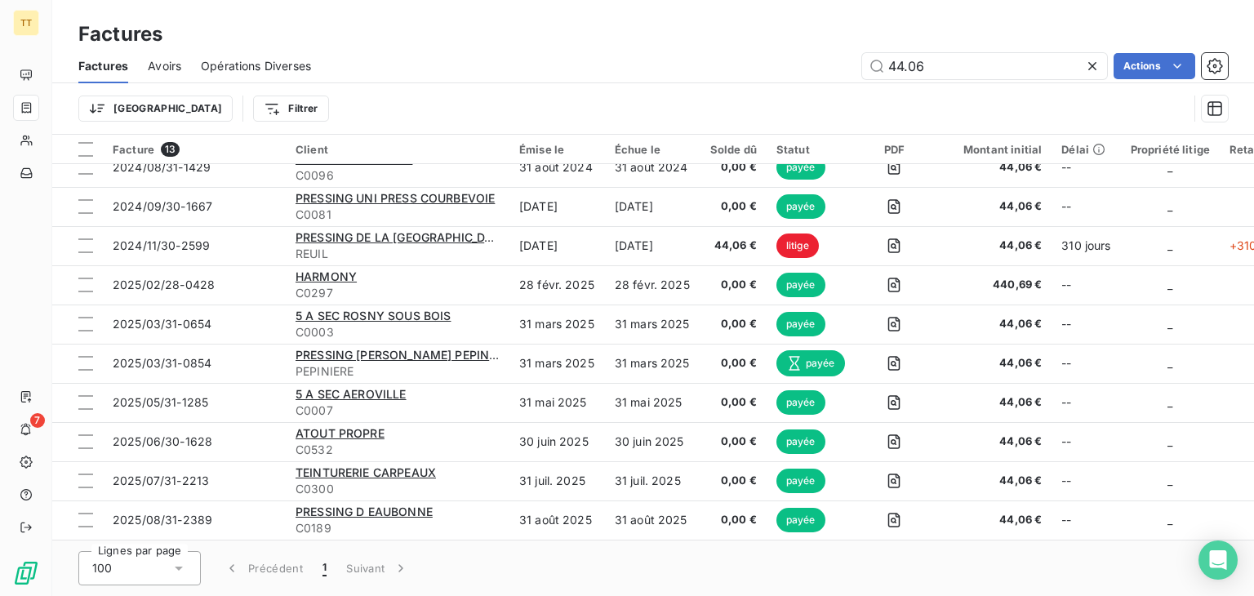
click at [935, 49] on div "Factures Avoirs Opérations Diverses 44.06 Actions" at bounding box center [653, 66] width 1202 height 34
drag, startPoint x: 935, startPoint y: 48, endPoint x: 948, endPoint y: 60, distance: 17.4
click at [939, 50] on div "Factures Avoirs Opérations Diverses 44.06 Actions" at bounding box center [653, 66] width 1202 height 34
click at [949, 60] on input "44.06" at bounding box center [984, 66] width 245 height 26
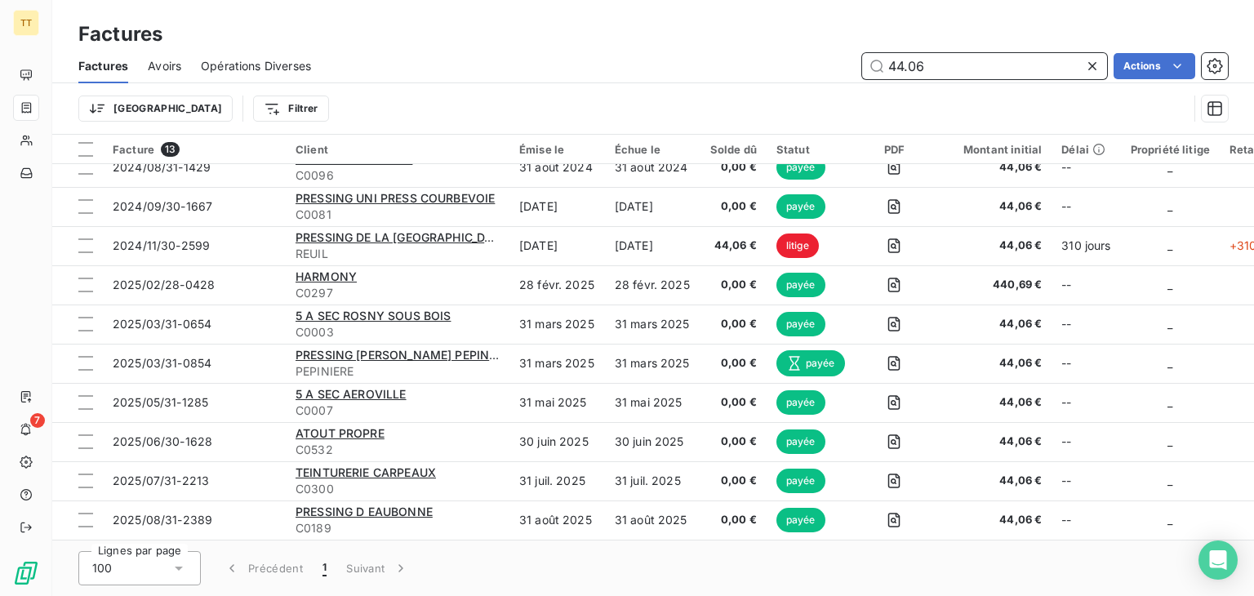
click at [949, 60] on input "44.06" at bounding box center [984, 66] width 245 height 26
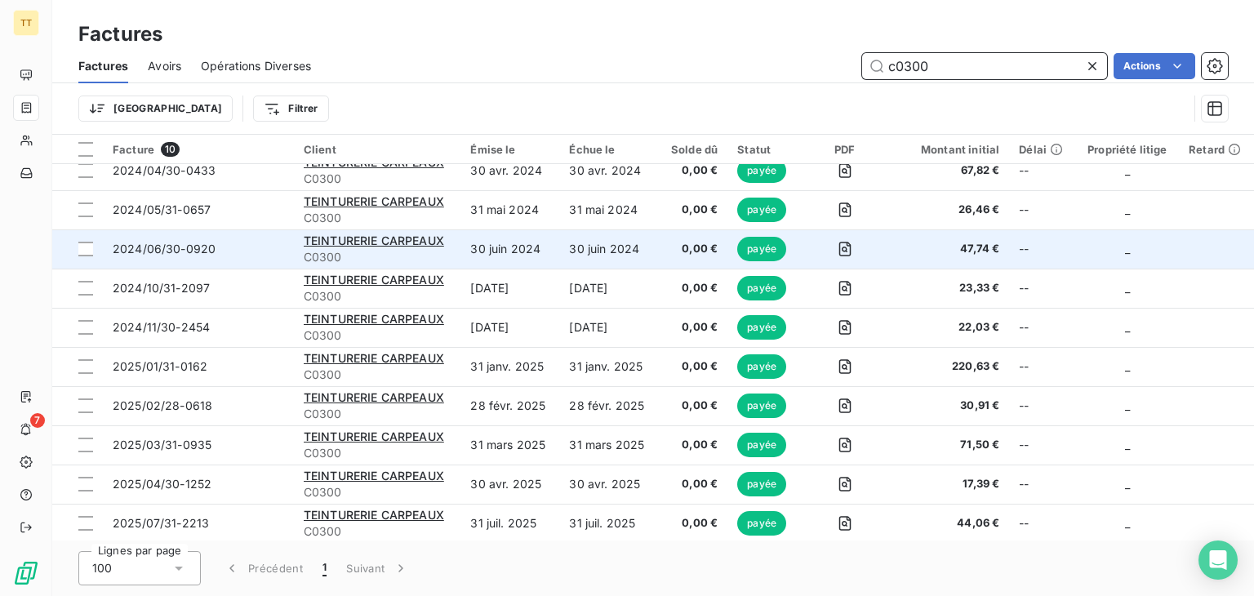
scroll to position [16, 0]
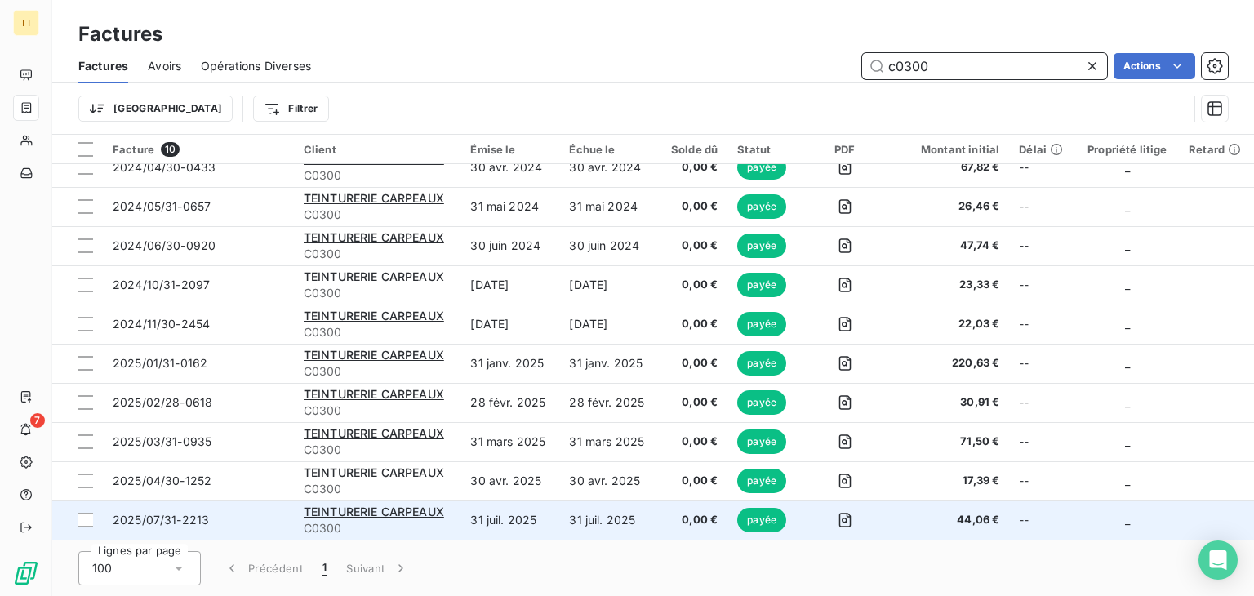
type input "c0300"
click at [531, 515] on td "31 juil. 2025" at bounding box center [509, 519] width 99 height 39
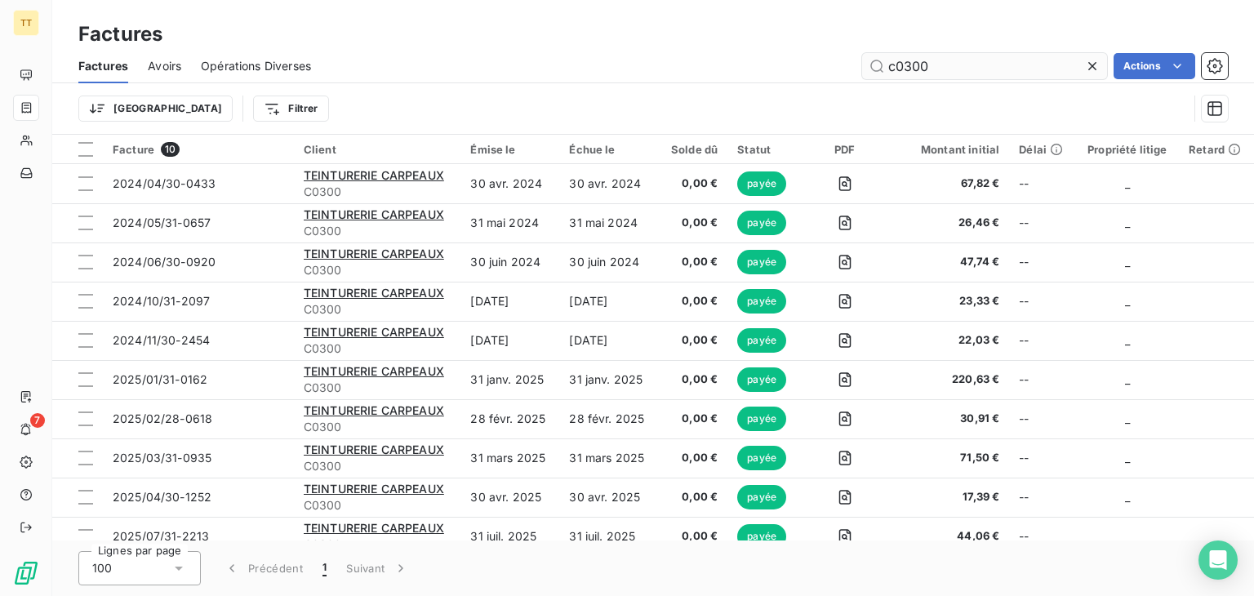
click at [968, 65] on input "c0300" at bounding box center [984, 66] width 245 height 26
click at [968, 64] on input "c0300" at bounding box center [984, 66] width 245 height 26
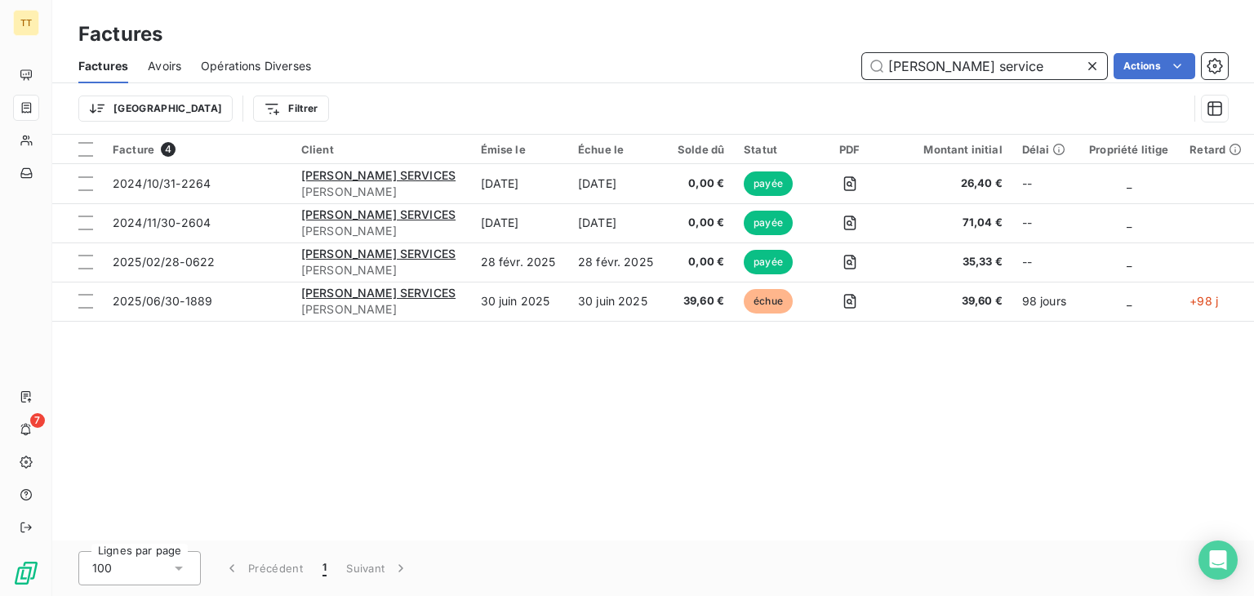
click at [948, 70] on input "[PERSON_NAME] service" at bounding box center [984, 66] width 245 height 26
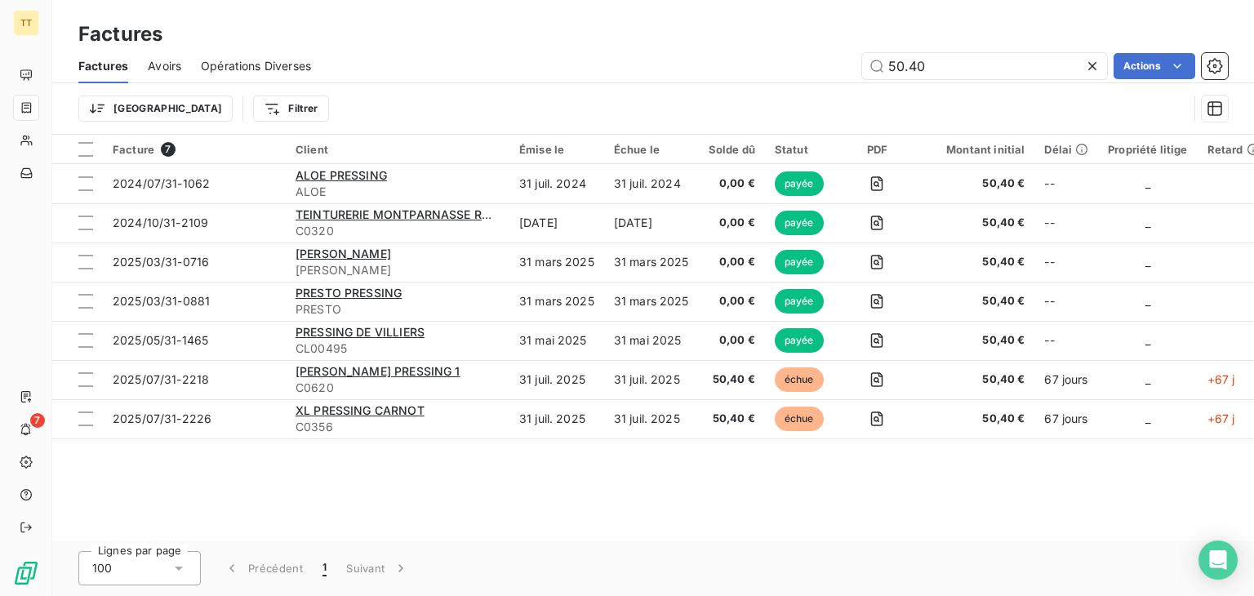
click at [914, 47] on div "Factures" at bounding box center [653, 34] width 1202 height 29
click at [921, 55] on input "50.40" at bounding box center [984, 66] width 245 height 26
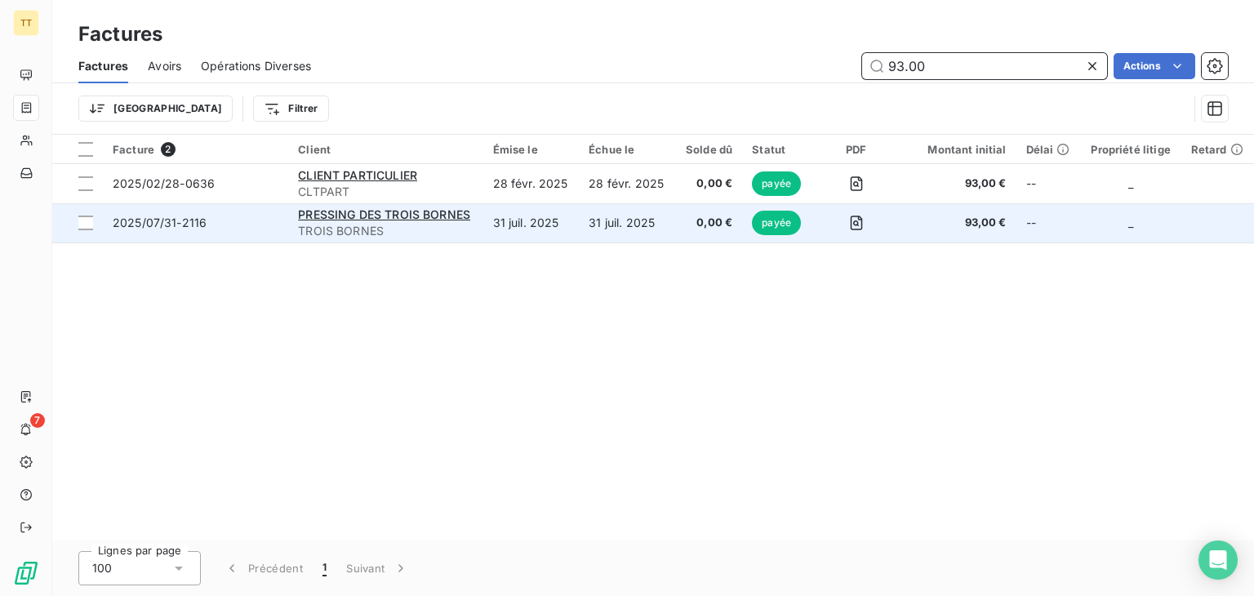
type input "93.00"
click at [550, 236] on td "31 juil. 2025" at bounding box center [531, 222] width 96 height 39
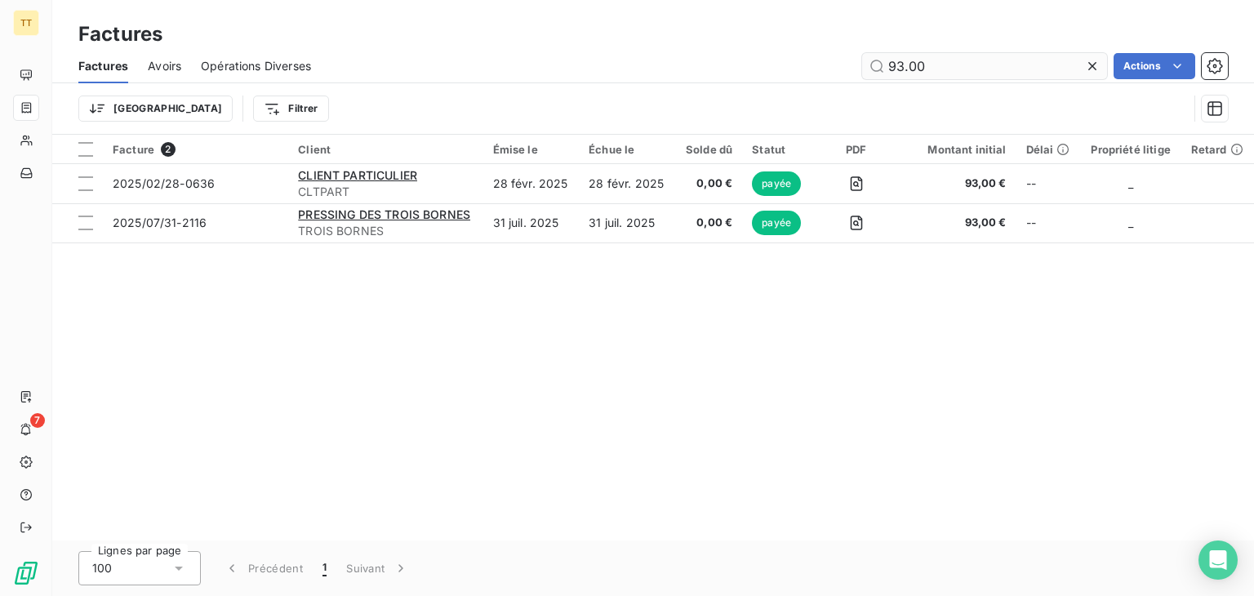
click at [929, 64] on input "93.00" at bounding box center [984, 66] width 245 height 26
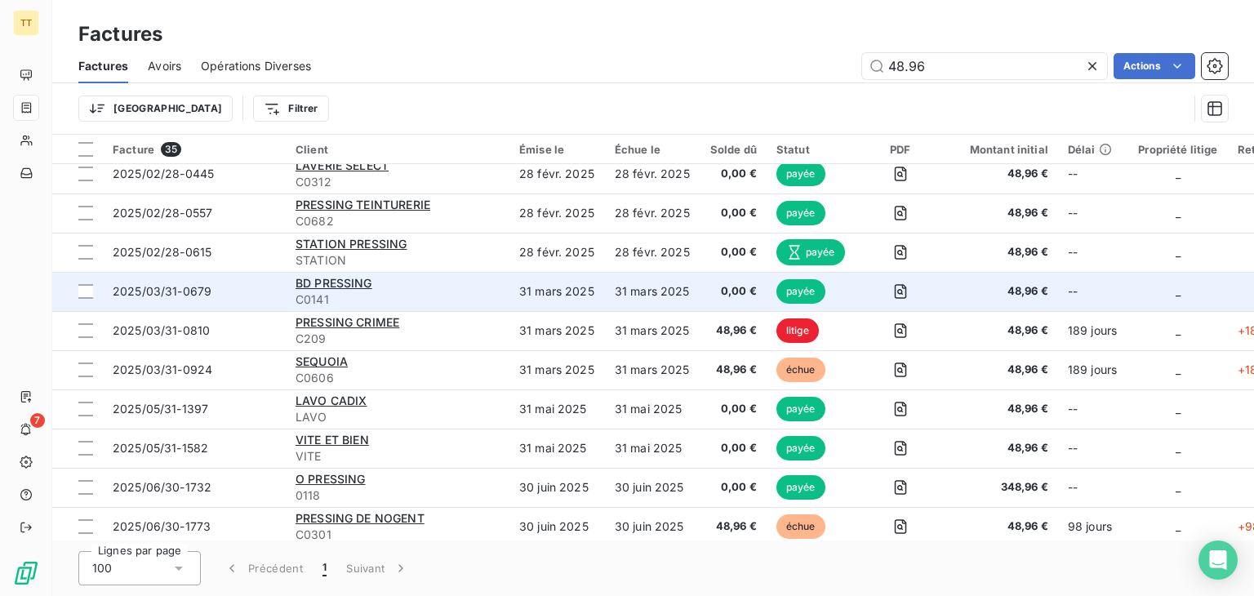
scroll to position [1002, 0]
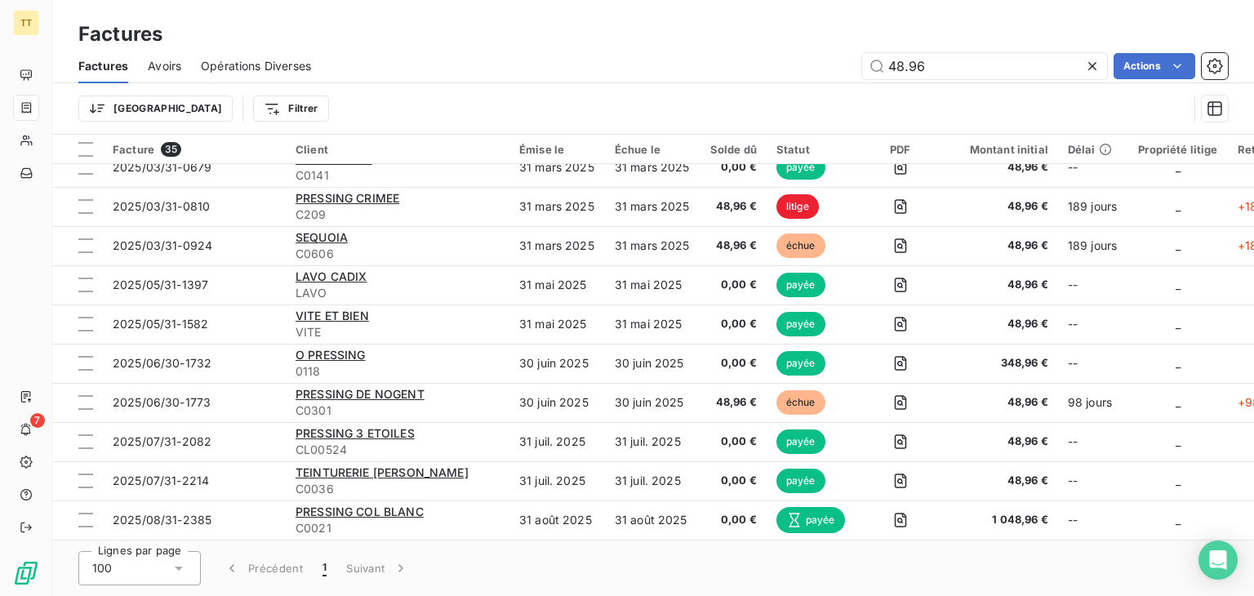
type input "48.96"
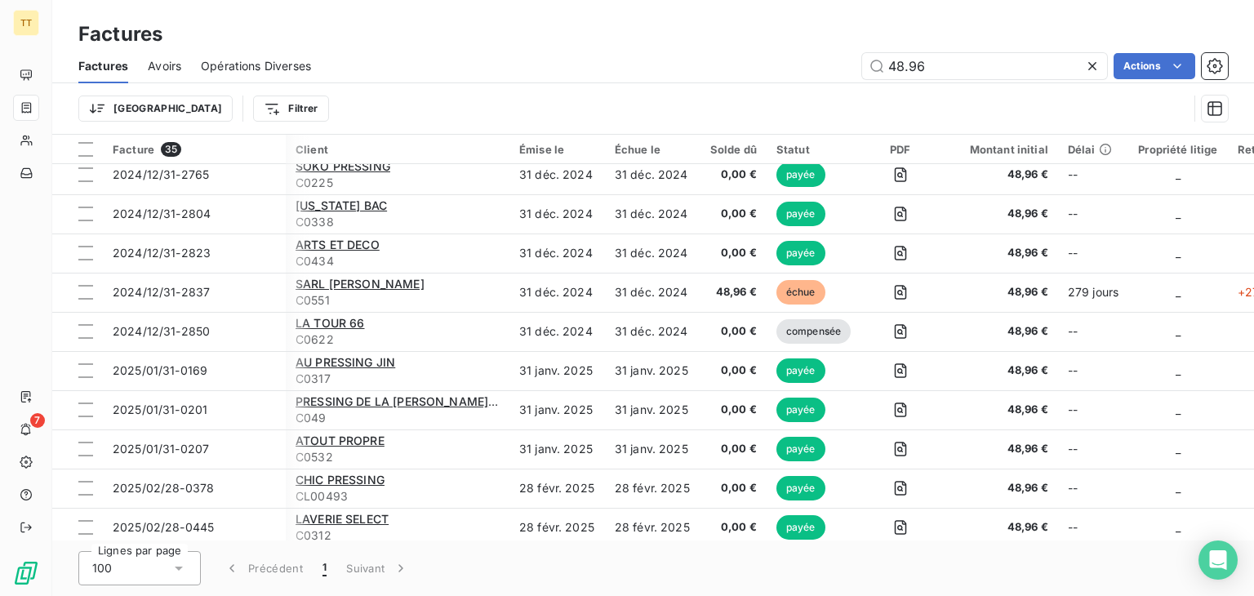
scroll to position [518, 0]
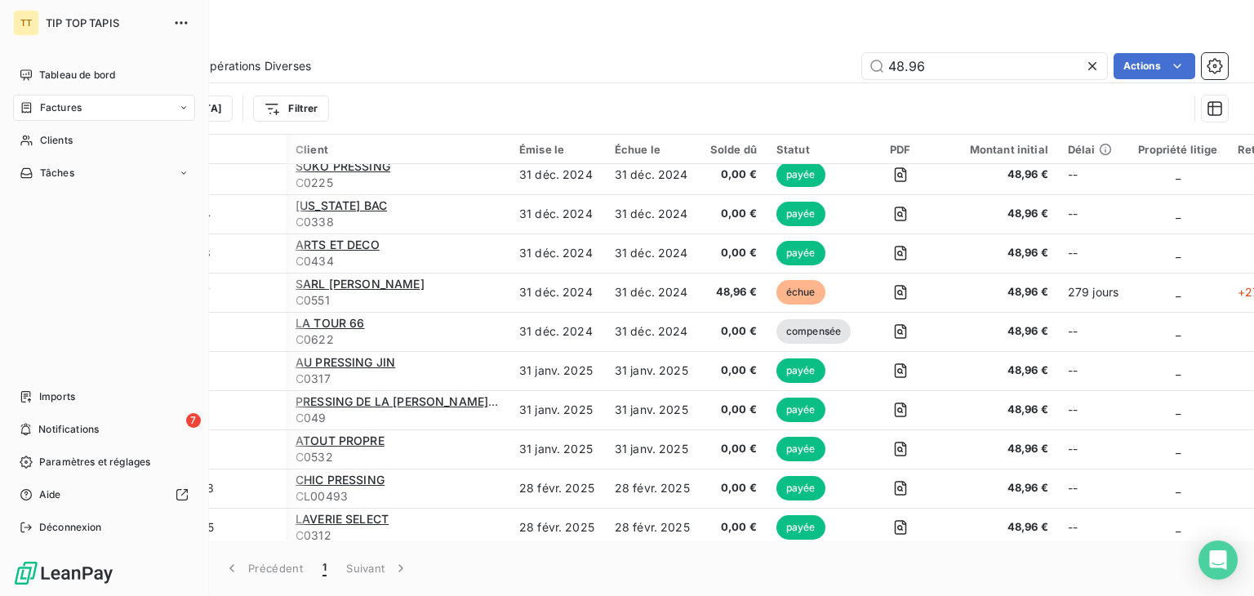
click at [46, 112] on span "Factures" at bounding box center [61, 107] width 42 height 15
click at [60, 80] on span "Tableau de bord" at bounding box center [77, 75] width 76 height 15
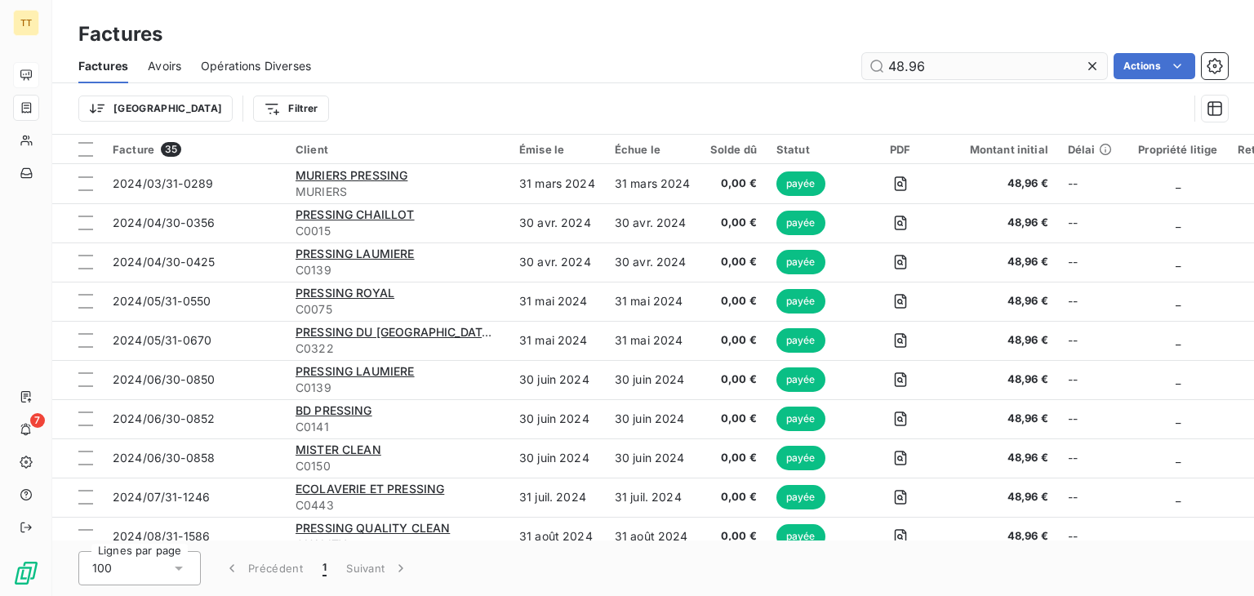
click at [1091, 70] on icon at bounding box center [1092, 66] width 16 height 16
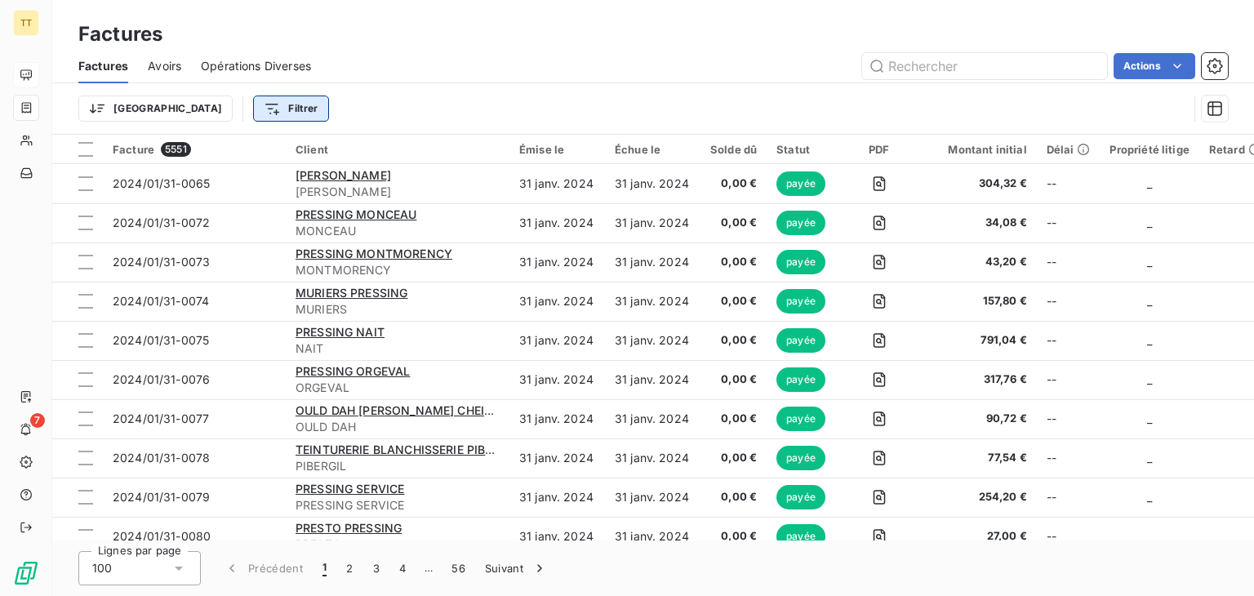
click at [233, 97] on html "TT 7 Factures Factures Avoirs Opérations Diverses Actions Trier Filtrer Facture…" at bounding box center [627, 298] width 1254 height 596
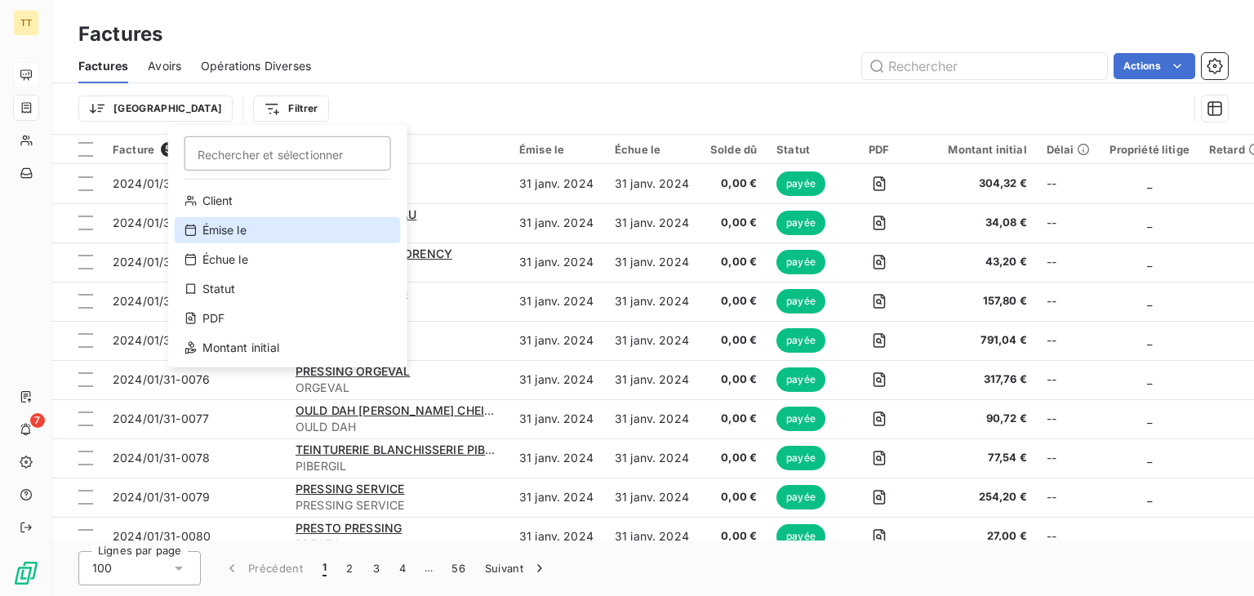
click at [237, 225] on div "Émise le" at bounding box center [288, 230] width 226 height 26
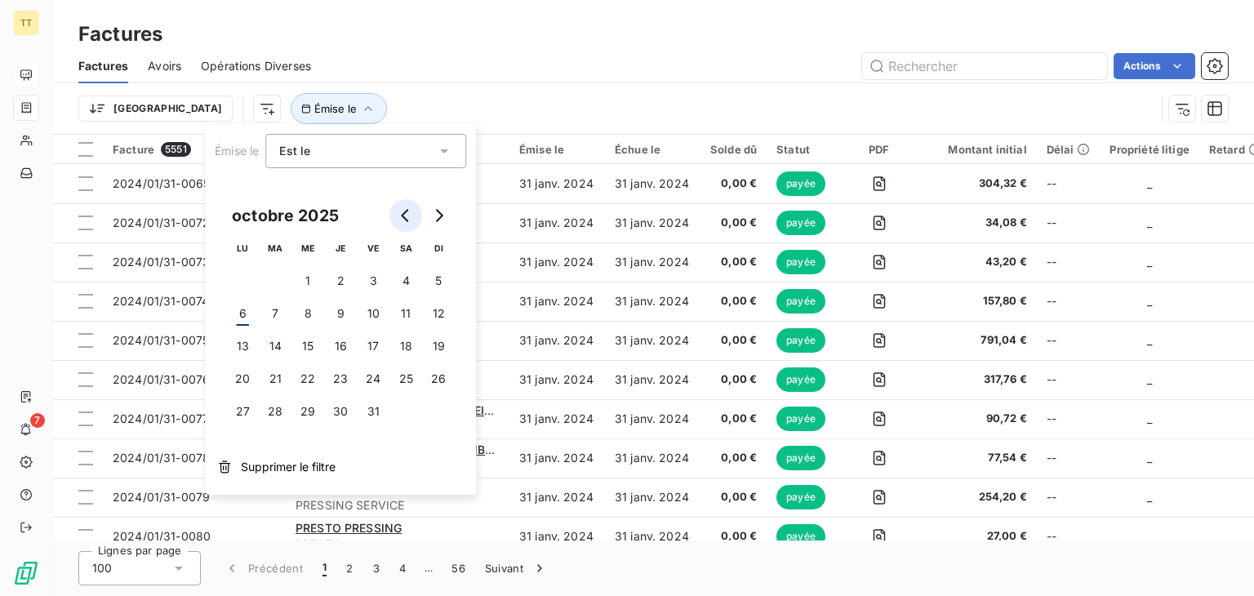
click at [402, 216] on icon "Go to previous month" at bounding box center [404, 215] width 7 height 13
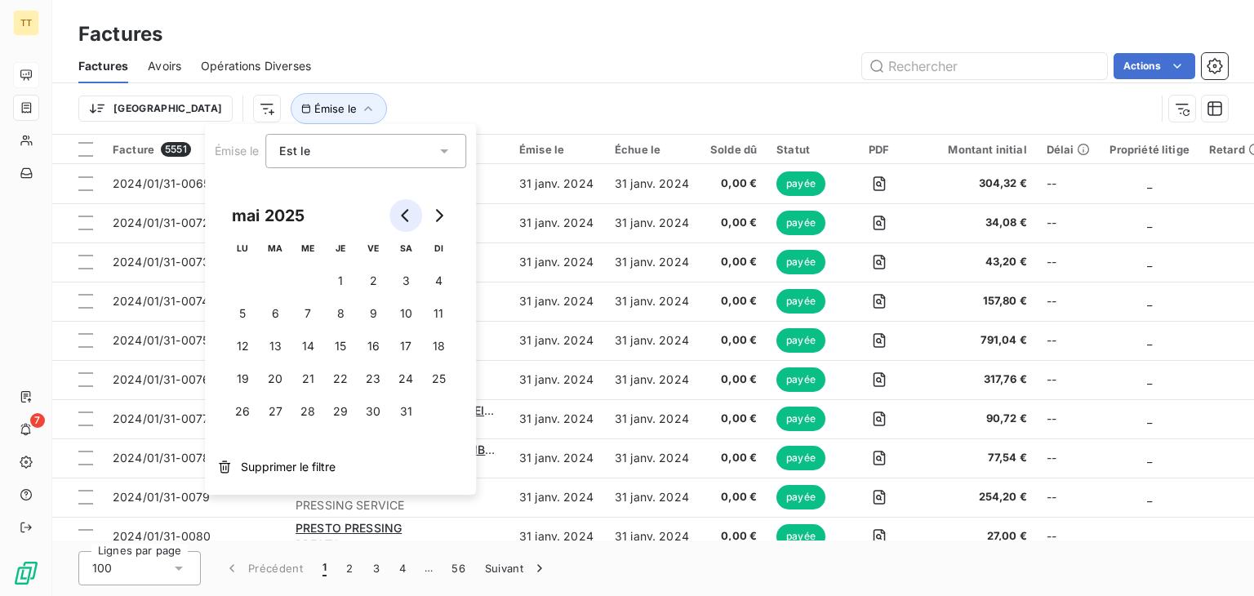
click at [402, 216] on icon "Go to previous month" at bounding box center [404, 215] width 7 height 13
click at [402, 215] on icon "Go to previous month" at bounding box center [404, 215] width 7 height 13
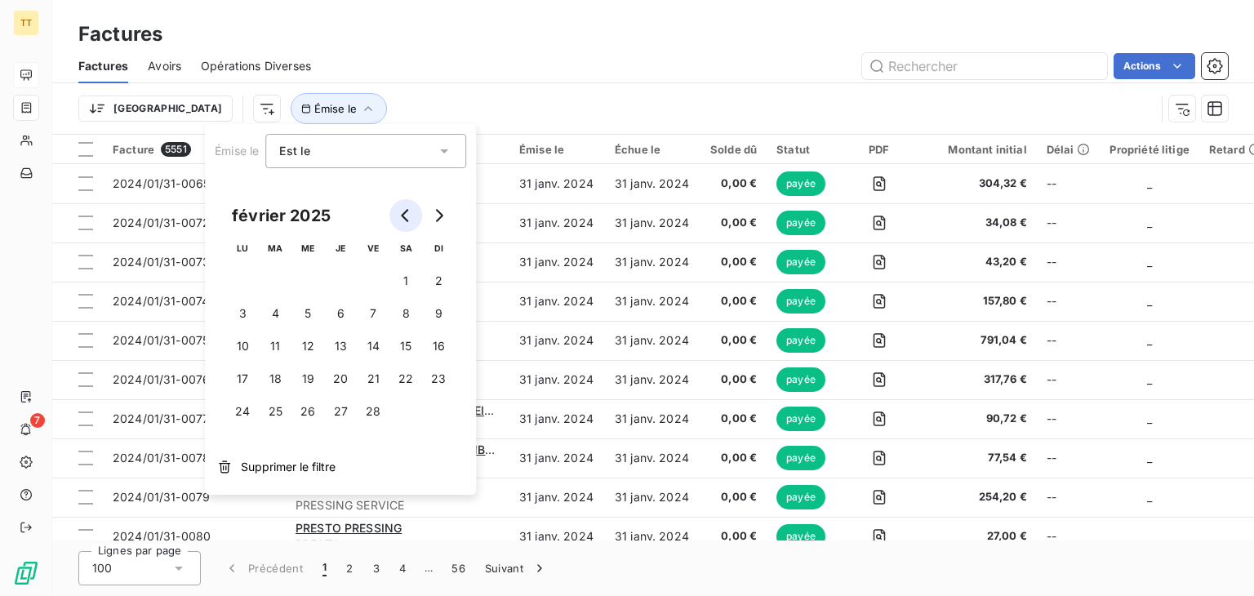
click at [402, 215] on icon "Go to previous month" at bounding box center [404, 215] width 7 height 13
click at [275, 282] on button "1" at bounding box center [275, 280] width 33 height 33
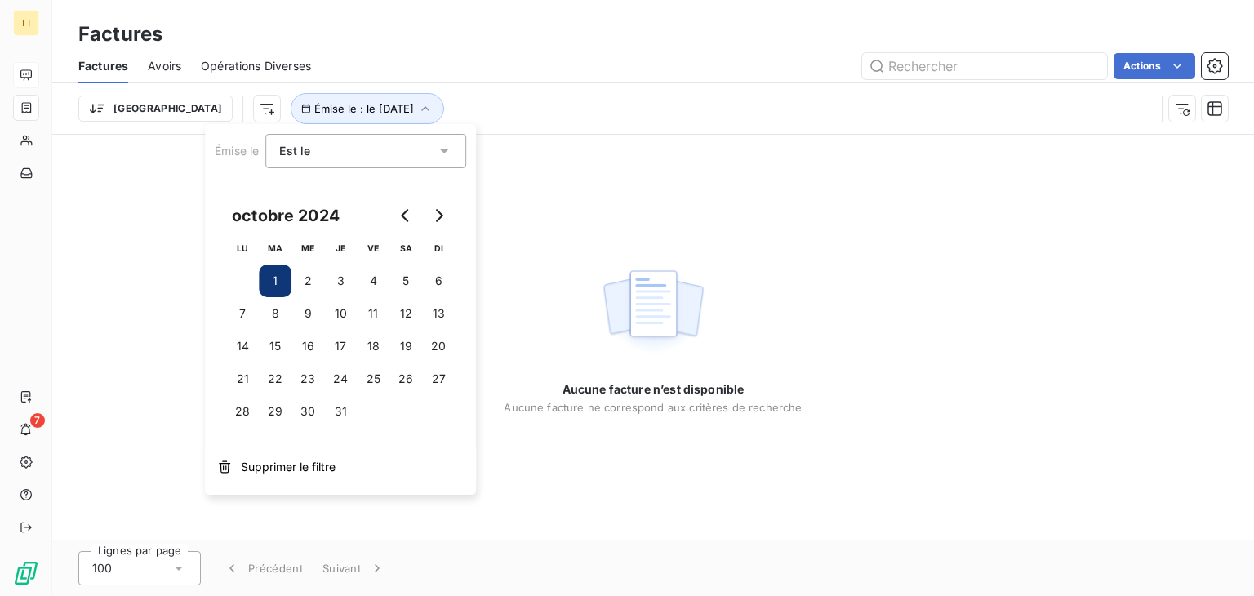
click at [372, 144] on div "Est le" at bounding box center [357, 151] width 157 height 23
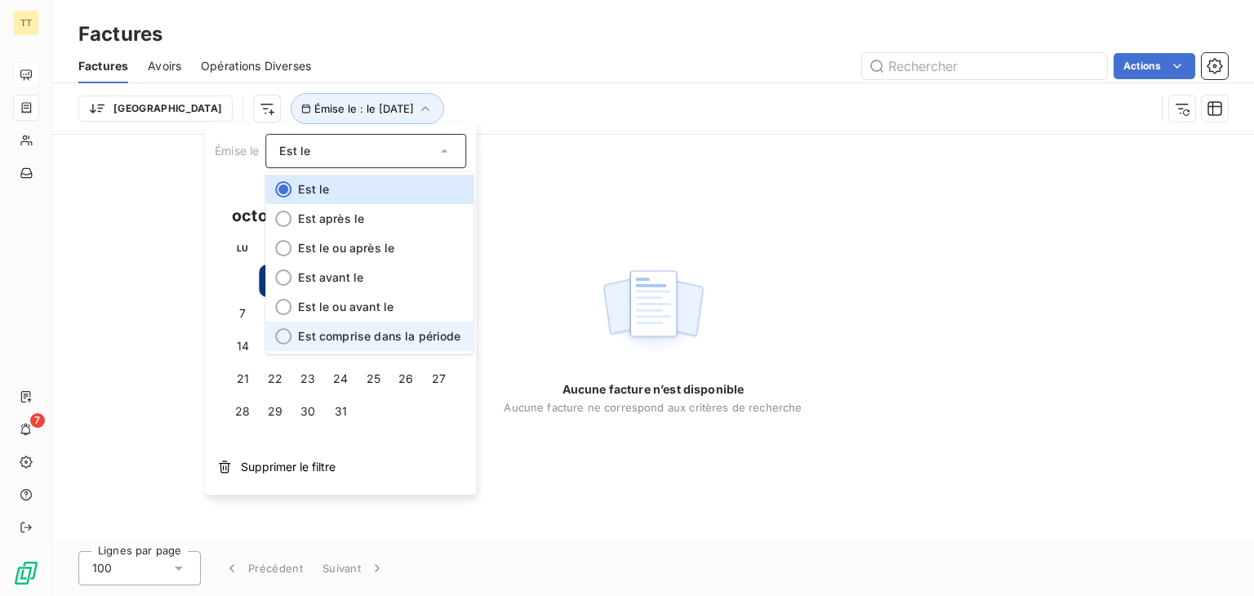
click at [402, 327] on li "Est comprise dans la période" at bounding box center [369, 336] width 208 height 29
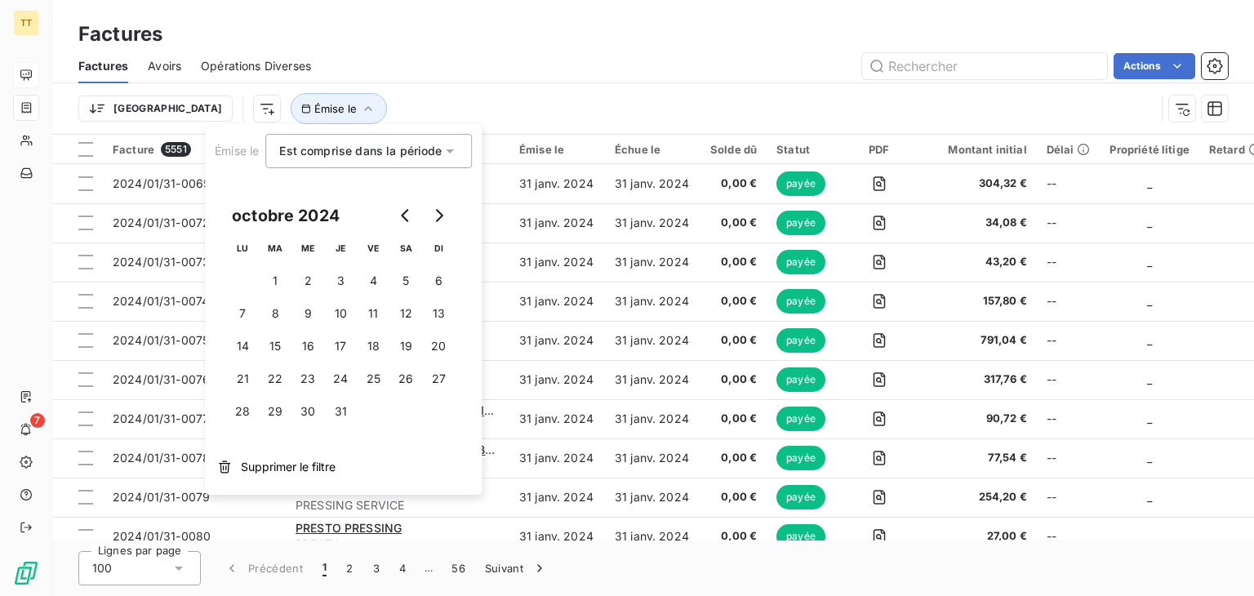
click at [421, 226] on div at bounding box center [421, 215] width 65 height 33
click at [264, 282] on button "1" at bounding box center [275, 280] width 33 height 33
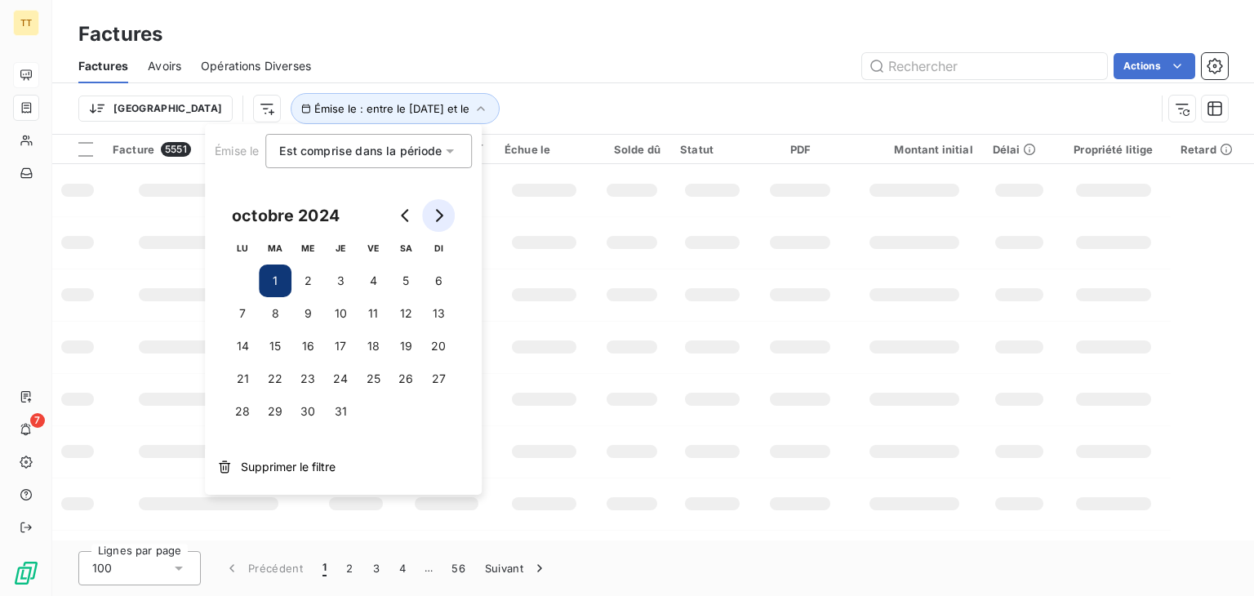
click at [438, 211] on icon "Go to next month" at bounding box center [439, 215] width 7 height 13
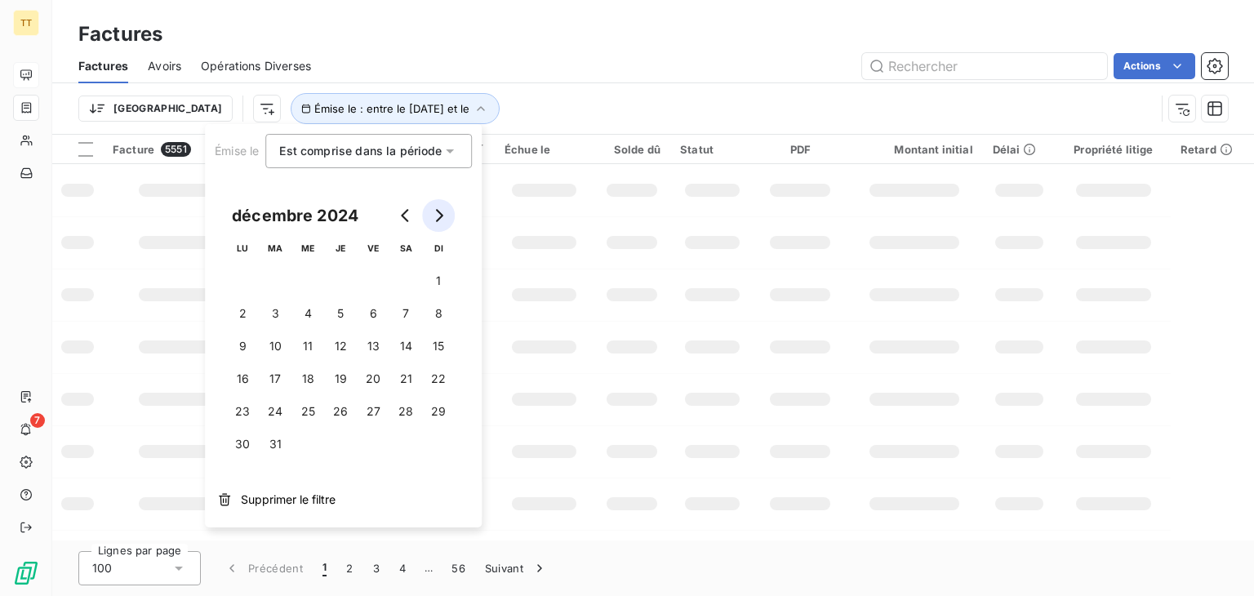
click at [438, 211] on icon "Go to next month" at bounding box center [439, 215] width 7 height 13
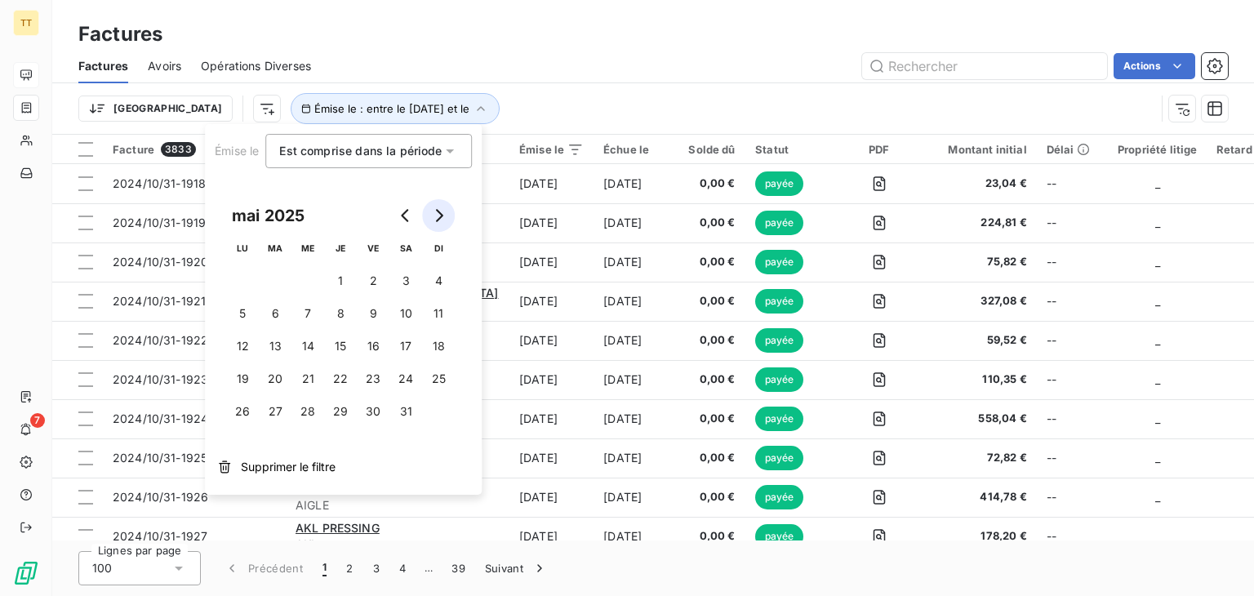
click at [438, 211] on icon "Go to next month" at bounding box center [439, 215] width 7 height 13
click at [419, 211] on button "Go to previous month" at bounding box center [405, 215] width 33 height 33
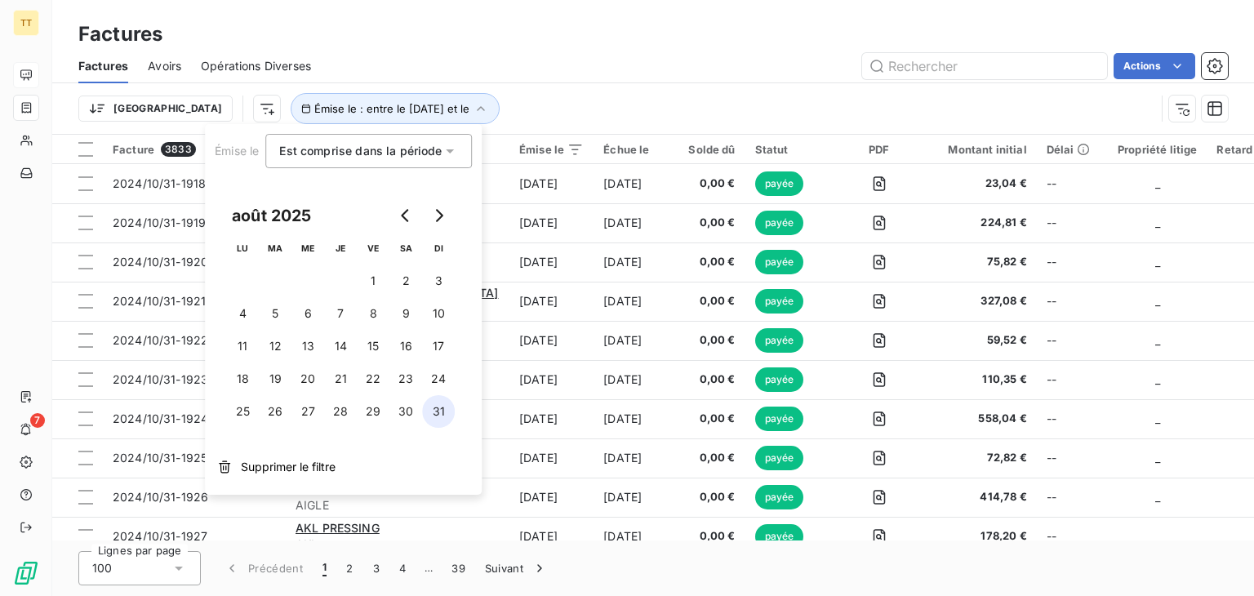
click at [430, 402] on button "31" at bounding box center [438, 411] width 33 height 33
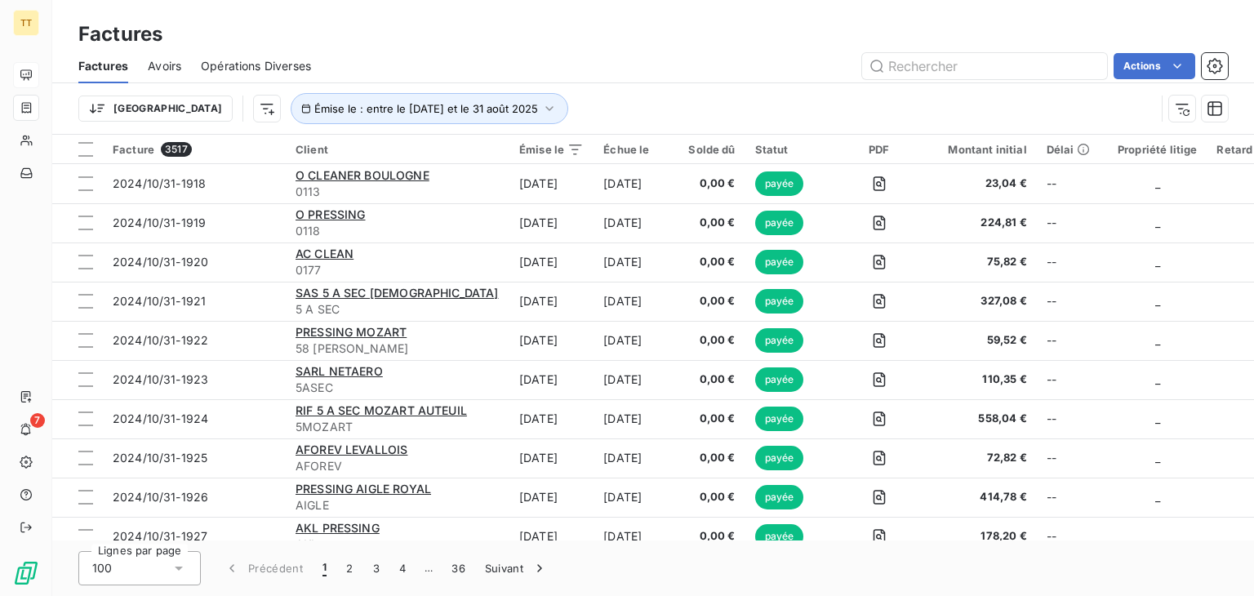
click at [678, 55] on div "Actions" at bounding box center [779, 66] width 897 height 26
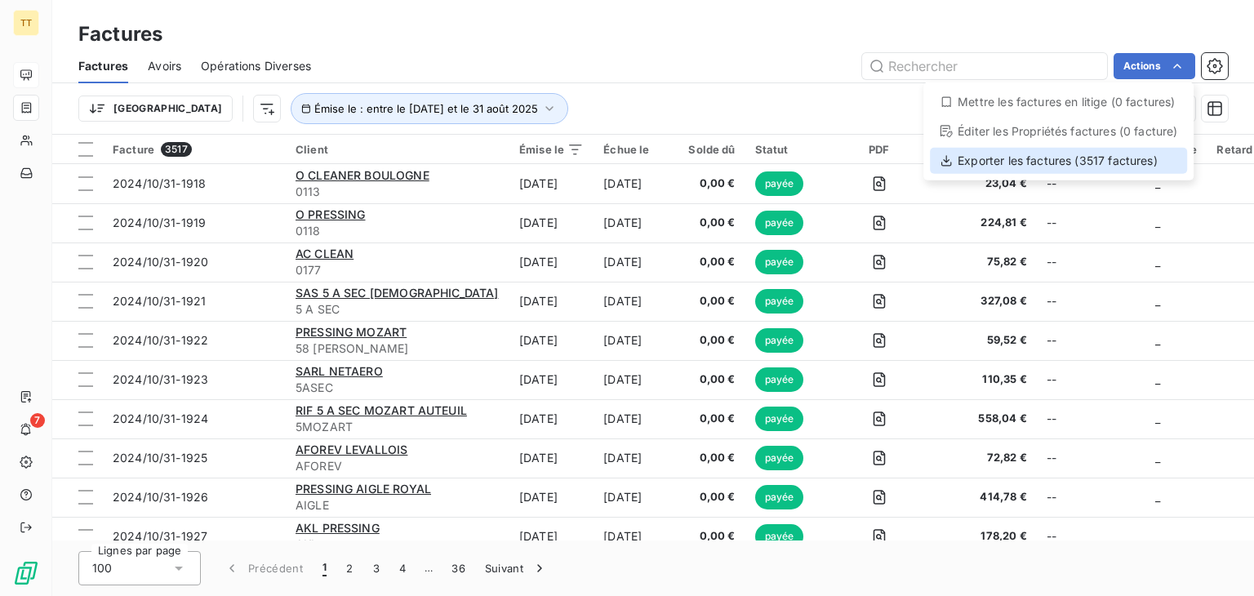
click at [1085, 161] on div "Exporter les factures (3517 factures)" at bounding box center [1058, 161] width 257 height 26
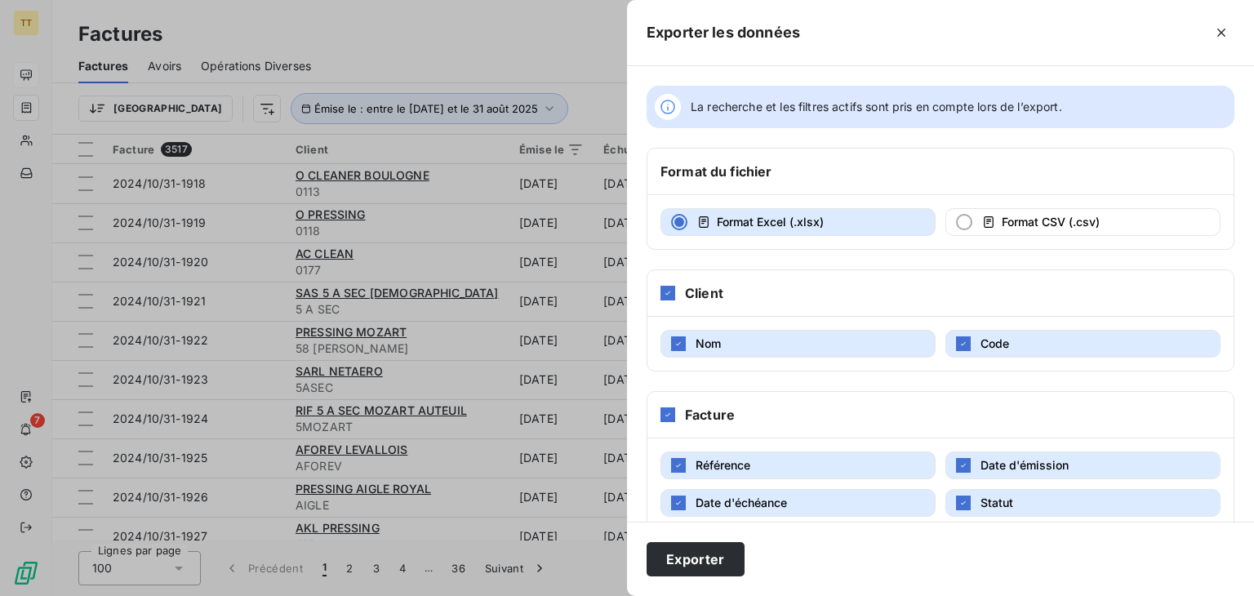
scroll to position [163, 0]
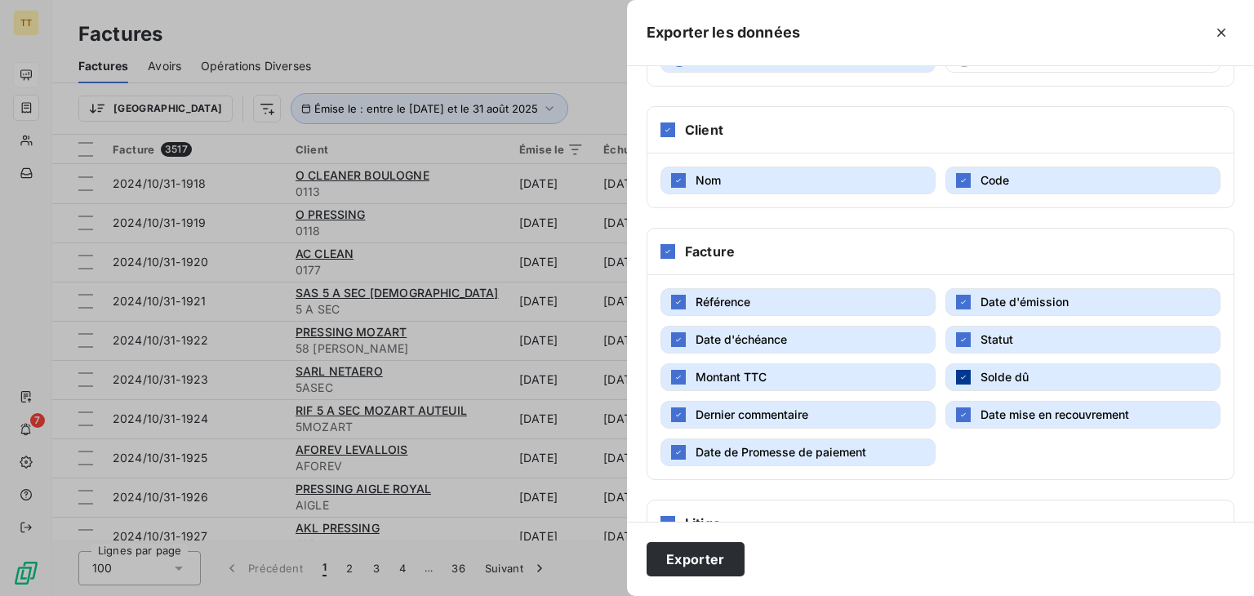
click at [956, 379] on div "button" at bounding box center [963, 377] width 15 height 15
click at [969, 349] on button "Statut" at bounding box center [1082, 340] width 275 height 28
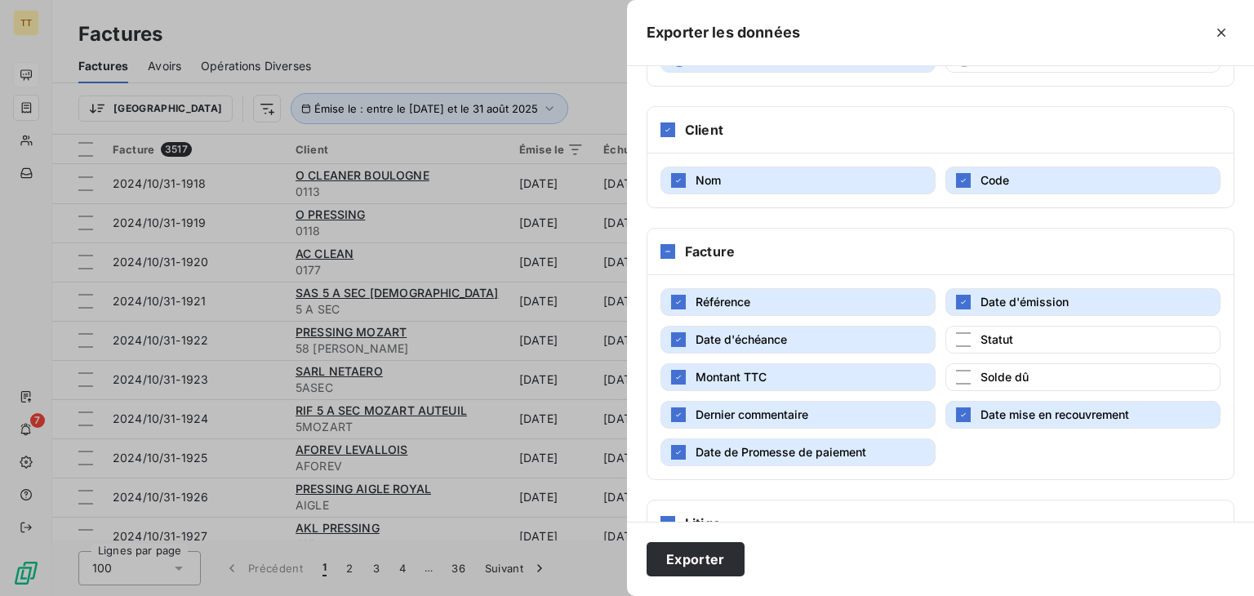
click at [981, 402] on button "Date mise en recouvrement" at bounding box center [1082, 415] width 275 height 28
click at [856, 438] on button "Date de Promesse de paiement" at bounding box center [797, 452] width 275 height 28
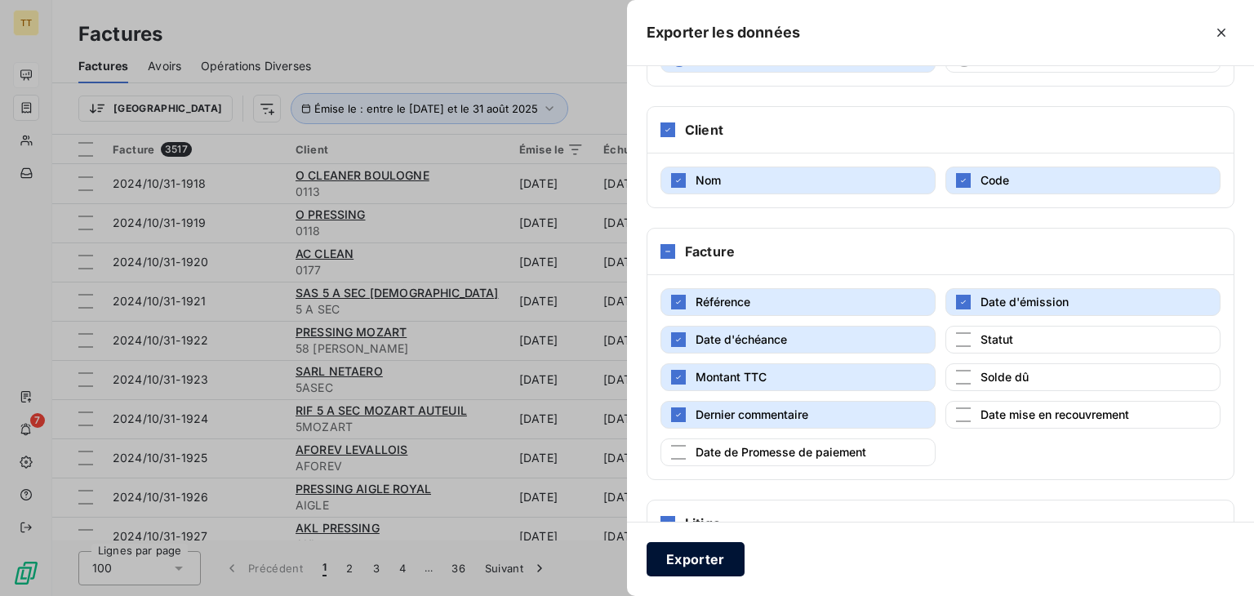
click at [720, 559] on button "Exporter" at bounding box center [696, 559] width 98 height 34
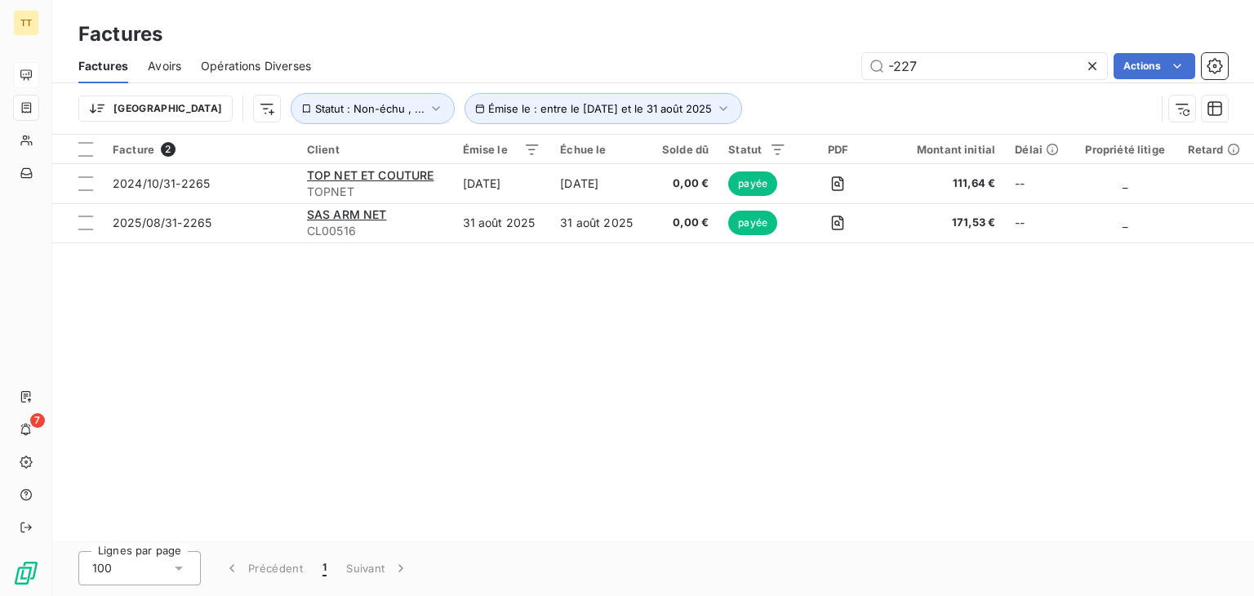
type input "-2270"
